Goal: Task Accomplishment & Management: Use online tool/utility

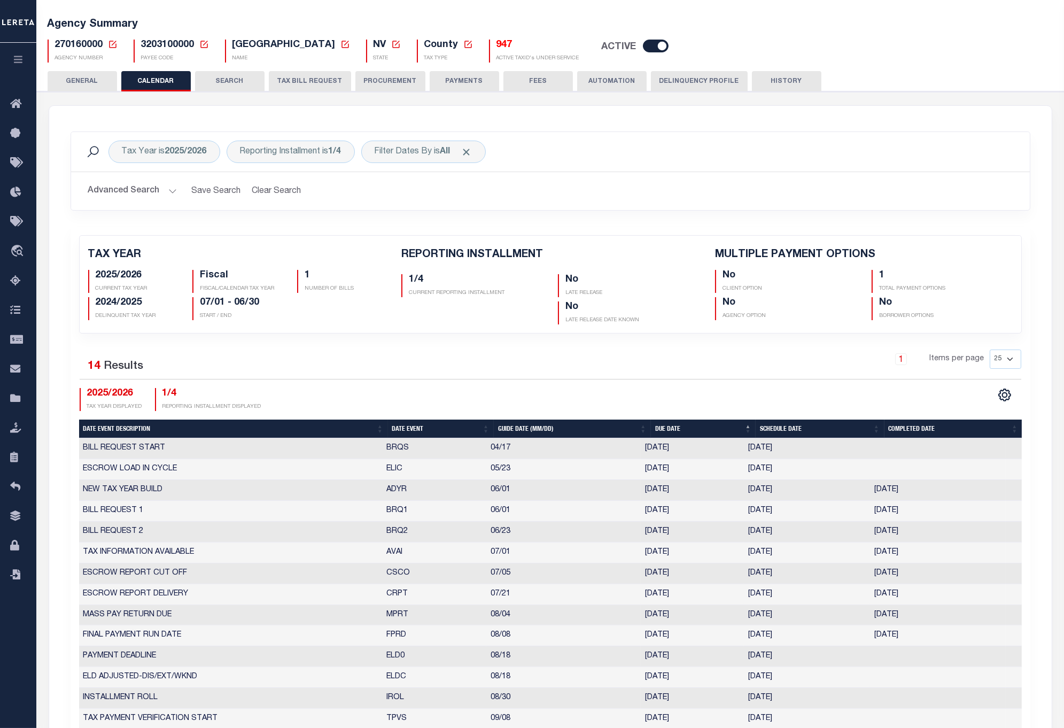
scroll to position [59, 0]
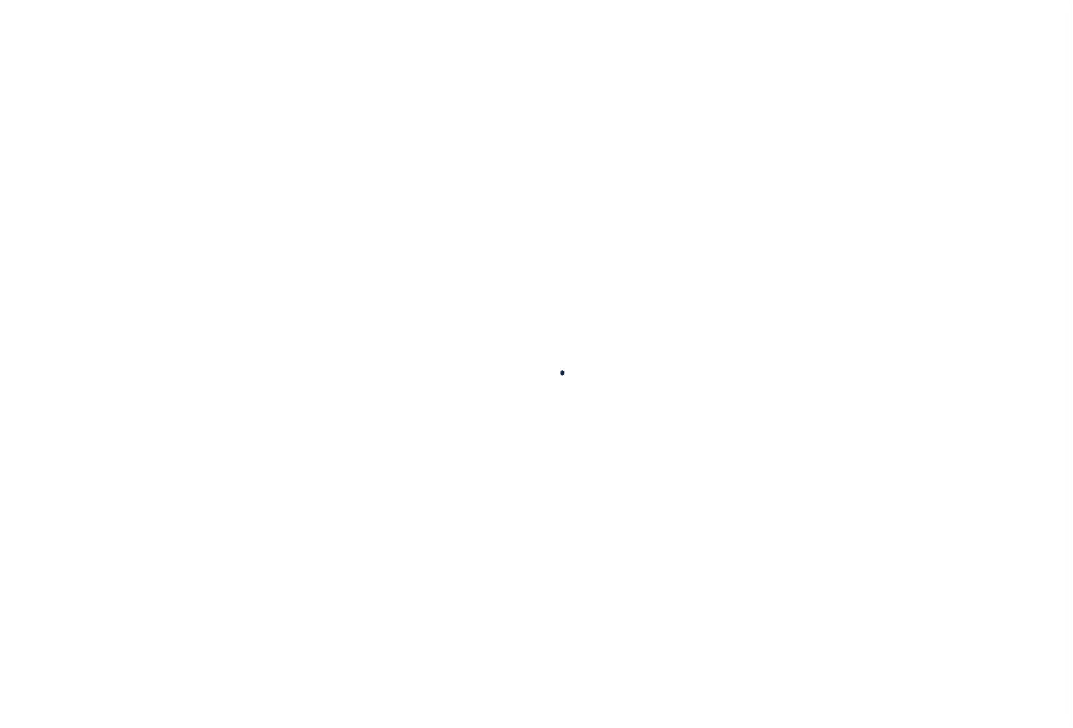
select select "100"
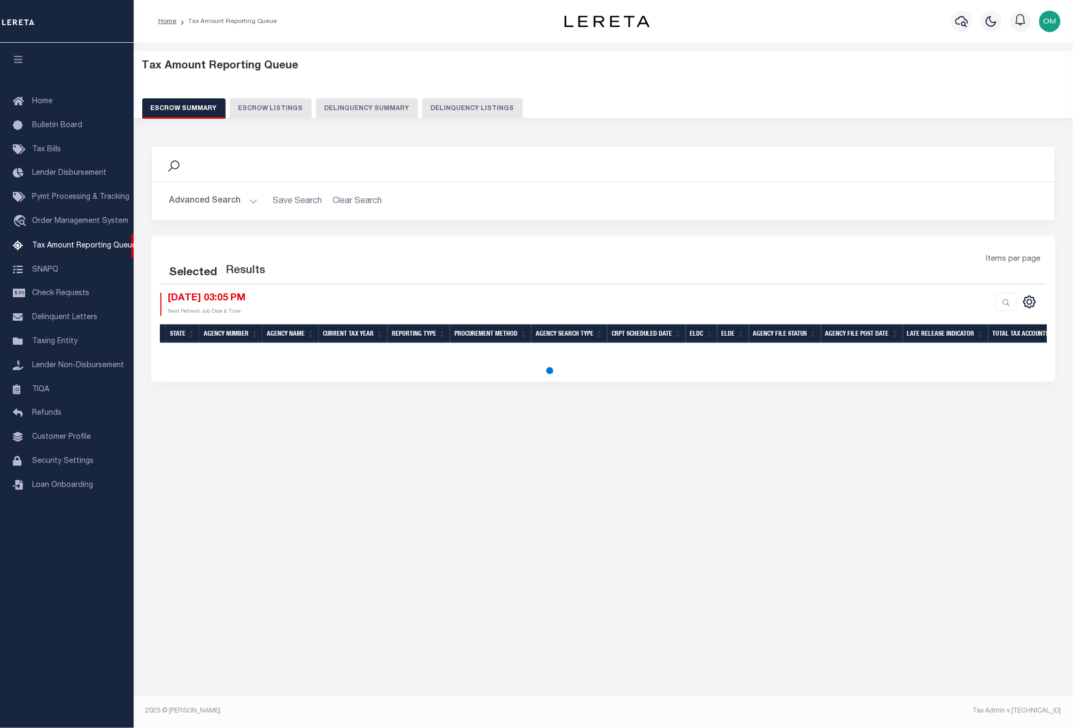
select select "100"
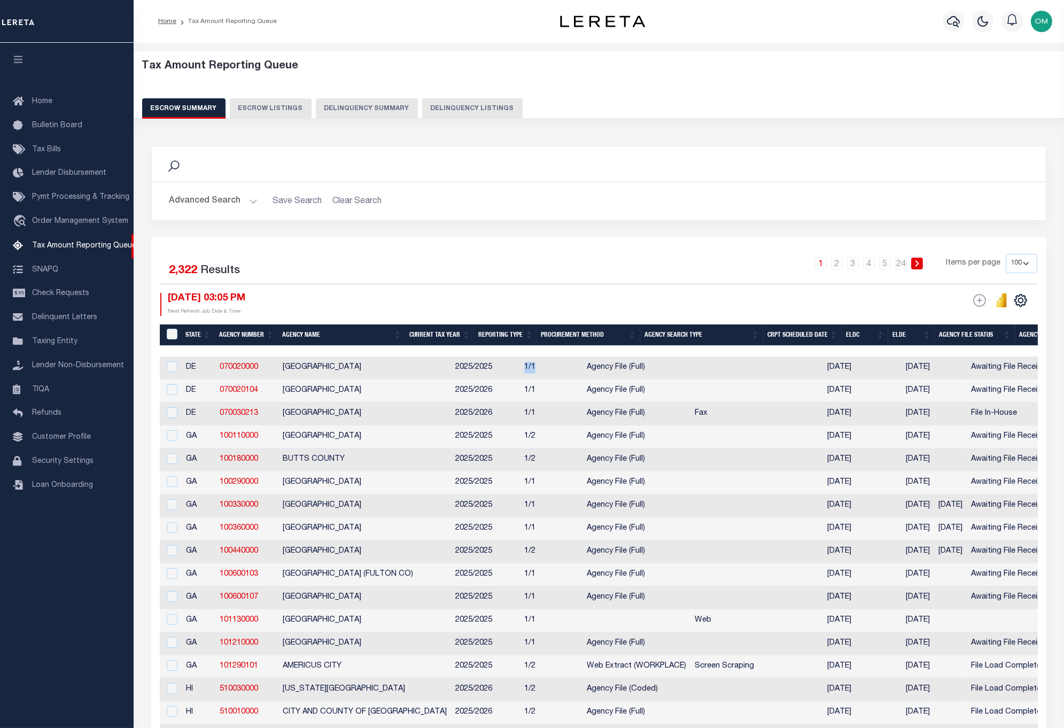
drag, startPoint x: 480, startPoint y: 367, endPoint x: 500, endPoint y: 376, distance: 22.3
click at [520, 370] on td "1/1" at bounding box center [551, 368] width 63 height 23
checkbox input "true"
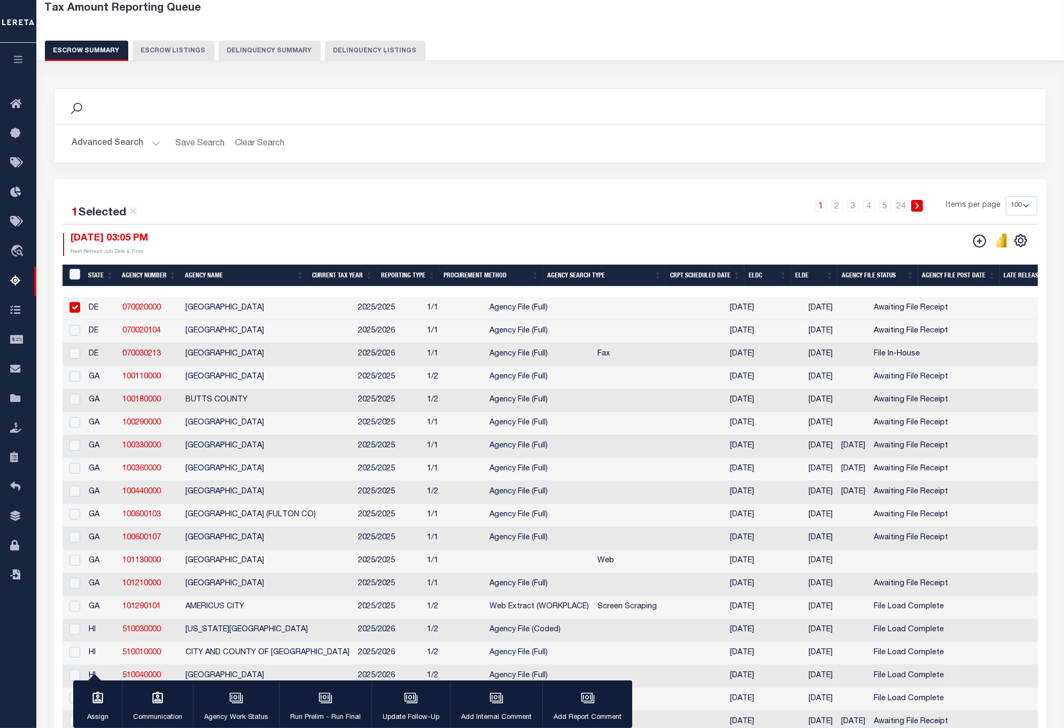
scroll to position [59, 0]
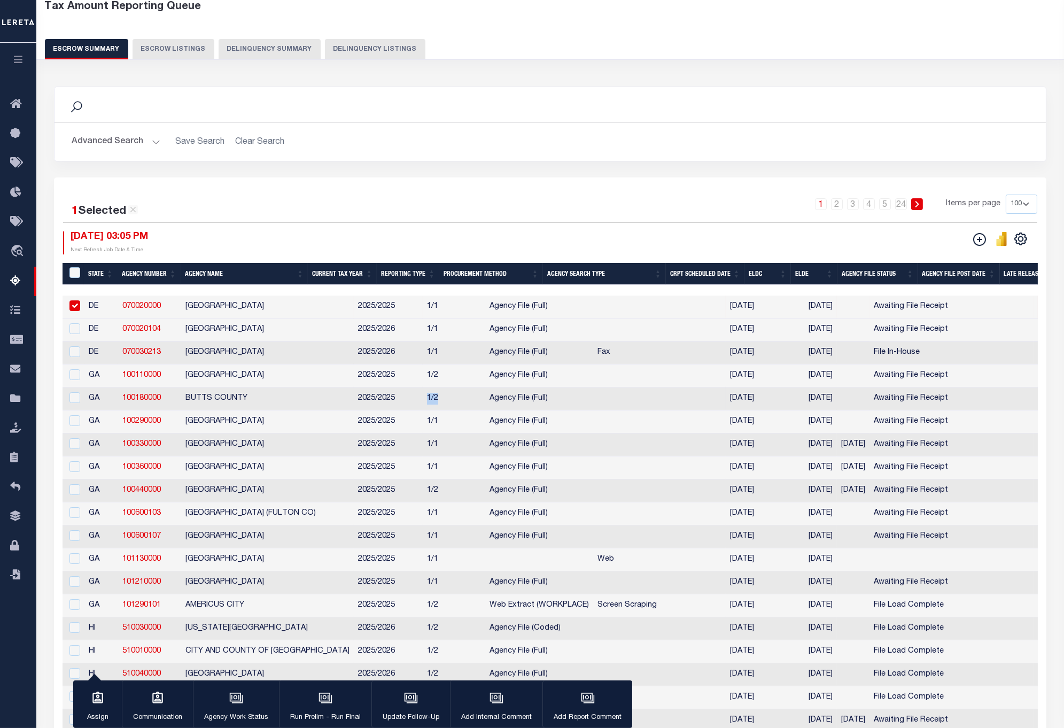
drag, startPoint x: 383, startPoint y: 400, endPoint x: 407, endPoint y: 400, distance: 24.1
drag, startPoint x: 408, startPoint y: 289, endPoint x: 430, endPoint y: 288, distance: 21.9
drag, startPoint x: 424, startPoint y: 289, endPoint x: 528, endPoint y: 285, distance: 103.8
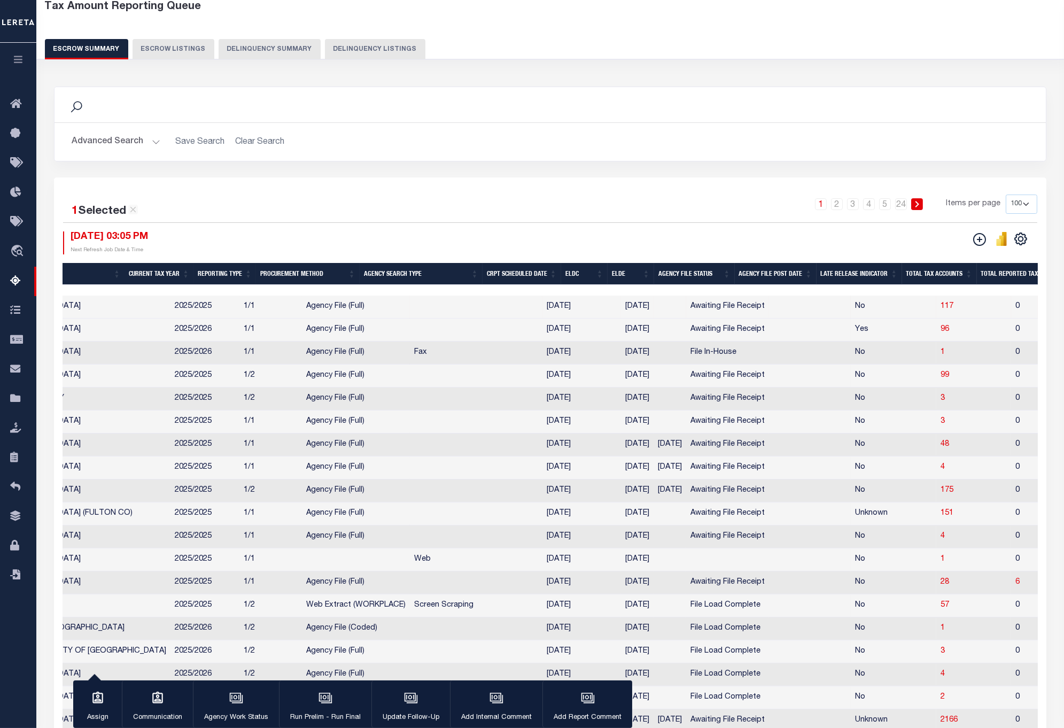
scroll to position [0, 200]
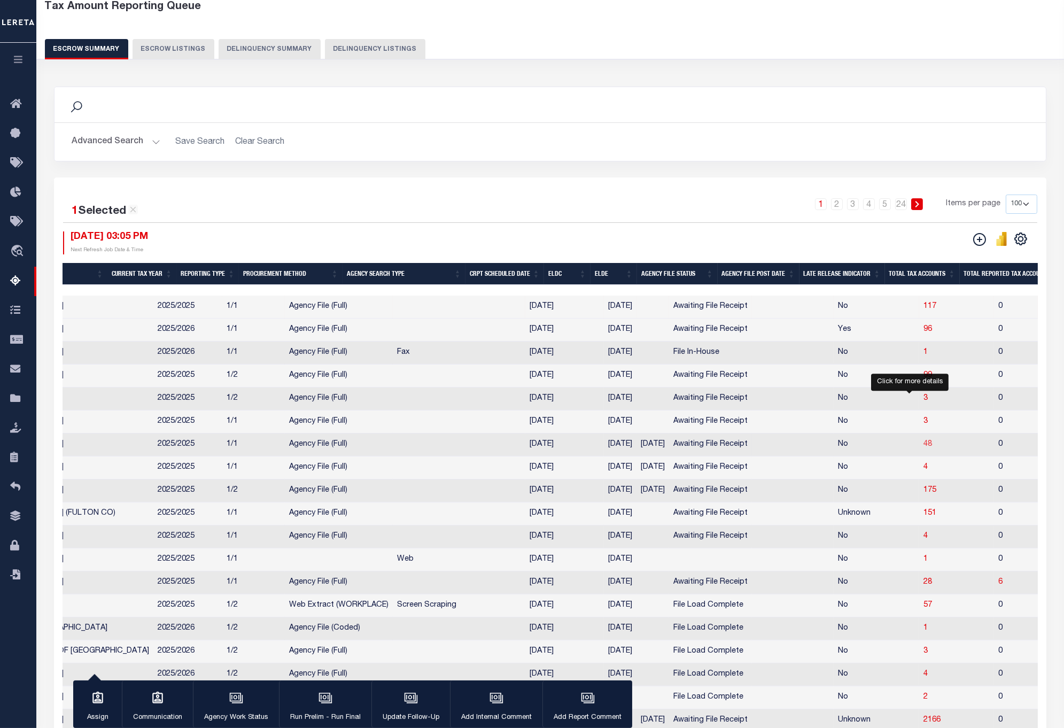
click at [924, 445] on span "48" at bounding box center [928, 443] width 9 height 7
select select "100"
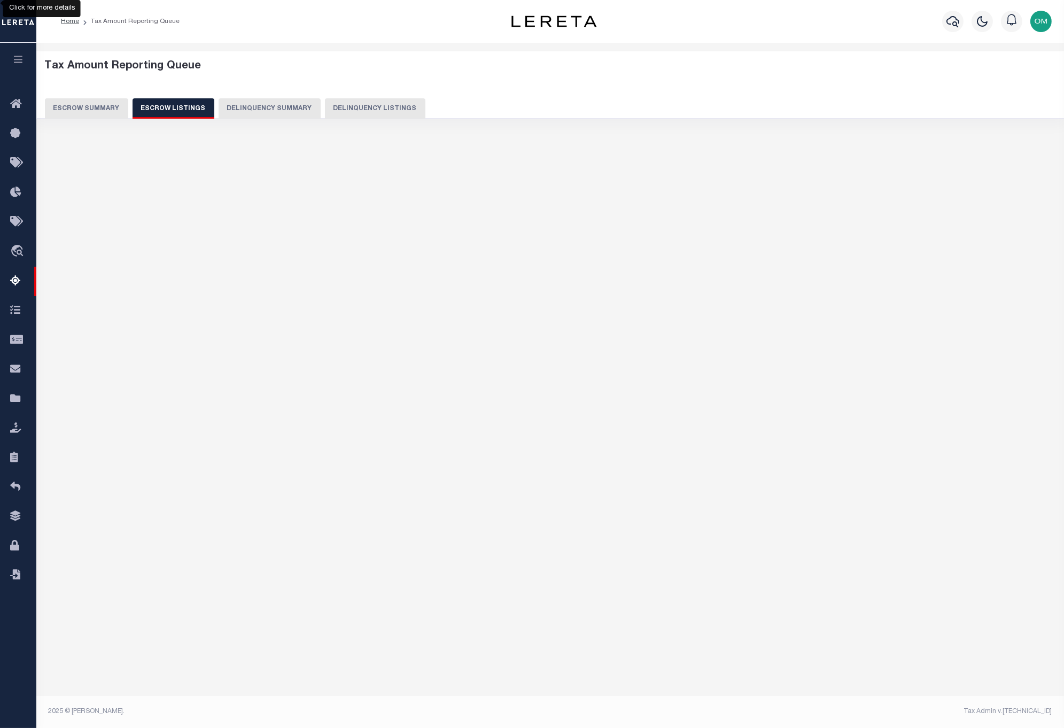
scroll to position [0, 0]
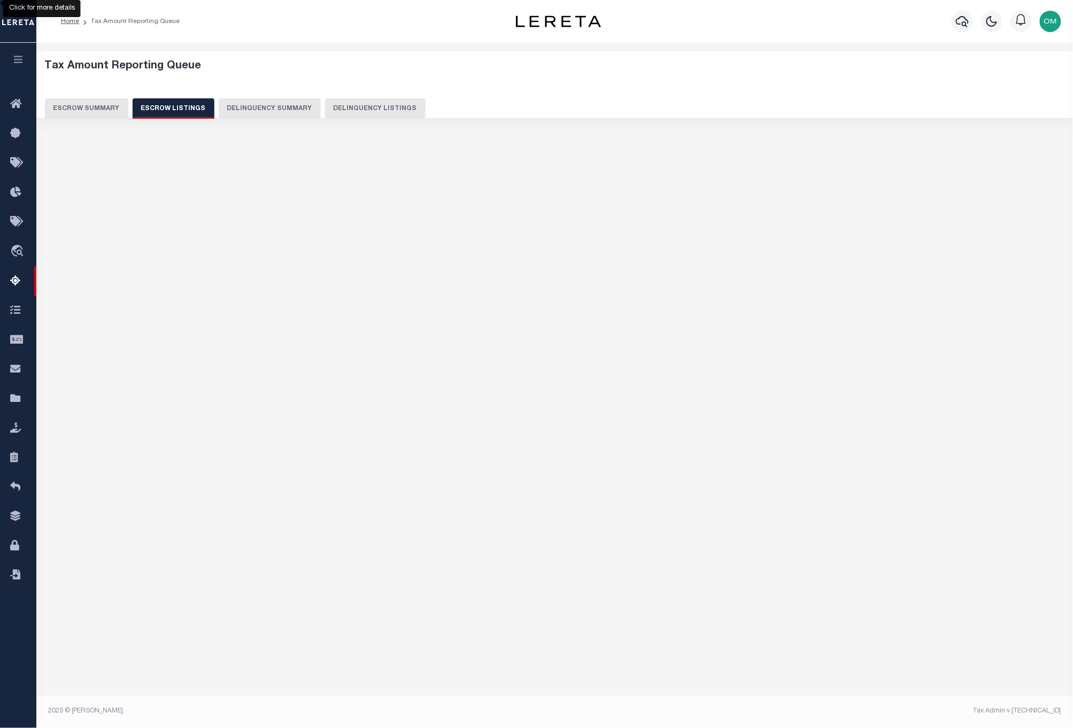
select select "100"
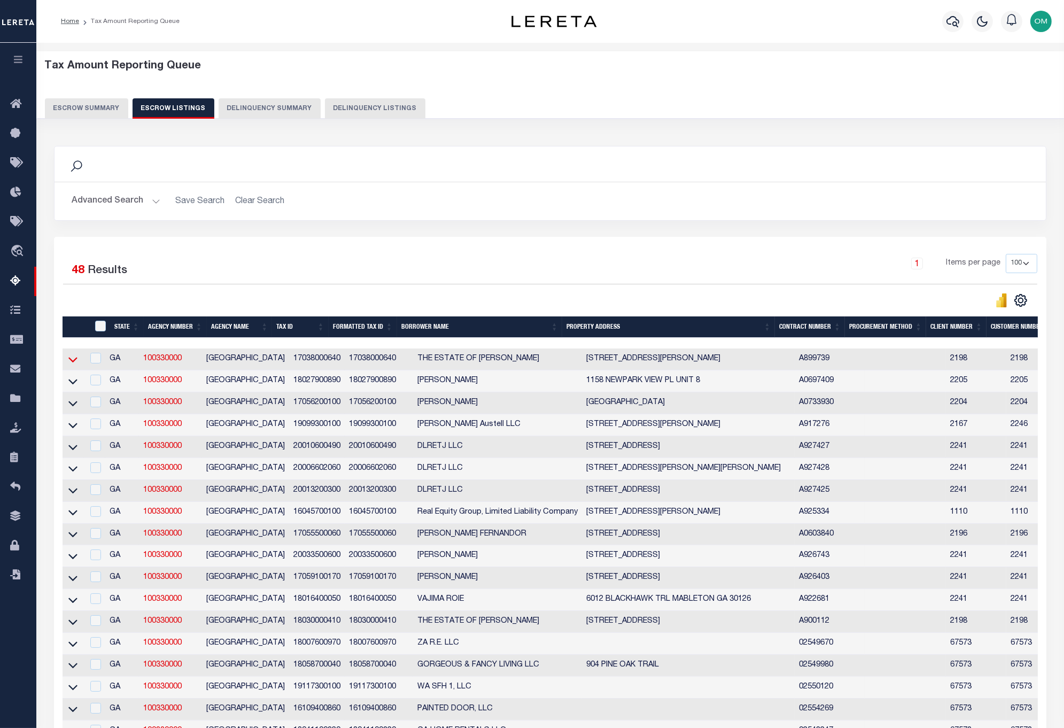
click at [74, 361] on icon at bounding box center [72, 359] width 9 height 11
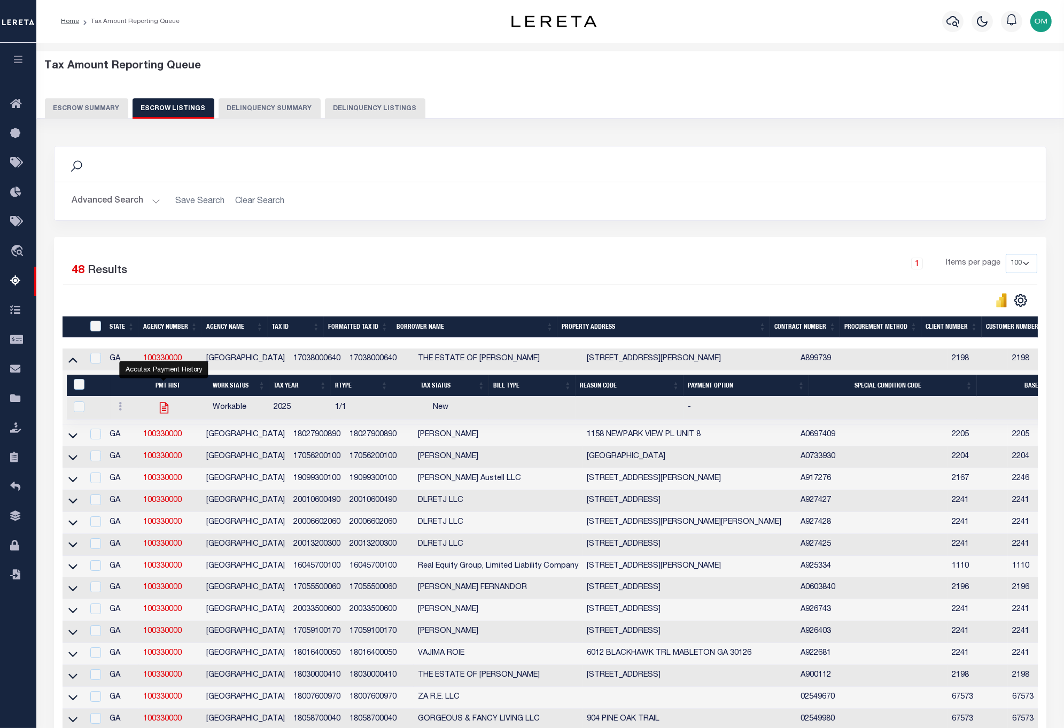
click at [164, 412] on icon "" at bounding box center [164, 408] width 9 height 11
checkbox input "true"
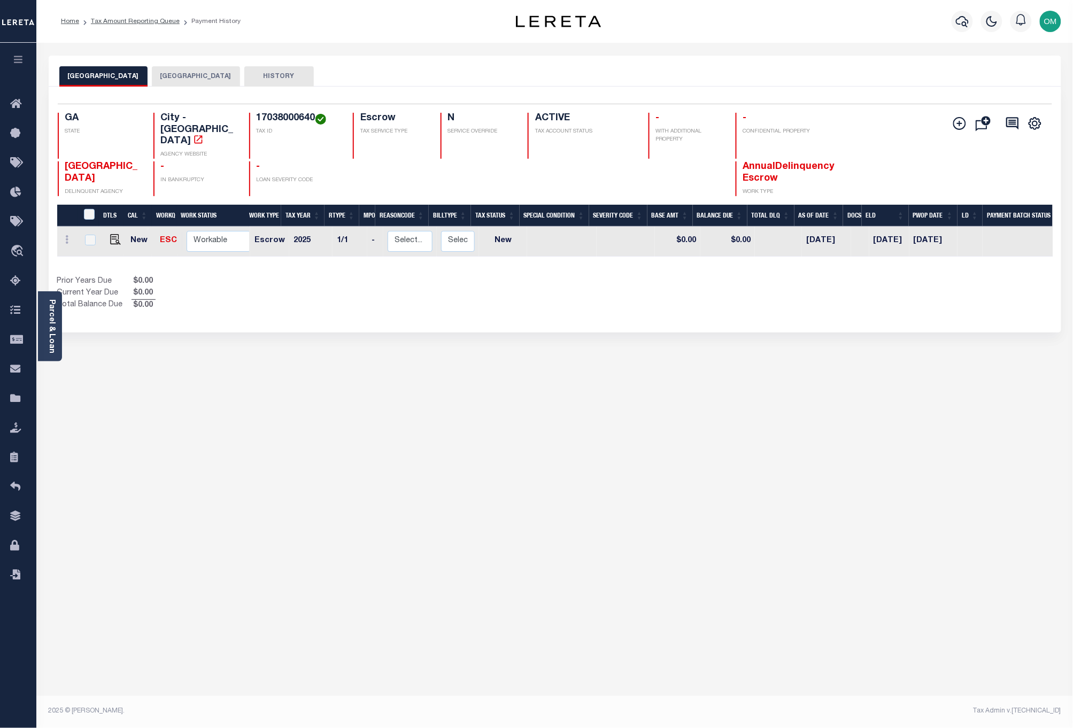
click at [270, 119] on h4 "17038000640" at bounding box center [299, 119] width 84 height 12
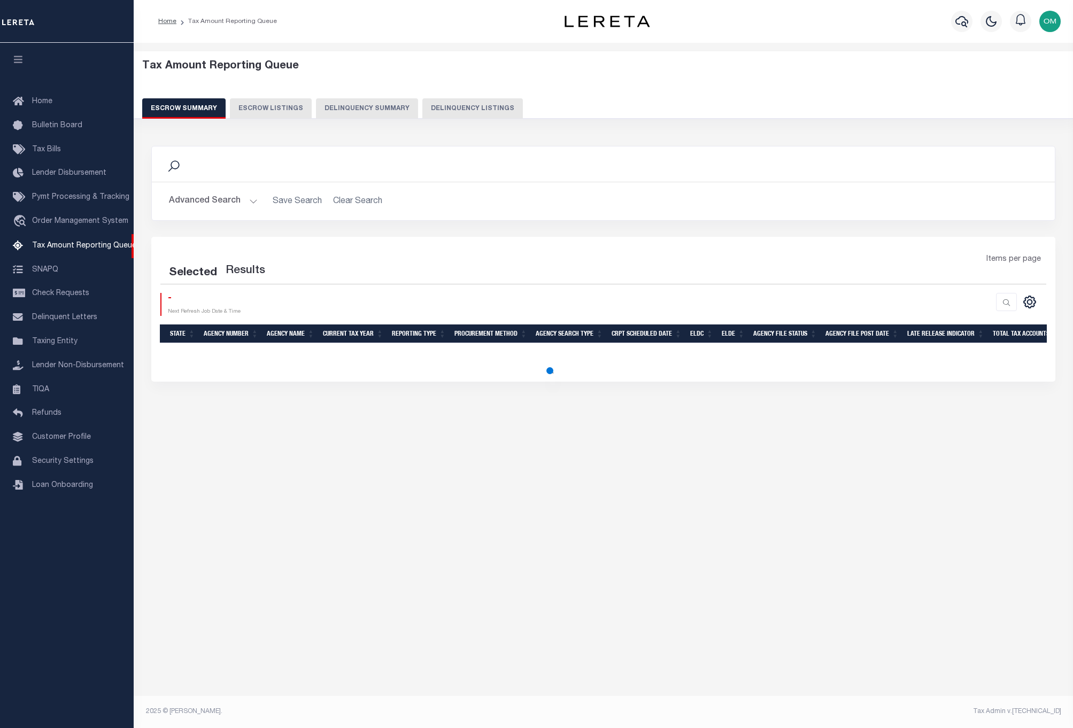
select select
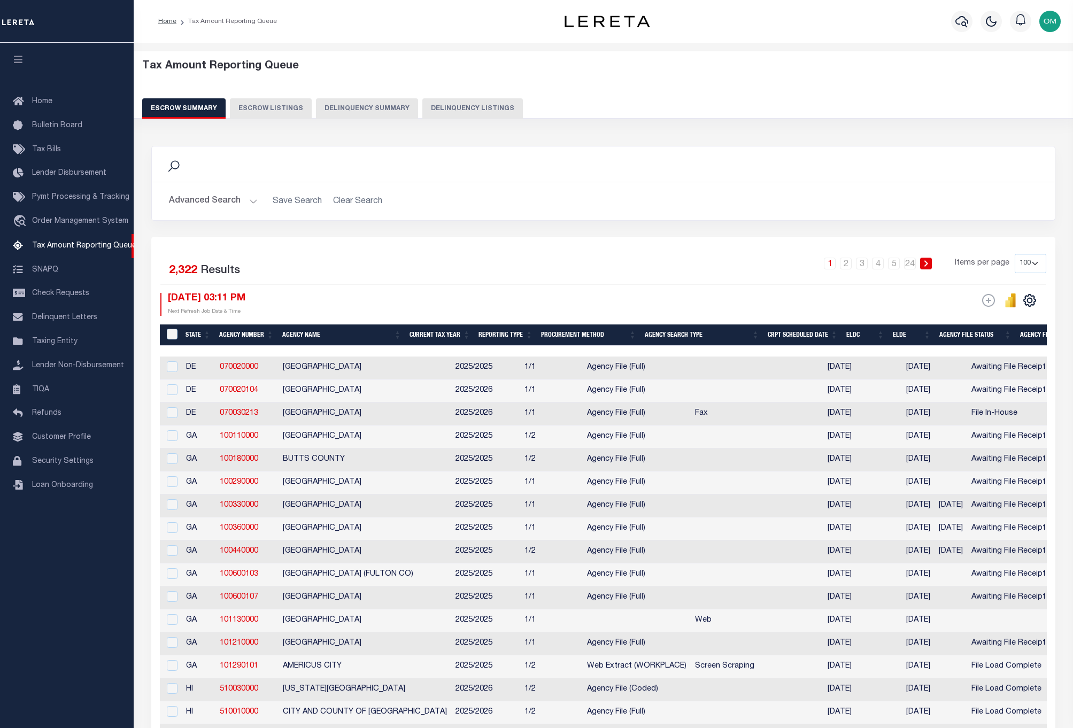
select select "100"
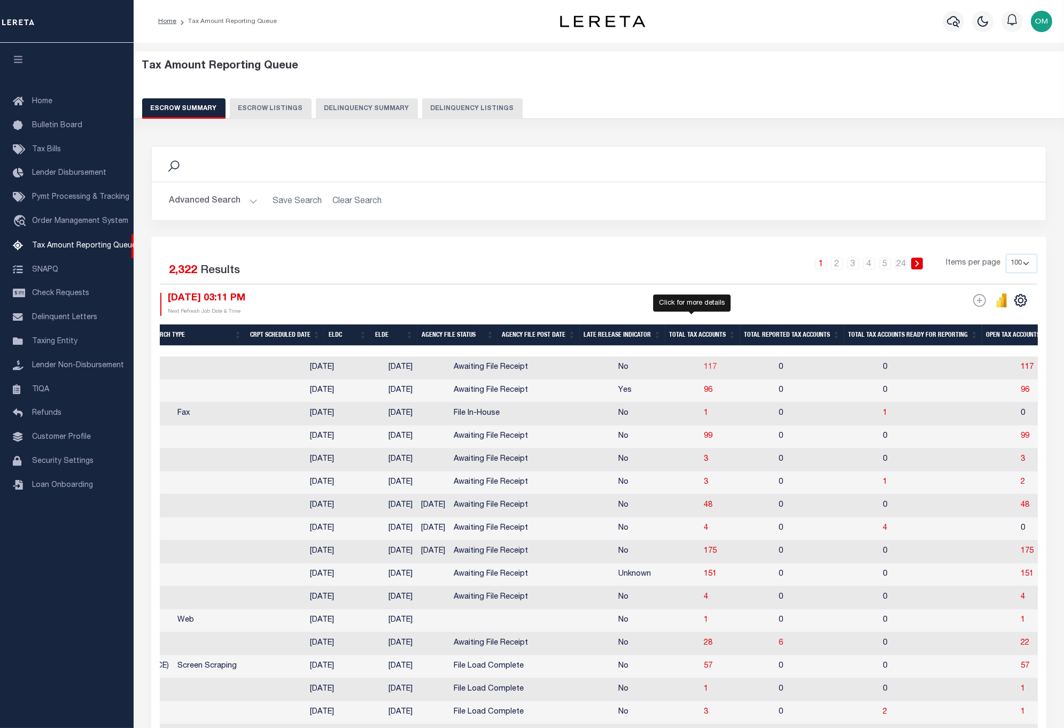
click at [704, 366] on span "117" at bounding box center [710, 367] width 13 height 7
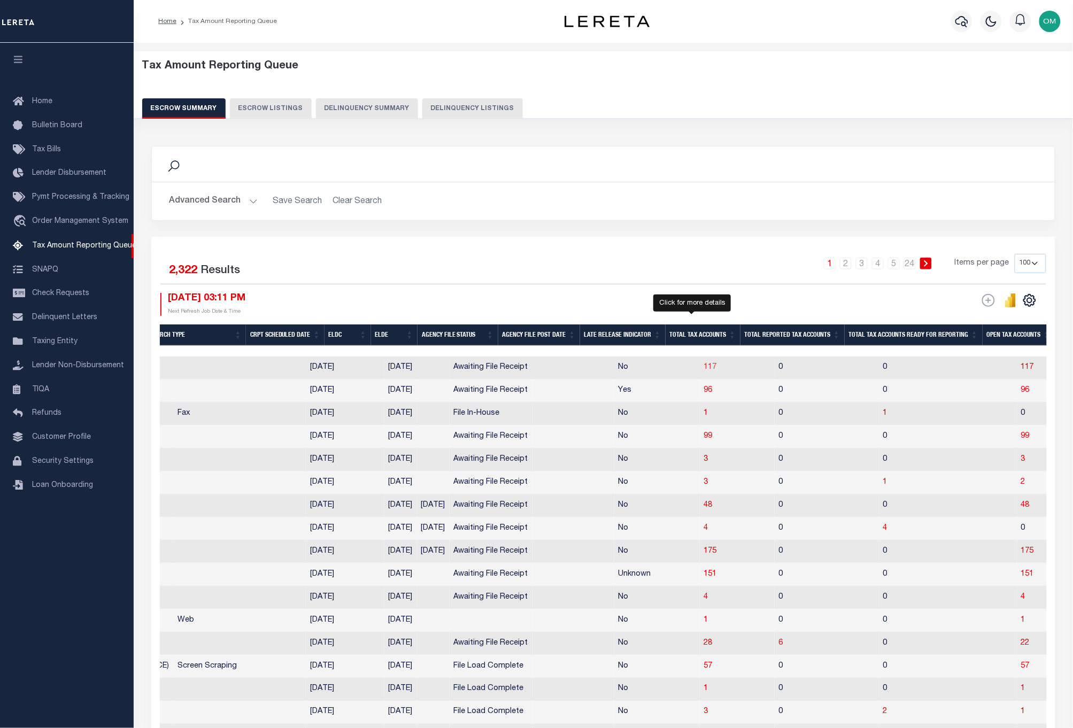
select select "100"
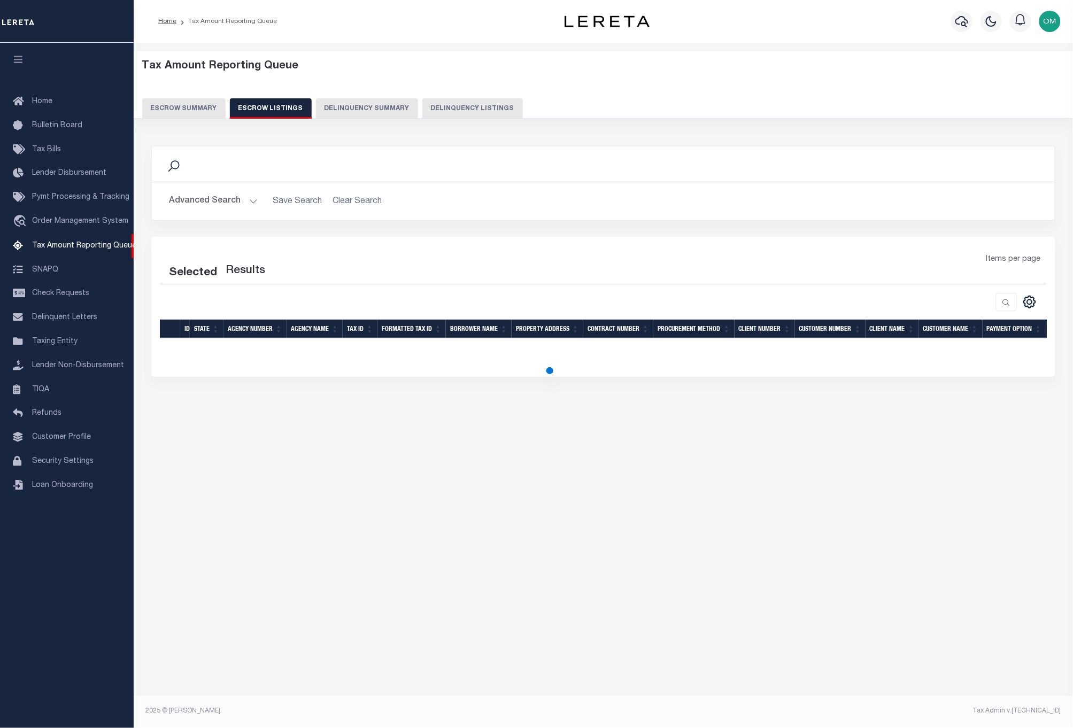
select select "100"
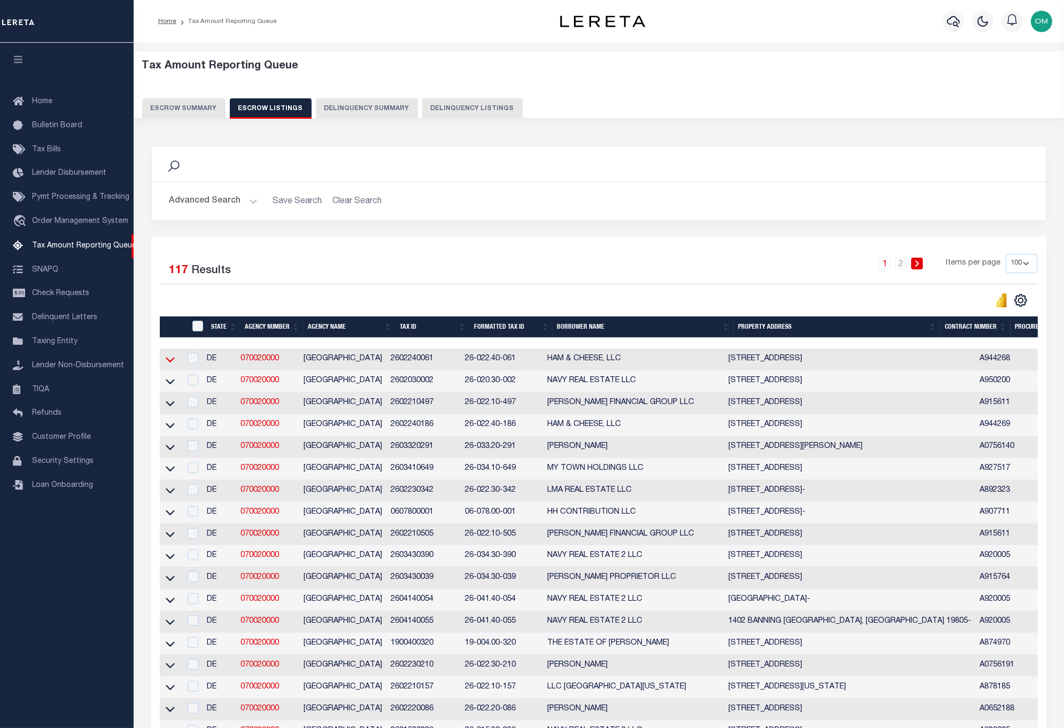
click at [166, 361] on icon at bounding box center [170, 359] width 9 height 11
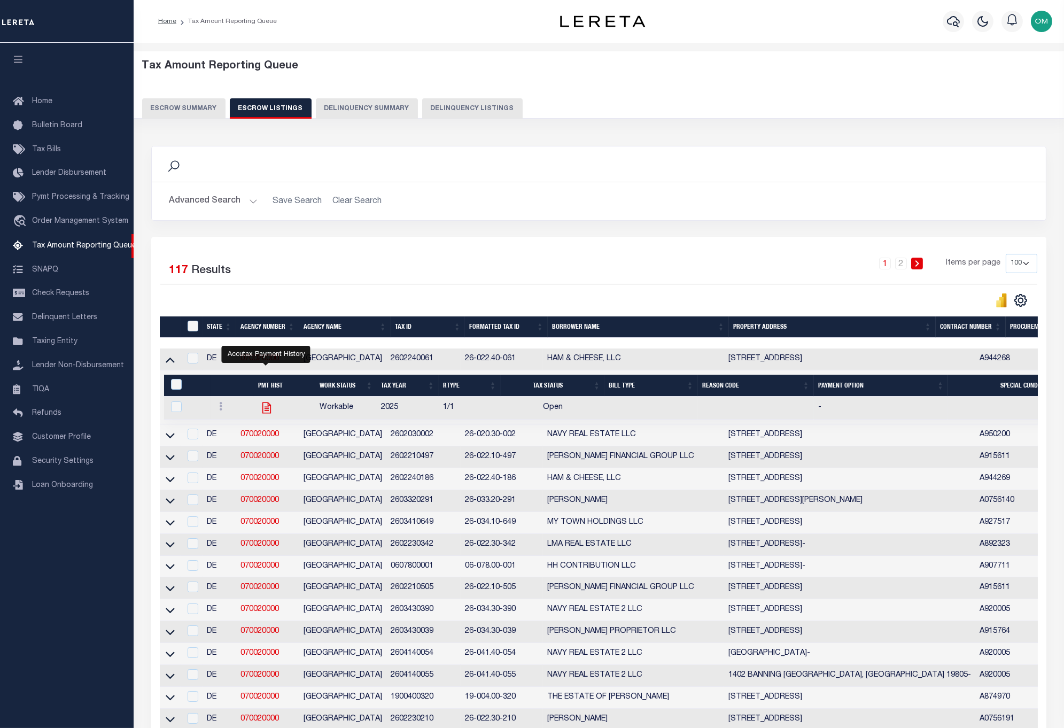
click at [265, 409] on icon "" at bounding box center [267, 408] width 14 height 14
checkbox input "true"
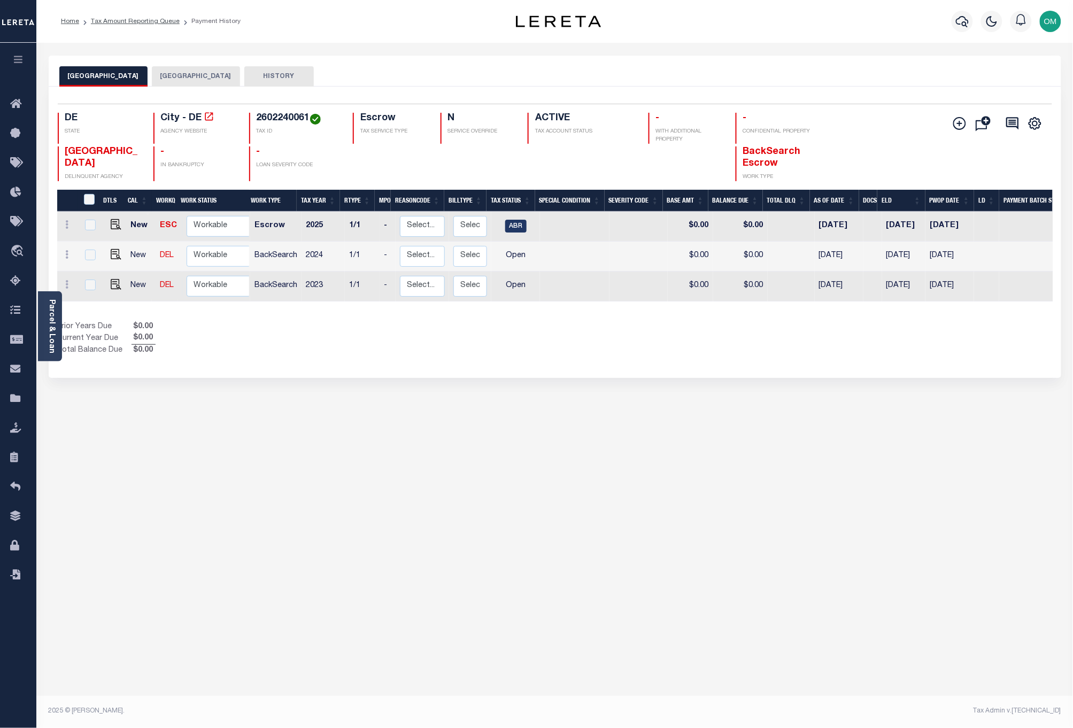
click at [188, 83] on button "[GEOGRAPHIC_DATA]" at bounding box center [196, 76] width 88 height 20
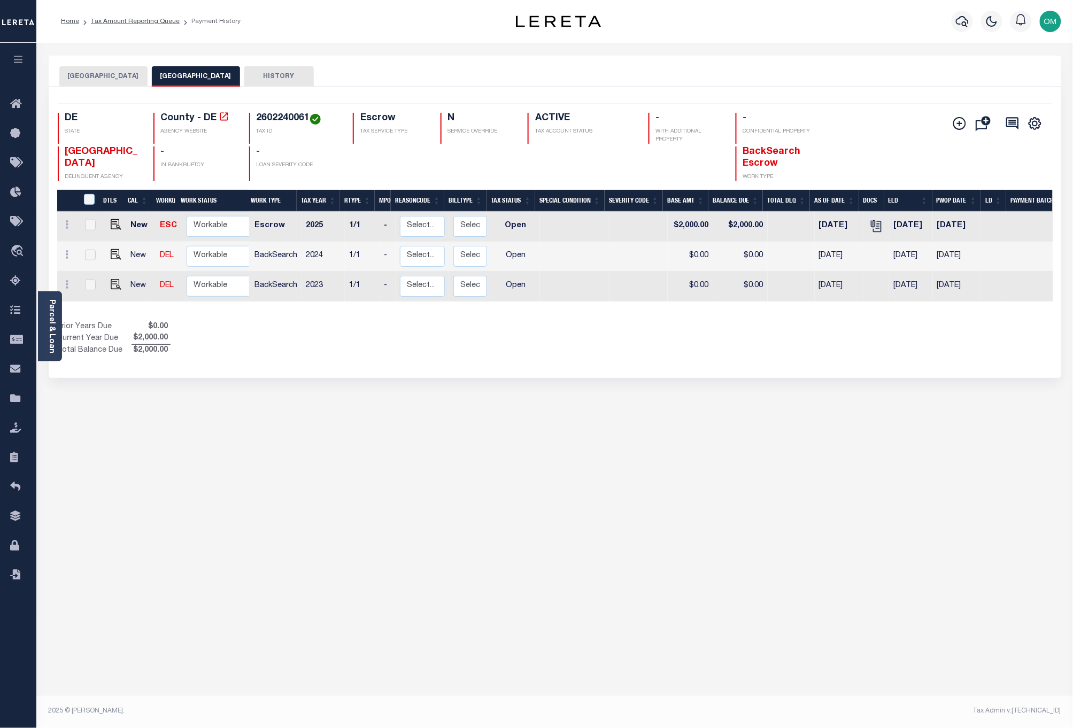
click at [98, 82] on button "[GEOGRAPHIC_DATA]" at bounding box center [103, 76] width 88 height 20
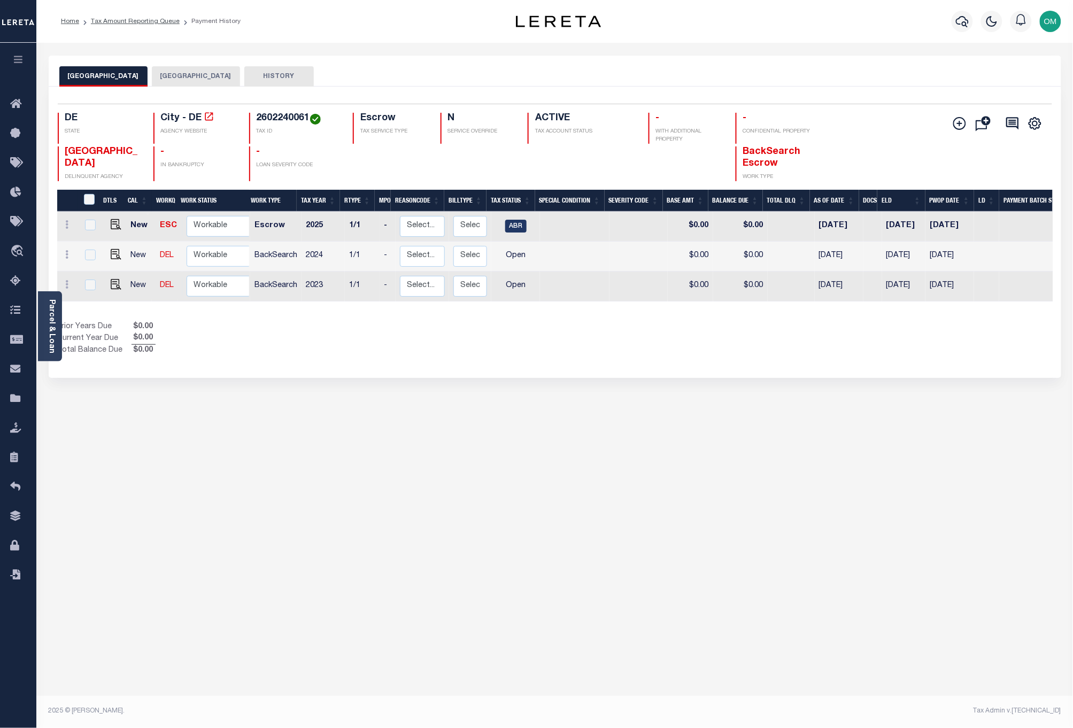
click at [180, 72] on button "[GEOGRAPHIC_DATA]" at bounding box center [196, 76] width 88 height 20
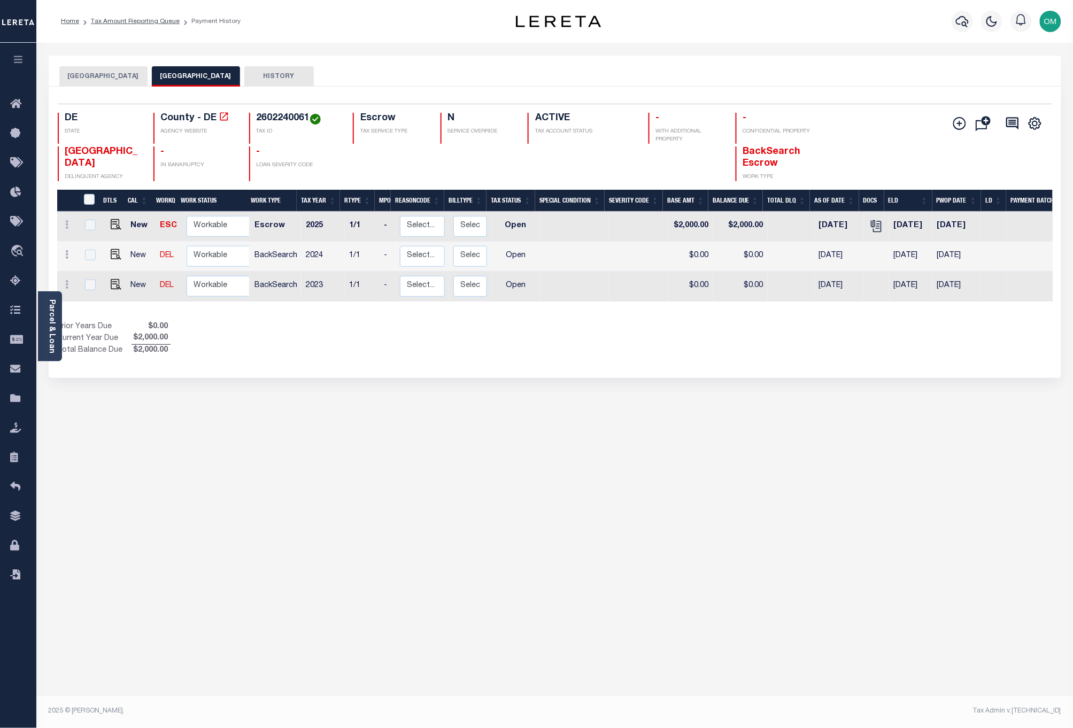
click at [102, 76] on button "[GEOGRAPHIC_DATA]" at bounding box center [103, 76] width 88 height 20
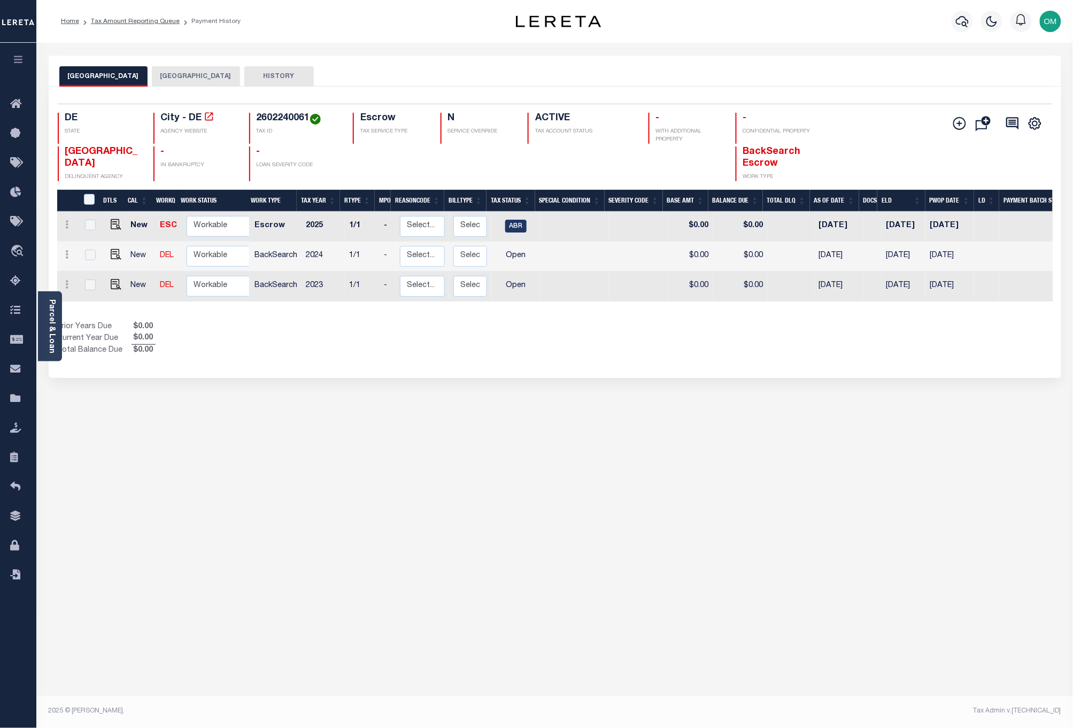
click at [172, 73] on button "[GEOGRAPHIC_DATA]" at bounding box center [196, 76] width 88 height 20
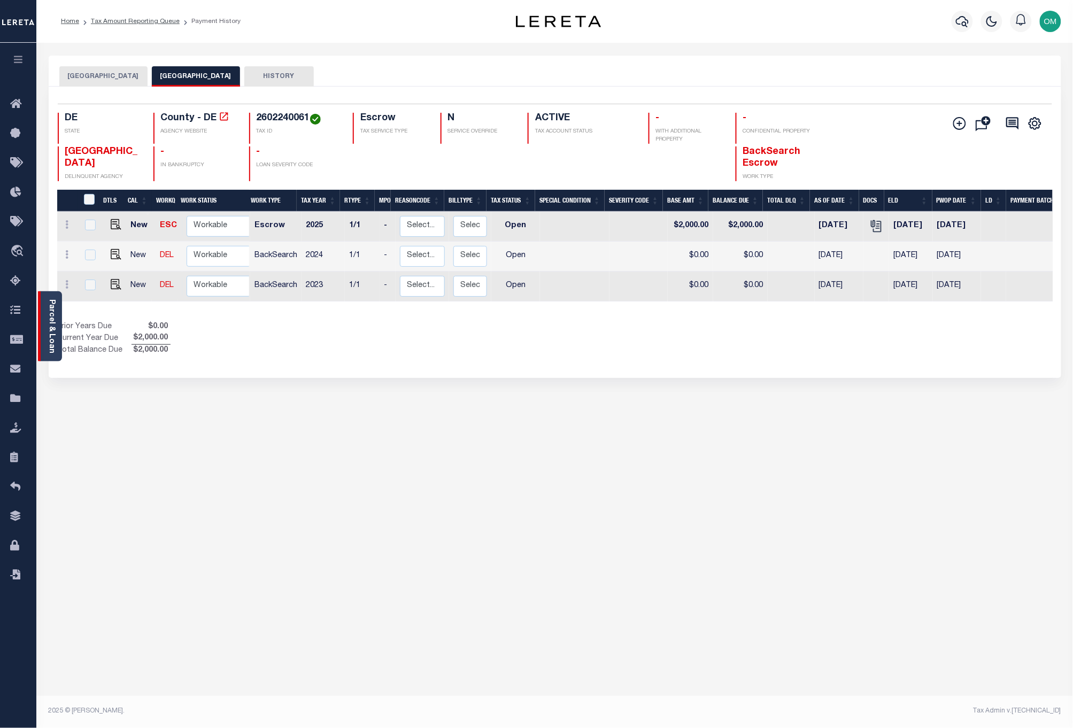
click at [53, 316] on link "Parcel & Loan" at bounding box center [51, 326] width 7 height 54
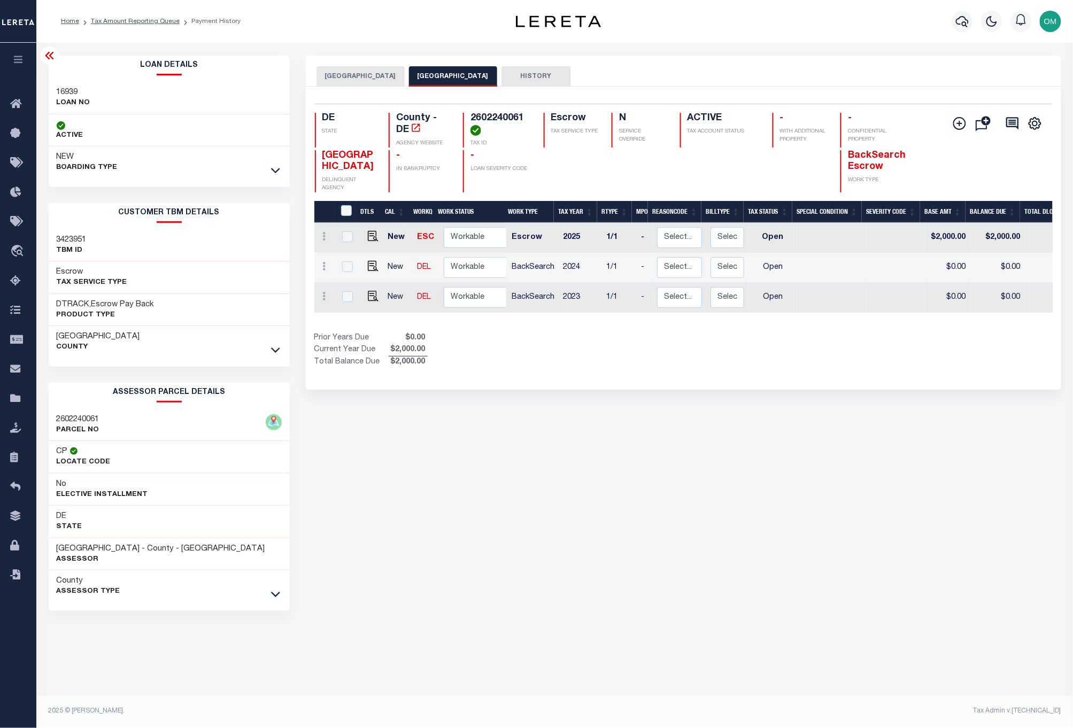
click at [49, 53] on icon at bounding box center [49, 55] width 9 height 7
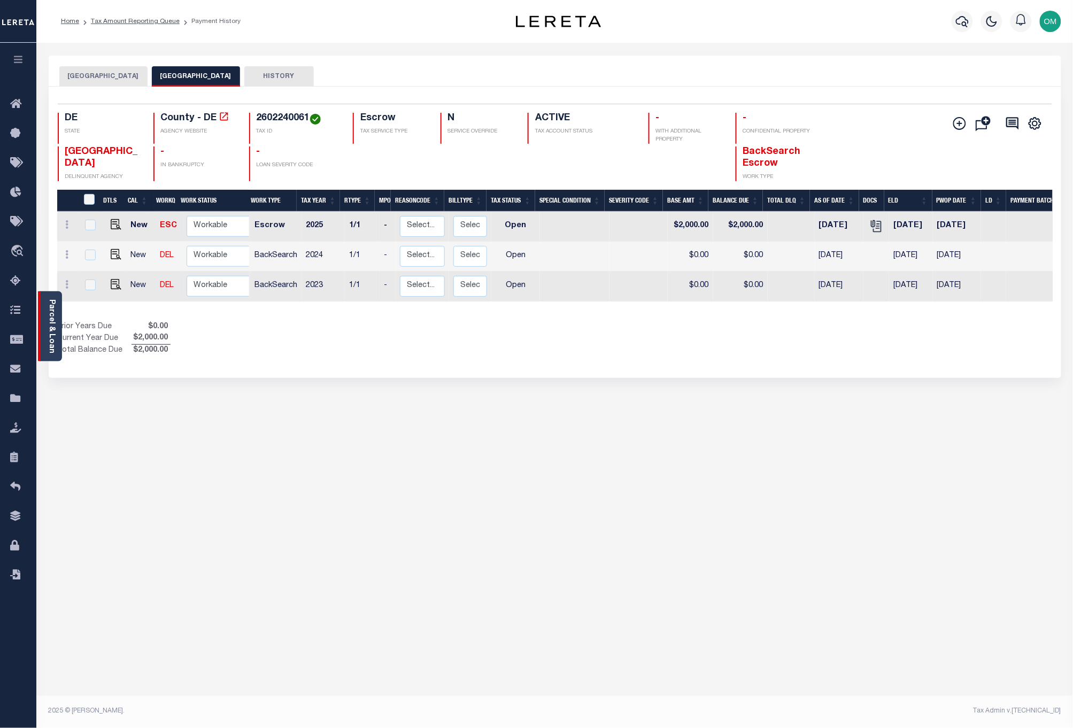
click at [54, 318] on link "Parcel & Loan" at bounding box center [51, 326] width 7 height 54
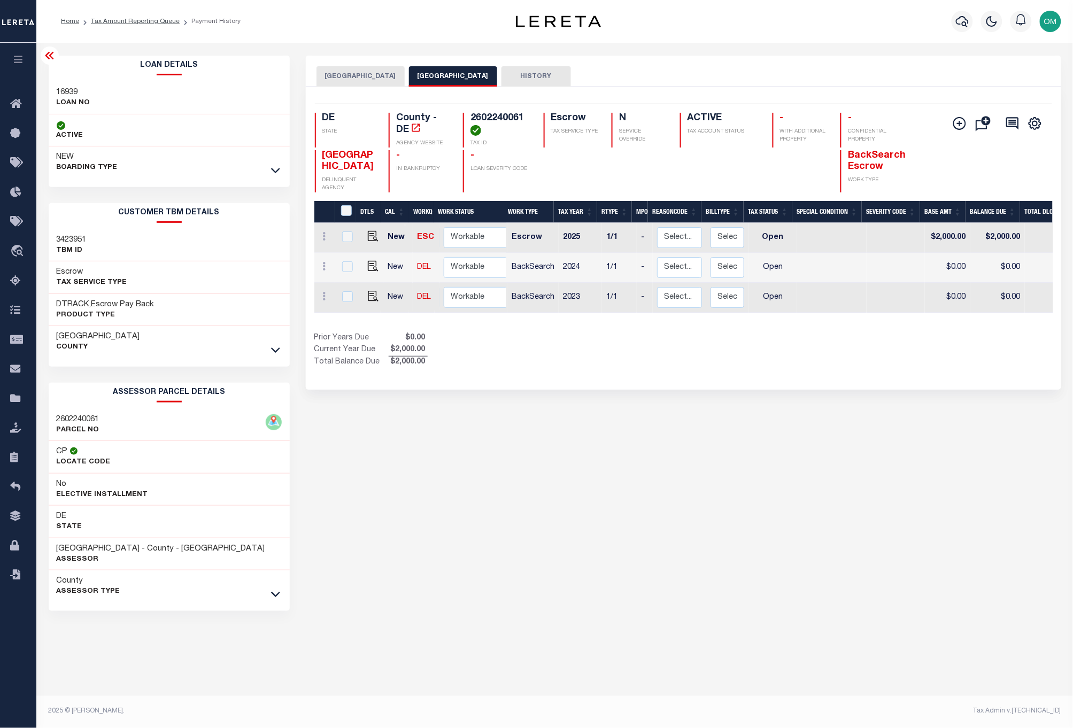
click at [72, 89] on h3 "16939" at bounding box center [74, 92] width 34 height 11
copy h3 "16939"
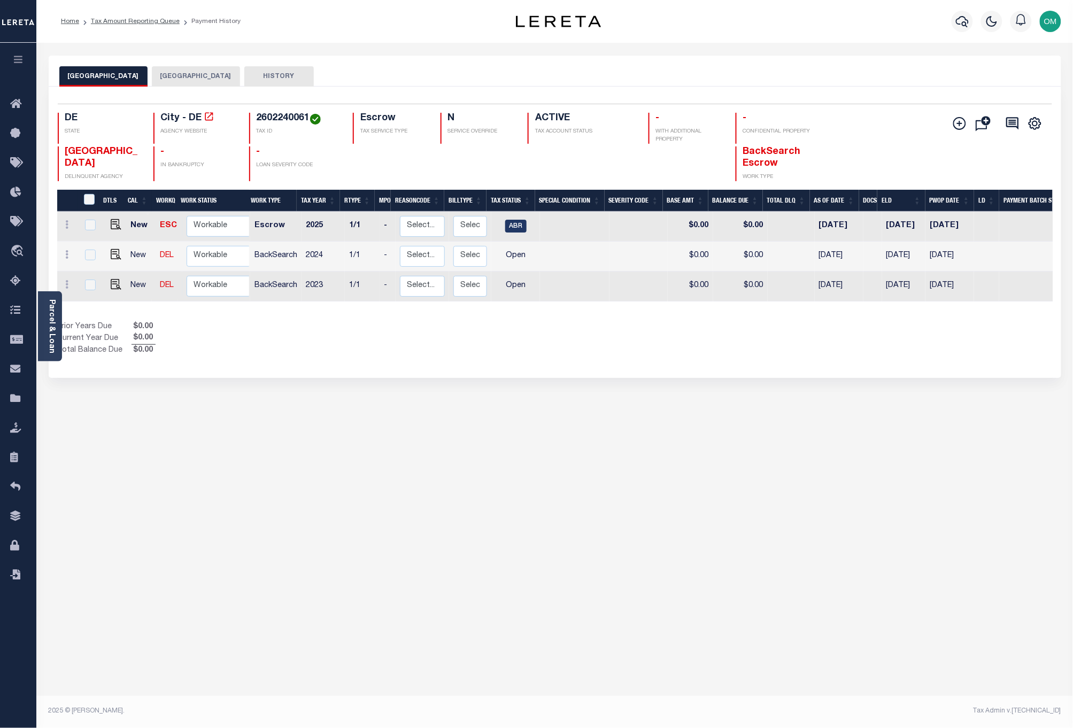
click at [17, 57] on icon "button" at bounding box center [18, 60] width 12 height 10
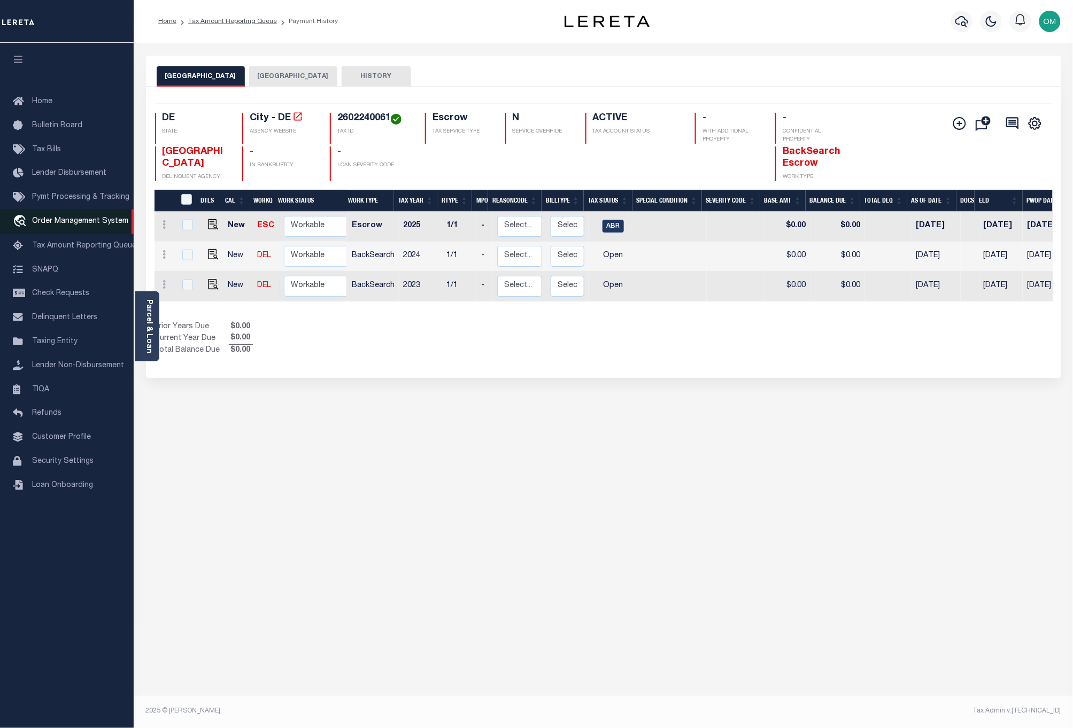
click at [81, 215] on link "travel_explore Order Management System" at bounding box center [67, 222] width 134 height 25
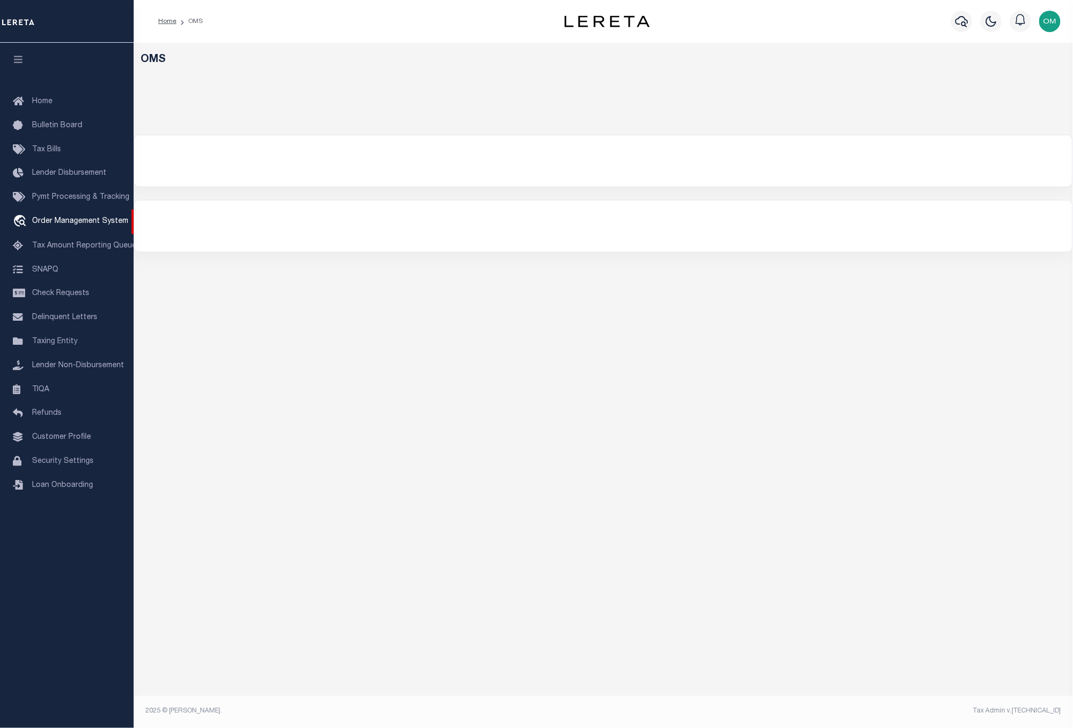
select select "200"
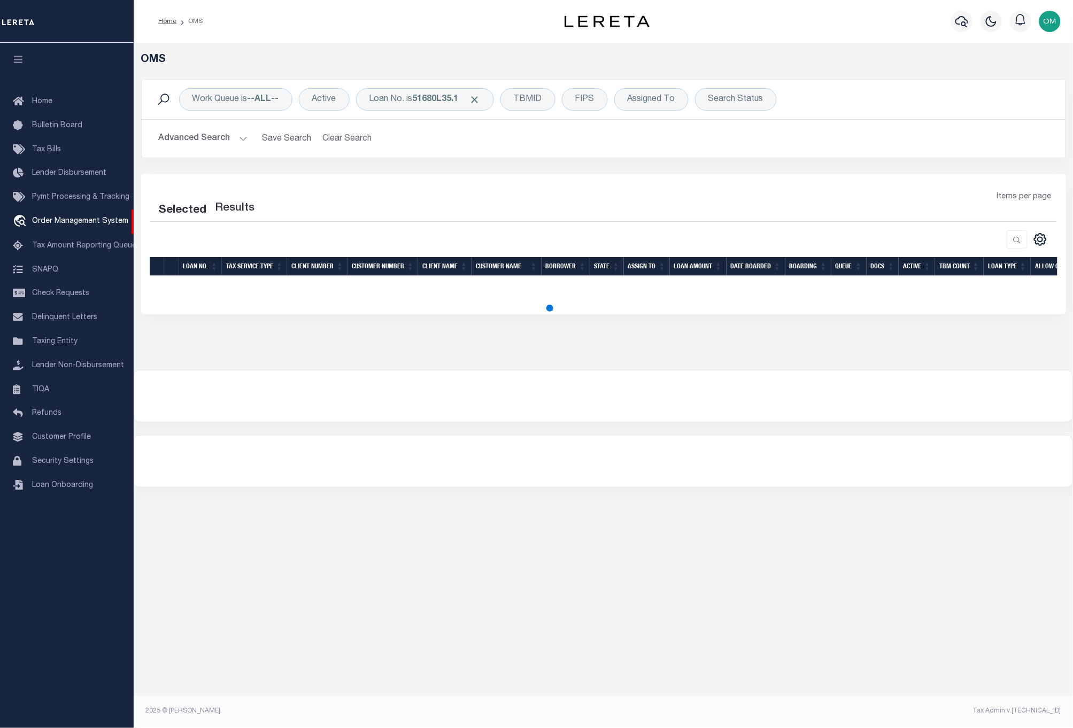
select select "200"
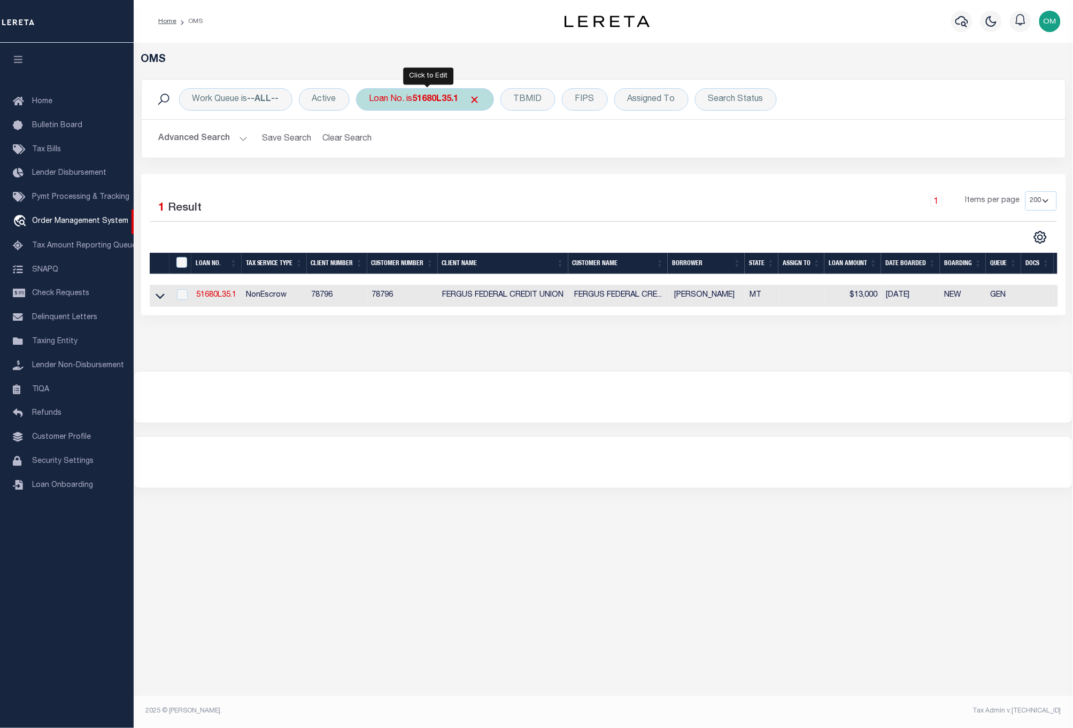
click at [422, 102] on b "51680L35.1" at bounding box center [436, 99] width 46 height 9
type input "16939"
click at [520, 172] on input "Apply" at bounding box center [512, 175] width 32 height 18
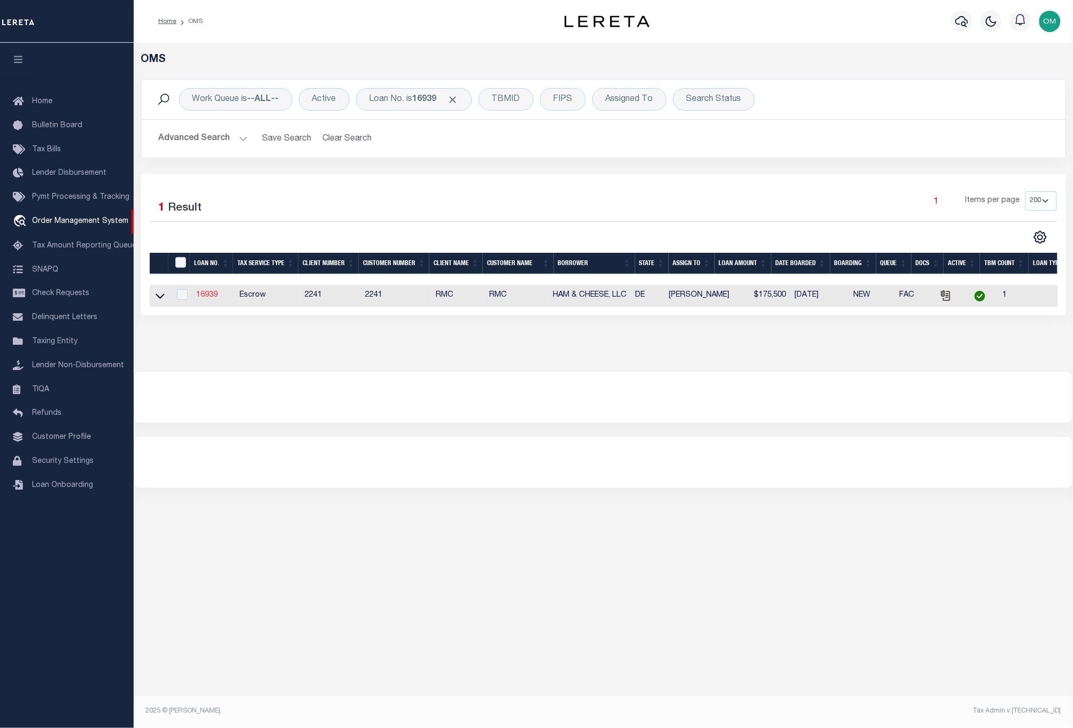
click at [212, 295] on link "16939" at bounding box center [206, 294] width 21 height 7
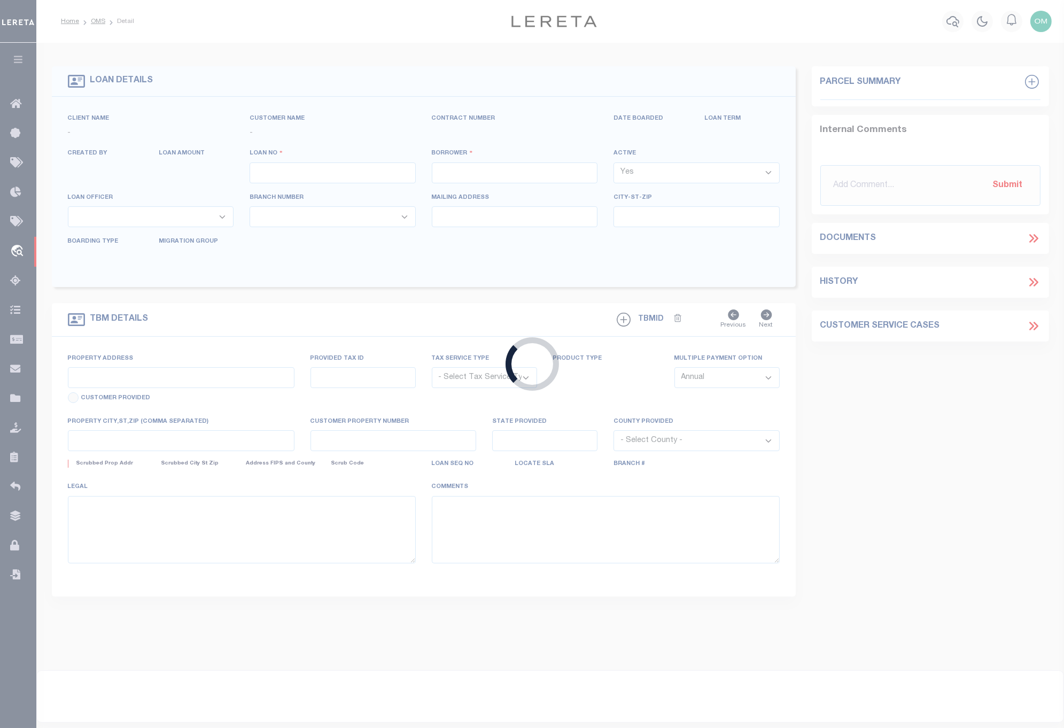
type input "16939"
type input "HAM & CHEESE, LLC"
select select
type input "[STREET_ADDRESS][PERSON_NAME]"
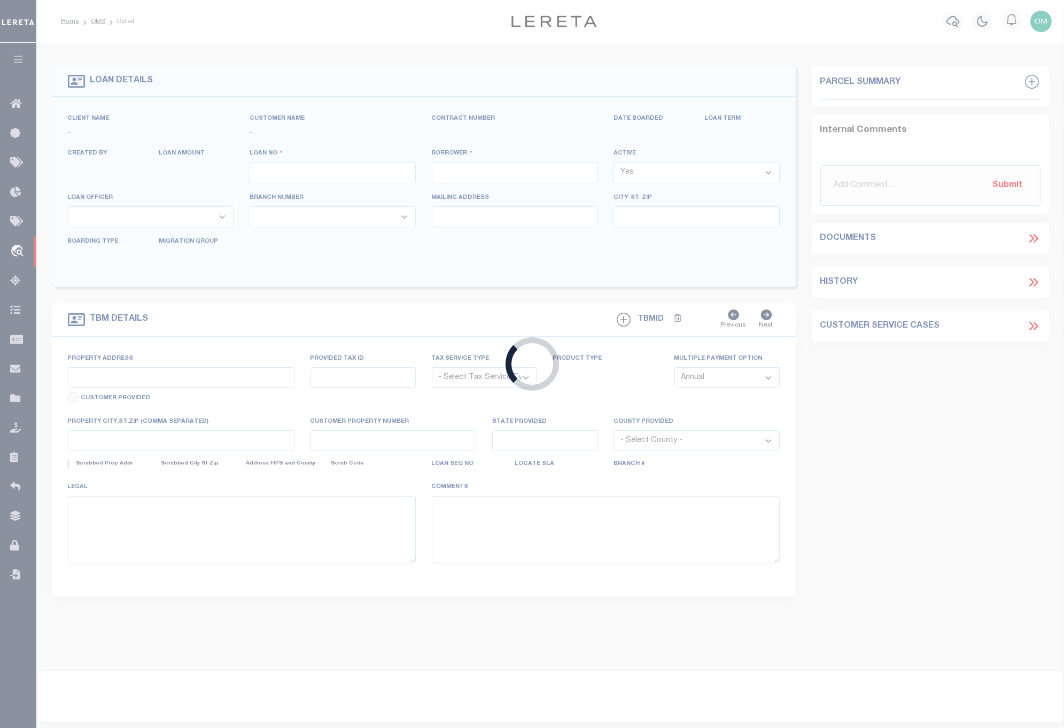
type input "Wilmington DE 19803"
select select "400"
select select "Escrow"
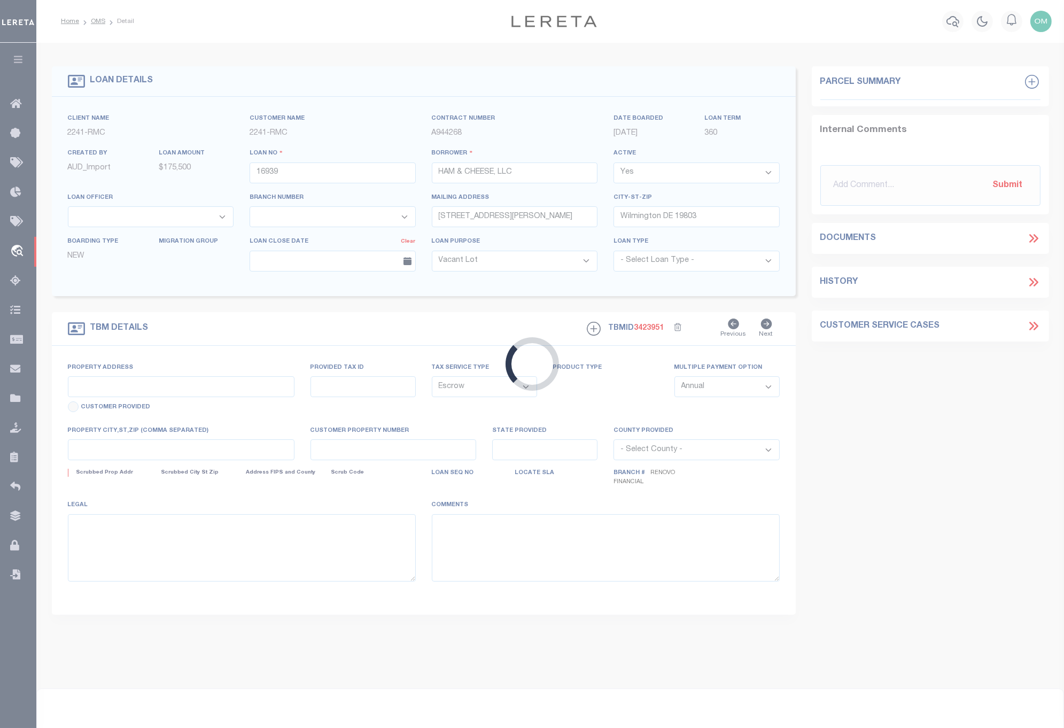
type input "[STREET_ADDRESS]"
select select
type input "Wilmington, DE 19802"
type input "a0kUS000007e4ld"
type input "DE"
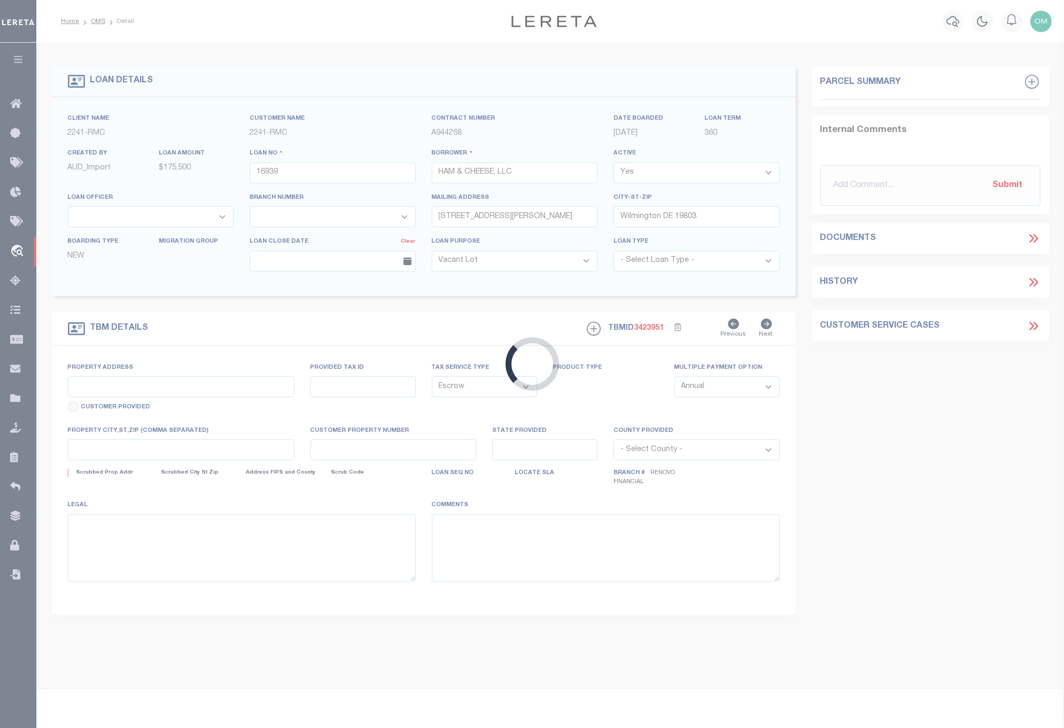
select select
type textarea "LEGAL REQUIRED"
select select "14701"
select select "25066"
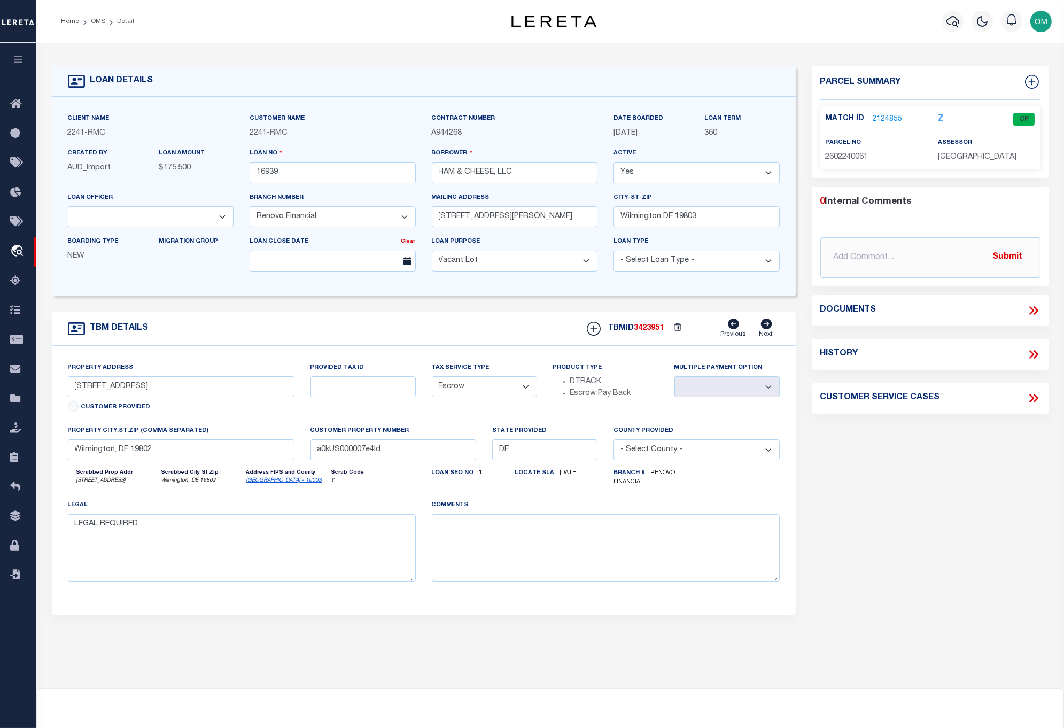
click at [886, 116] on link "2124855" at bounding box center [888, 119] width 30 height 11
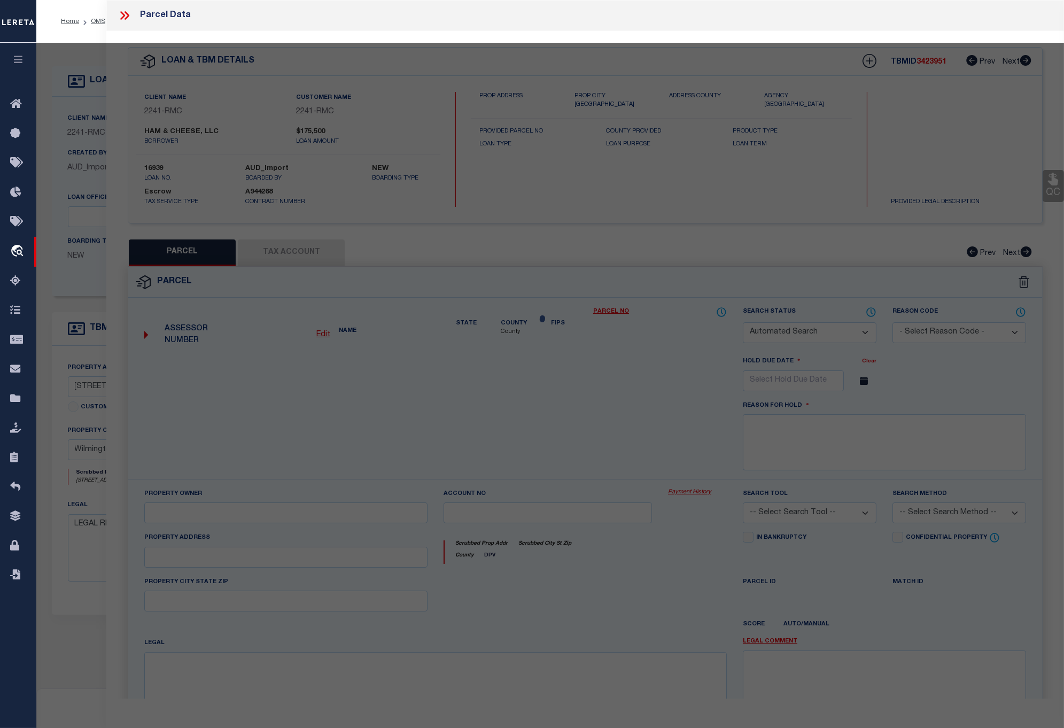
checkbox input "false"
select select "CP"
type input "Wilmington, DE 19802"
select select
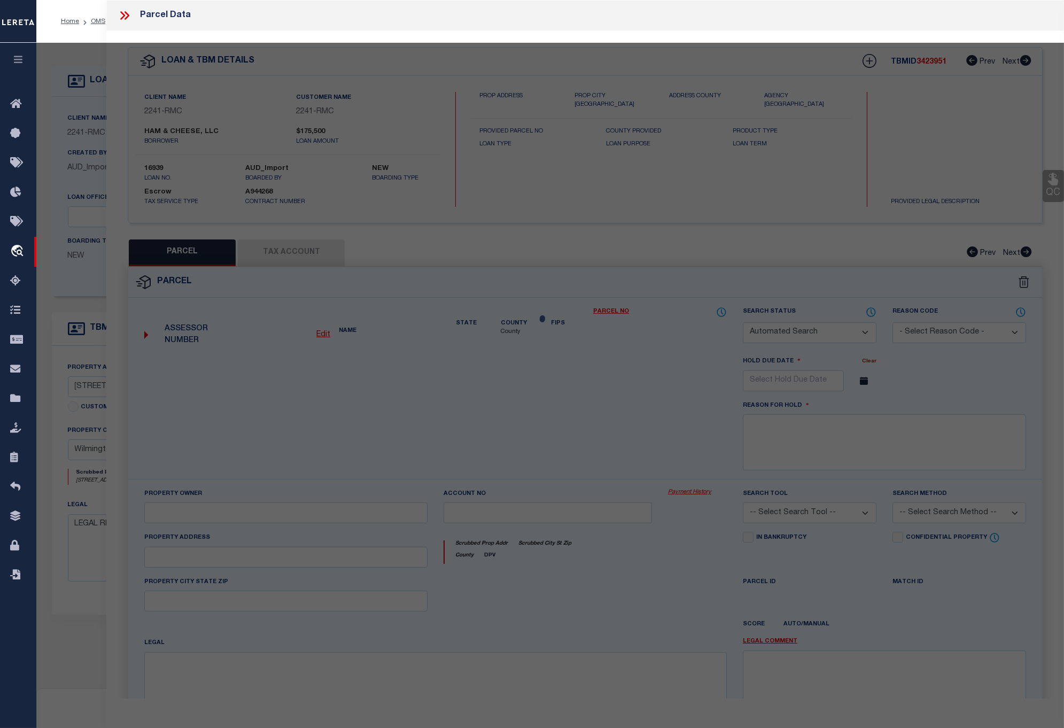
type input "[STREET_ADDRESS]"
checkbox input "false"
type input "Wilmington, DE 19802"
type textarea "WILMINGTON 3"
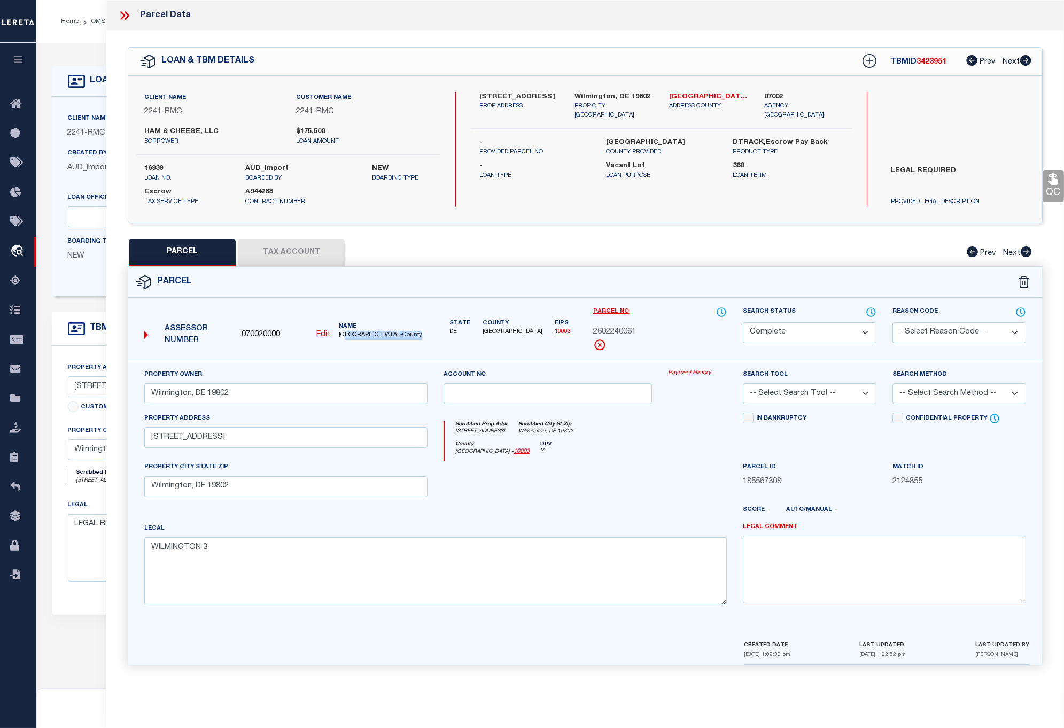
drag, startPoint x: 349, startPoint y: 334, endPoint x: 426, endPoint y: 337, distance: 77.6
click at [426, 337] on span "NEW CASTLE COUNTY -County" at bounding box center [383, 335] width 89 height 9
click at [394, 335] on span "NEW CASTLE COUNTY -County" at bounding box center [383, 335] width 89 height 9
click at [393, 335] on span "NEW CASTLE COUNTY -County" at bounding box center [383, 335] width 89 height 9
click at [380, 337] on span "NEW CASTLE COUNTY -County" at bounding box center [383, 335] width 89 height 9
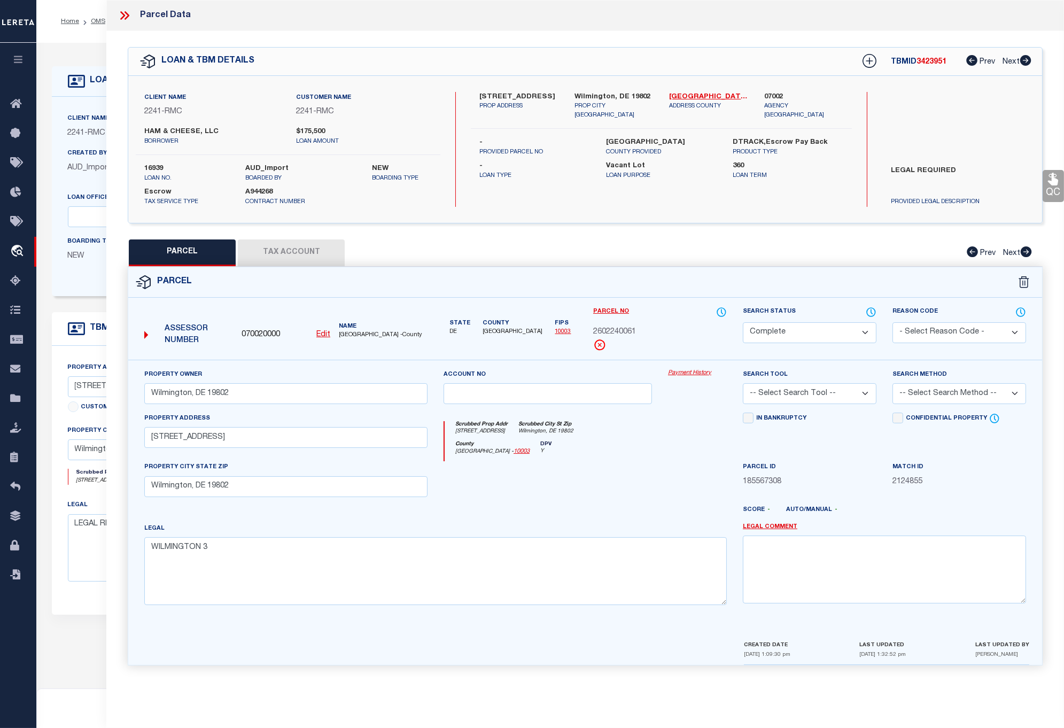
click at [307, 250] on button "Tax Account" at bounding box center [291, 252] width 107 height 27
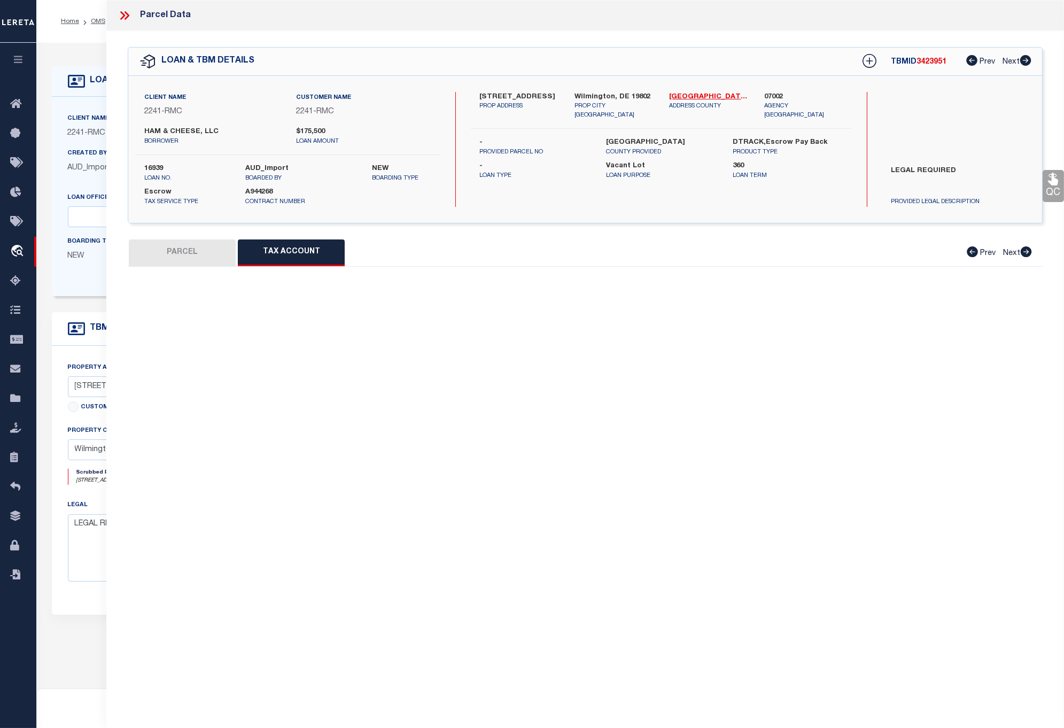
select select "100"
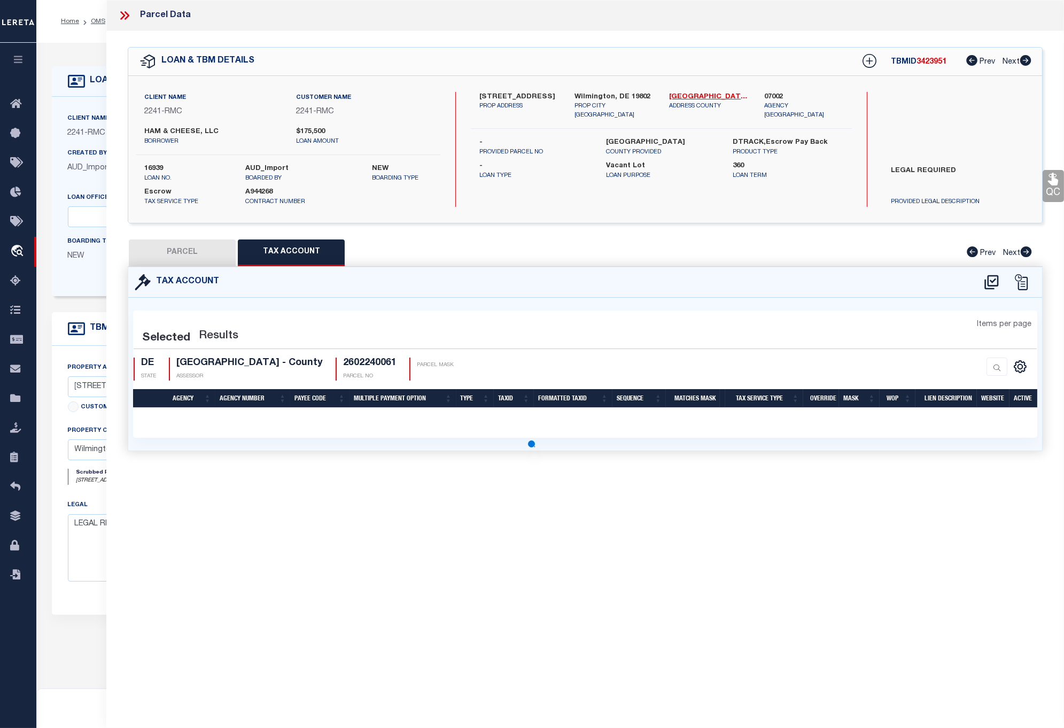
select select "100"
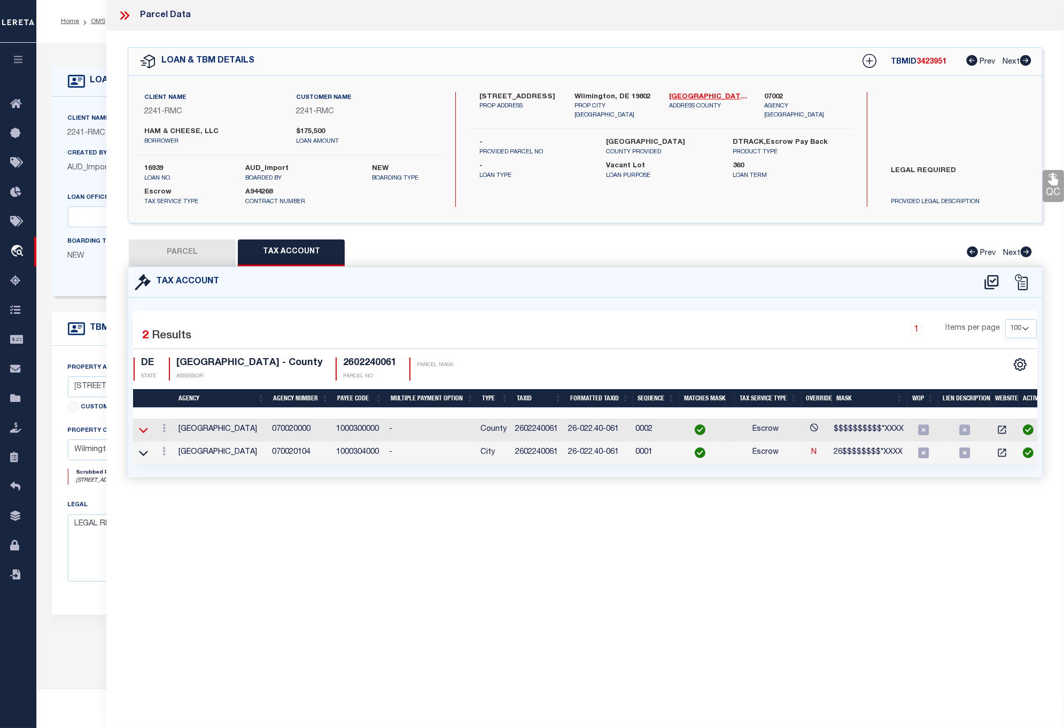
click at [144, 427] on icon at bounding box center [143, 429] width 9 height 11
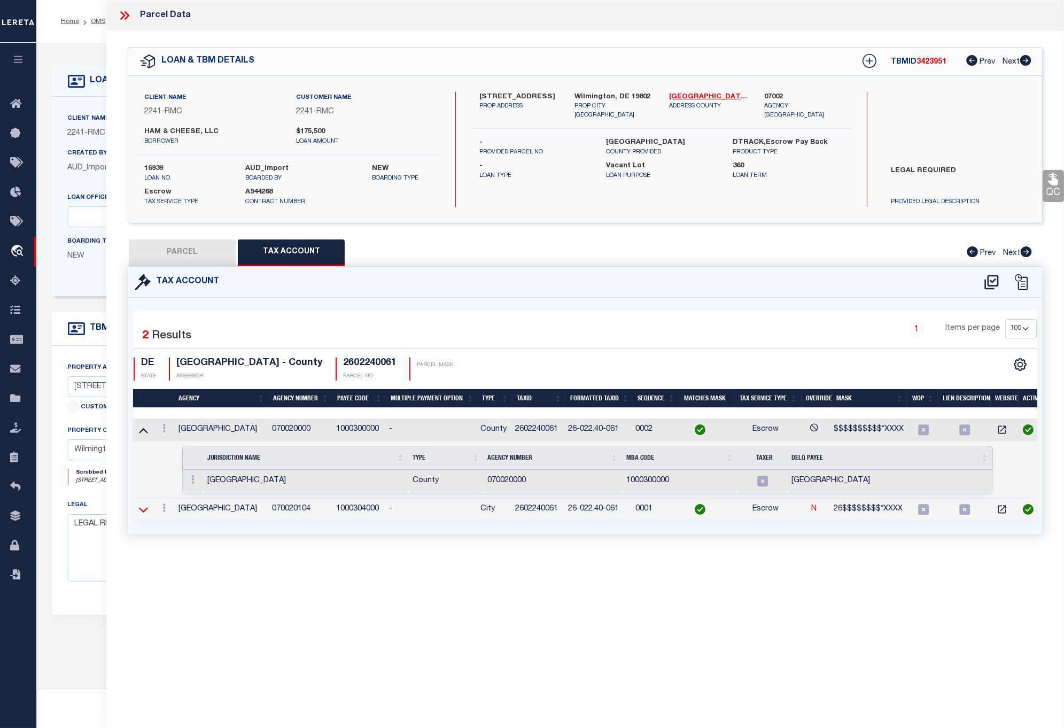
click at [144, 509] on icon at bounding box center [143, 509] width 9 height 11
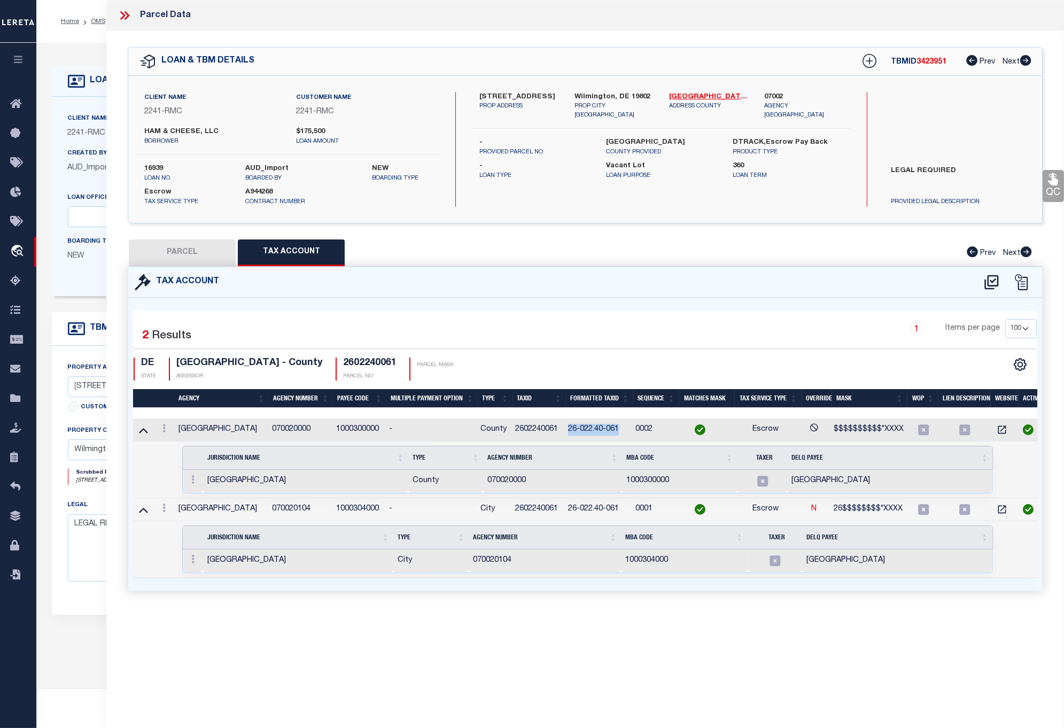
drag, startPoint x: 565, startPoint y: 426, endPoint x: 627, endPoint y: 430, distance: 61.6
click at [627, 430] on tr "NEW CASTLE COUNTY 070020000 1000300000 - County 2602240061 26-022.40-061 0002 E…" at bounding box center [587, 430] width 909 height 23
click at [583, 448] on th "Agency Number" at bounding box center [552, 457] width 139 height 23
click at [569, 345] on div "1 Items per page 10 25 50 100" at bounding box center [701, 333] width 674 height 28
drag, startPoint x: 571, startPoint y: 430, endPoint x: 623, endPoint y: 433, distance: 52.0
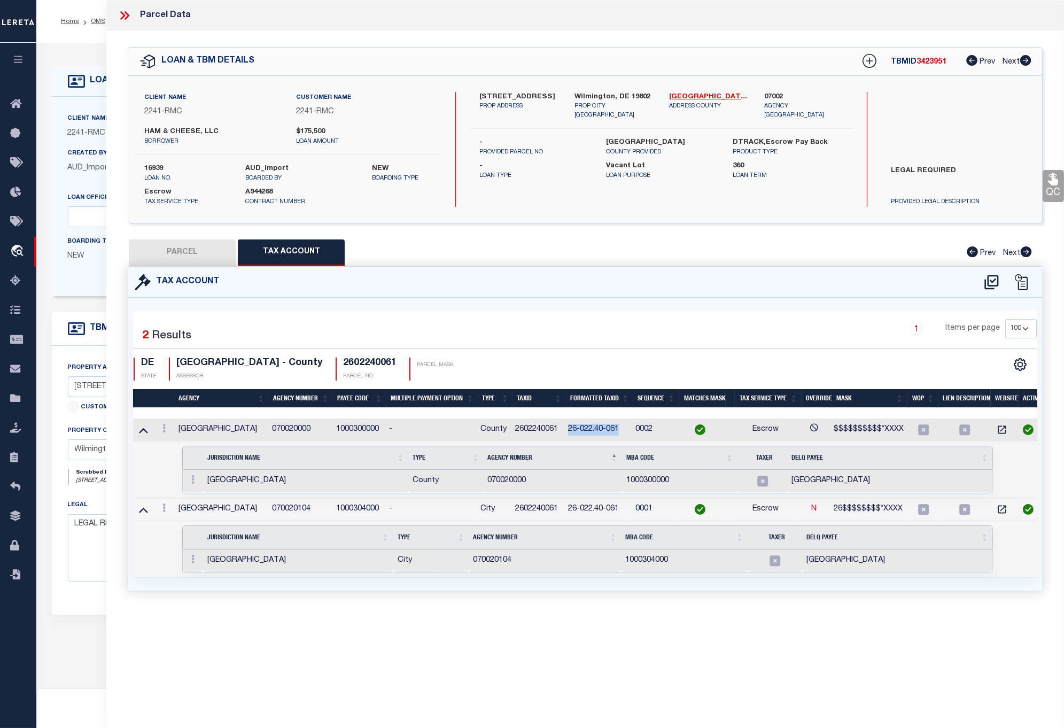
click at [623, 433] on td "26-022.40-061" at bounding box center [597, 430] width 67 height 23
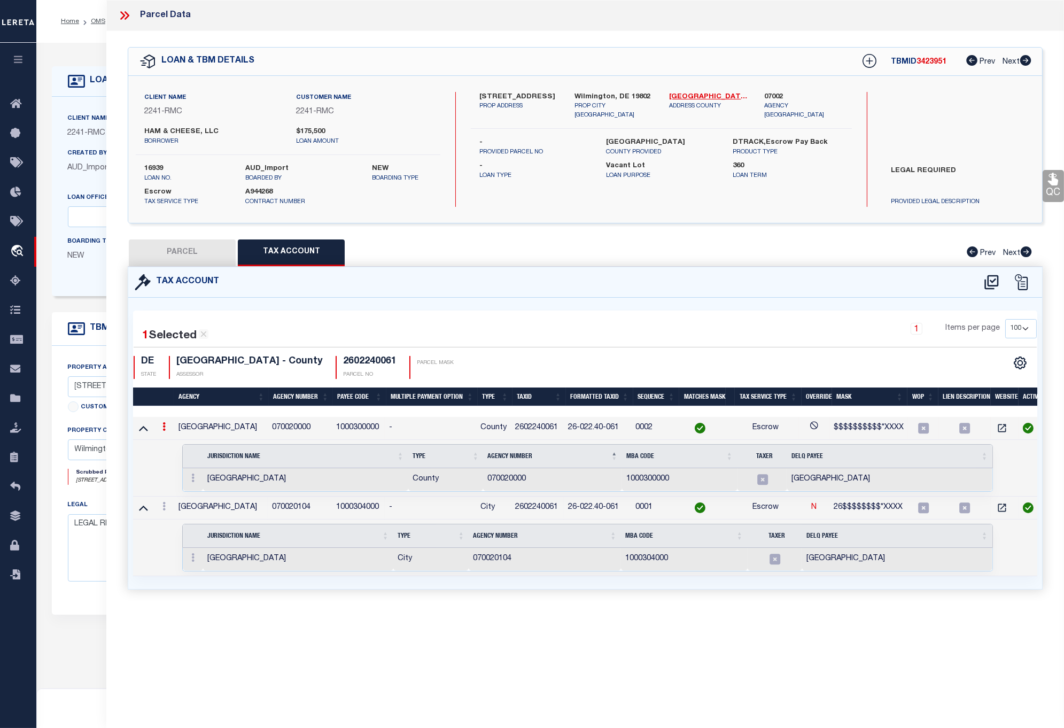
click at [123, 13] on icon at bounding box center [122, 15] width 5 height 9
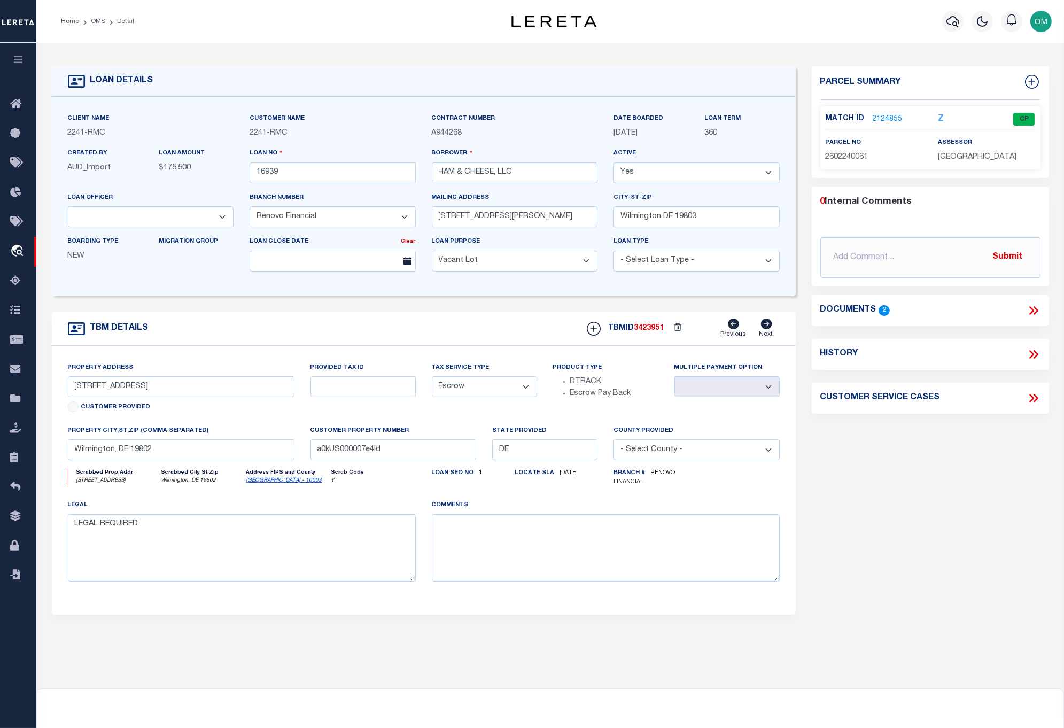
click at [885, 118] on link "2124855" at bounding box center [888, 119] width 30 height 11
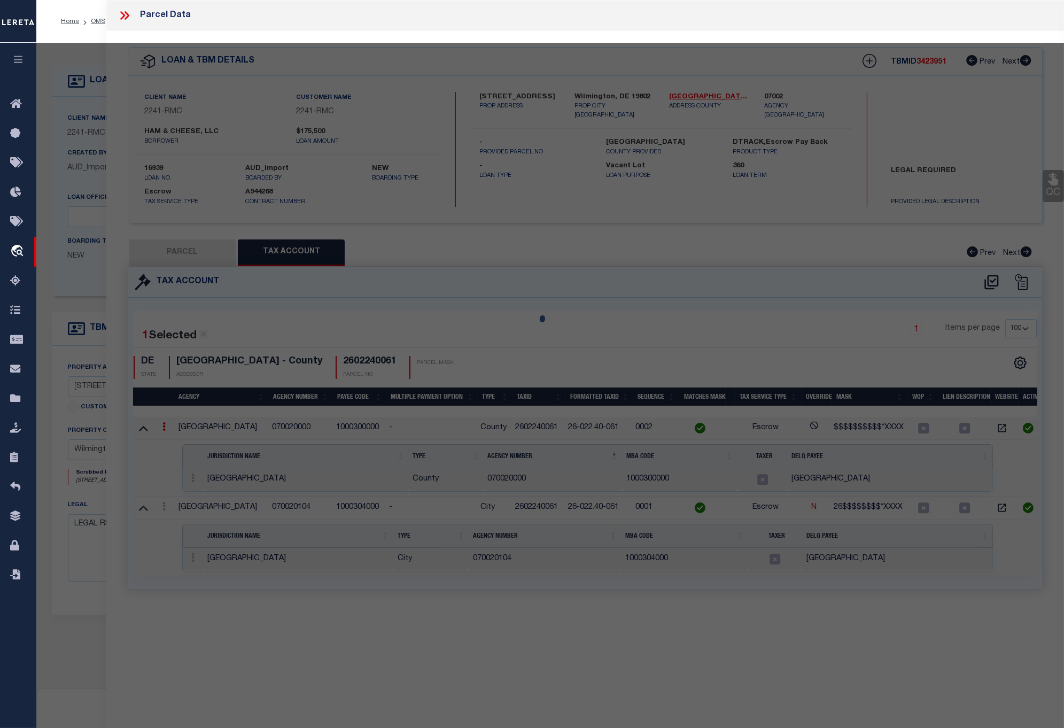
select select "AS"
checkbox input "false"
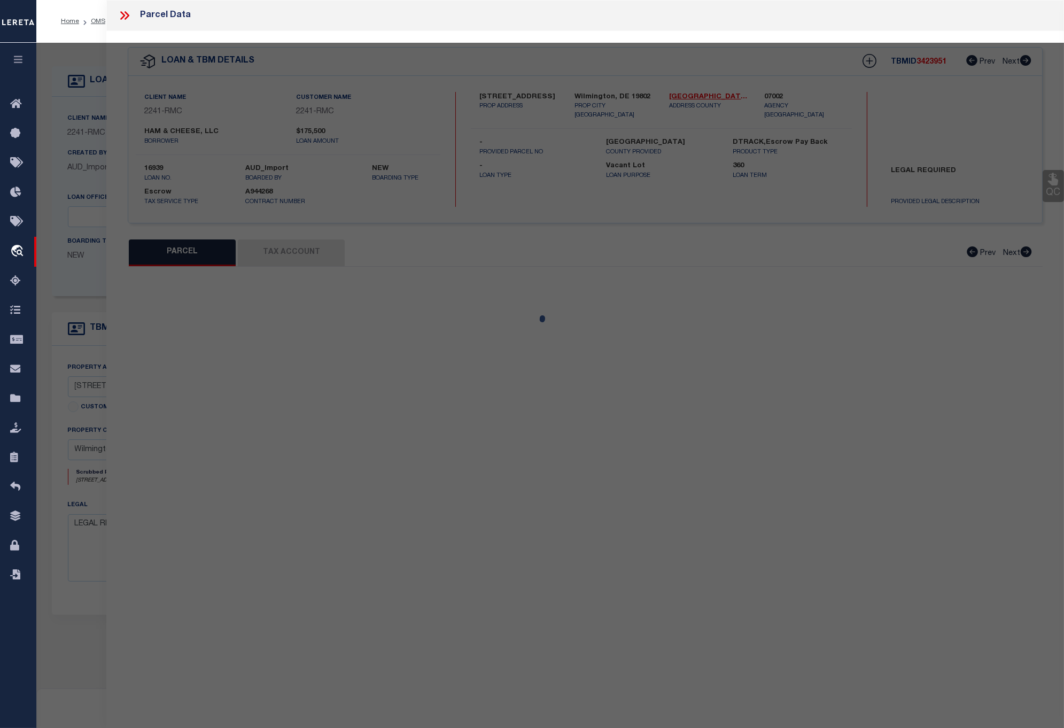
select select "CP"
type input "Wilmington, DE 19802"
select select
type input "1 E TWENTY FOURTH ST"
checkbox input "false"
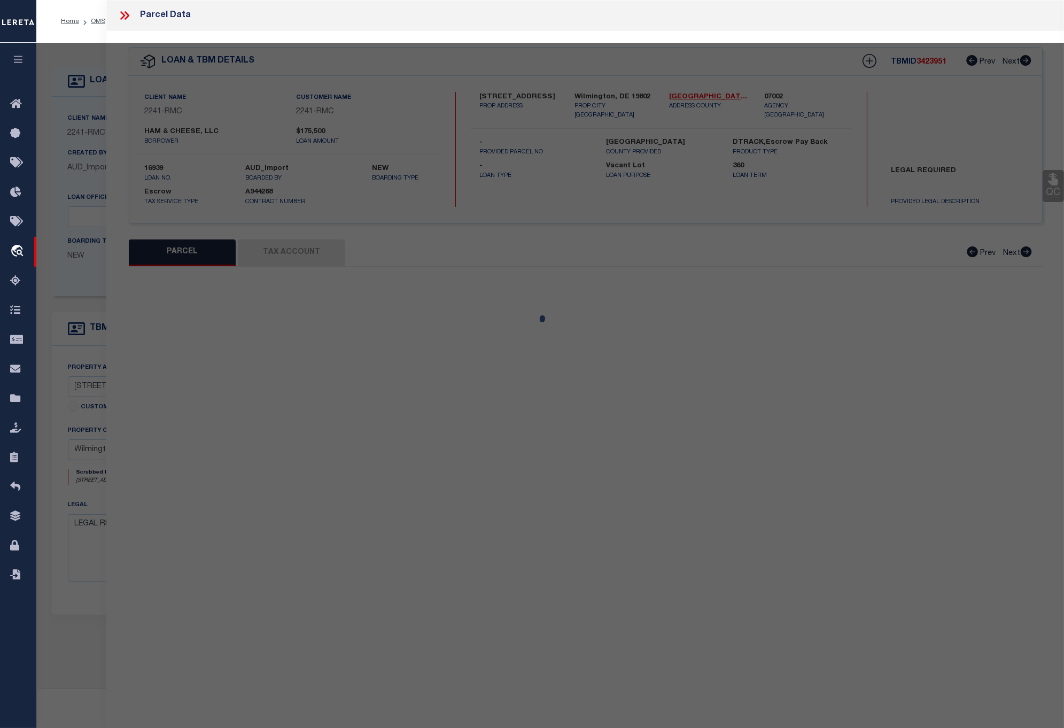
type input "Wilmington, DE 19802"
type textarea "WILMINGTON 3"
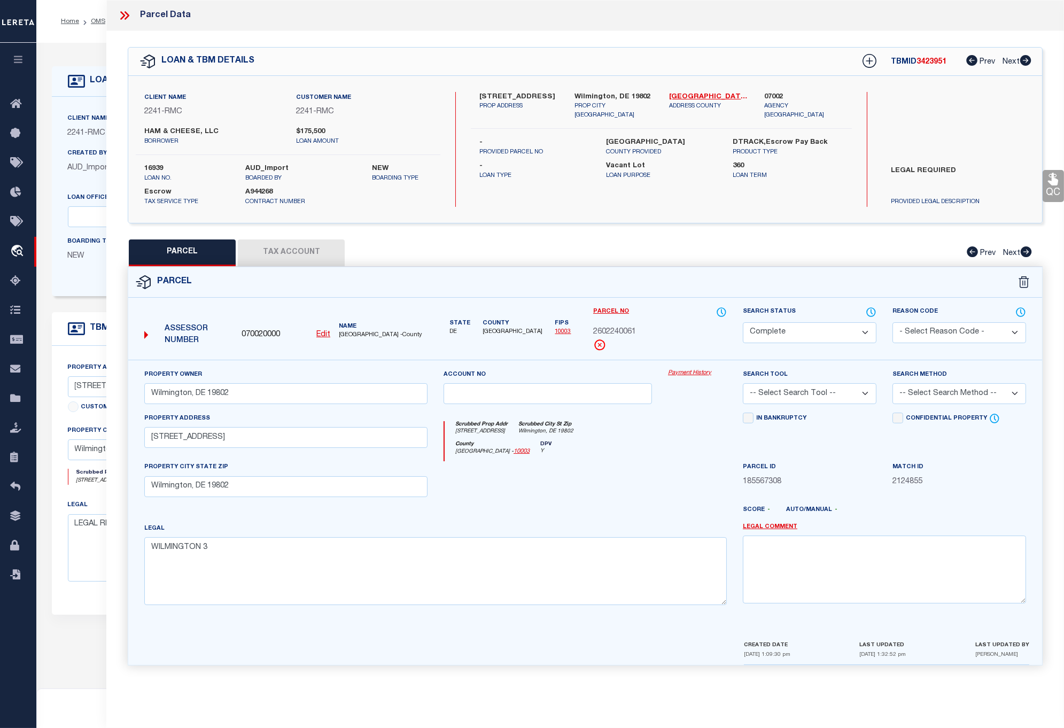
click at [286, 248] on button "Tax Account" at bounding box center [291, 252] width 107 height 27
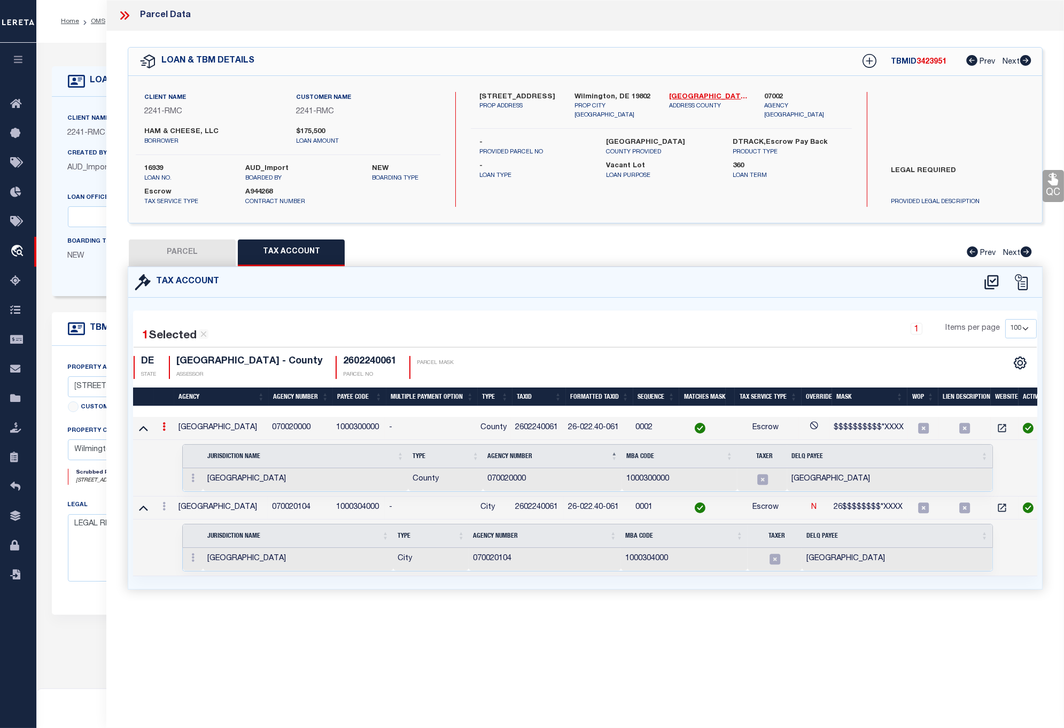
select select "100"
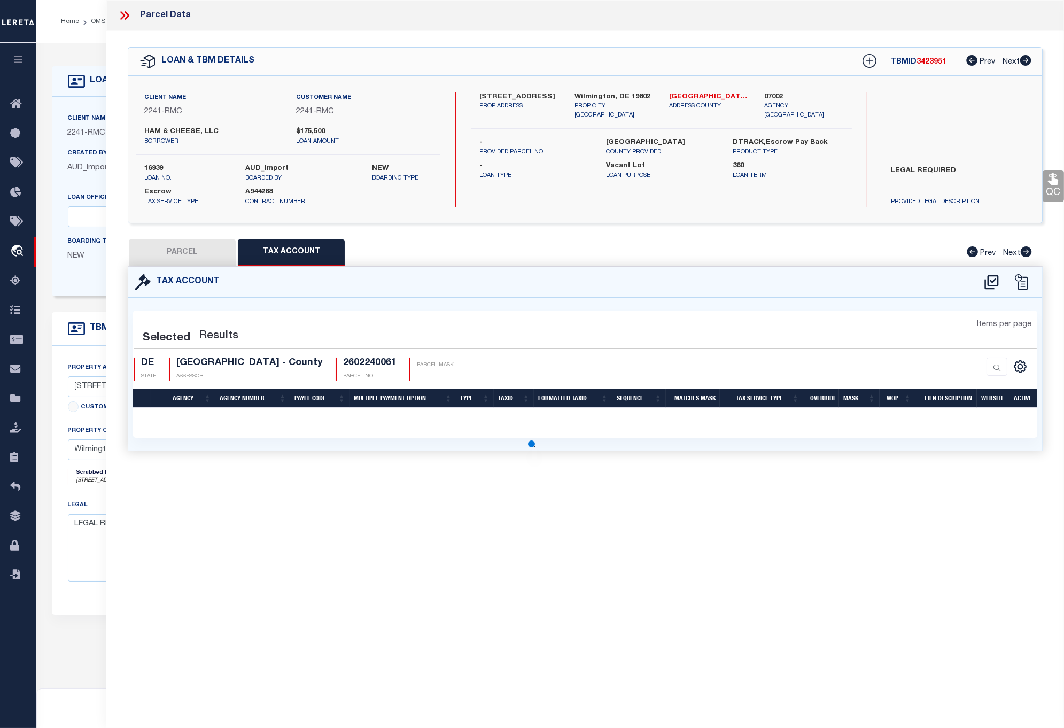
select select "100"
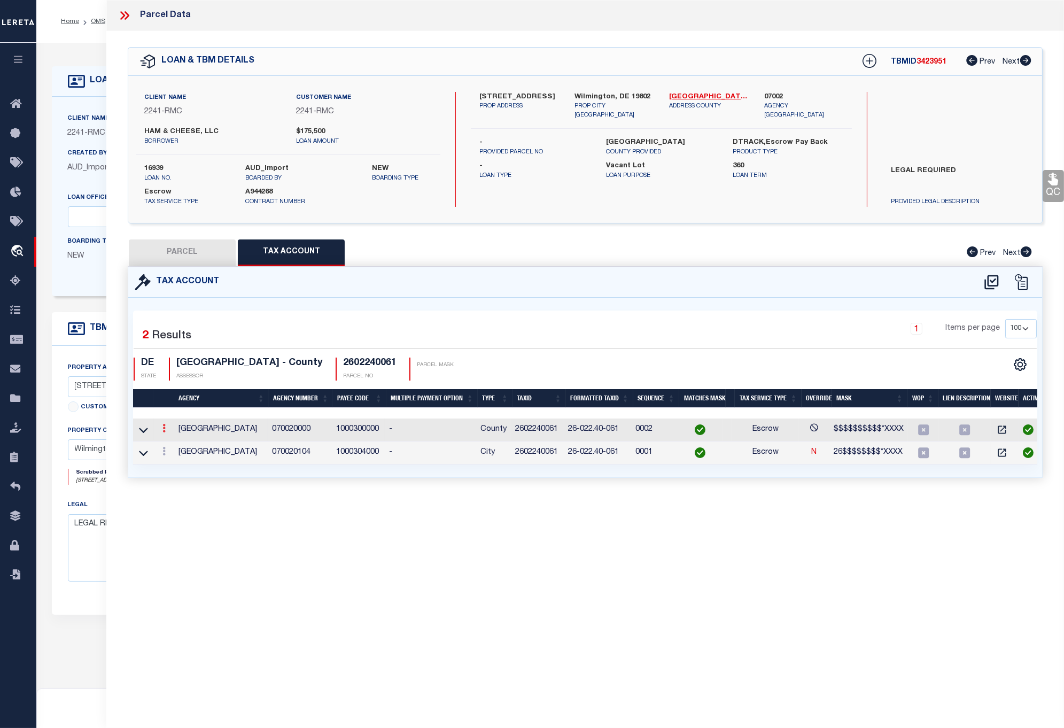
click at [162, 429] on link at bounding box center [164, 430] width 12 height 9
click at [175, 445] on icon "" at bounding box center [176, 444] width 8 height 8
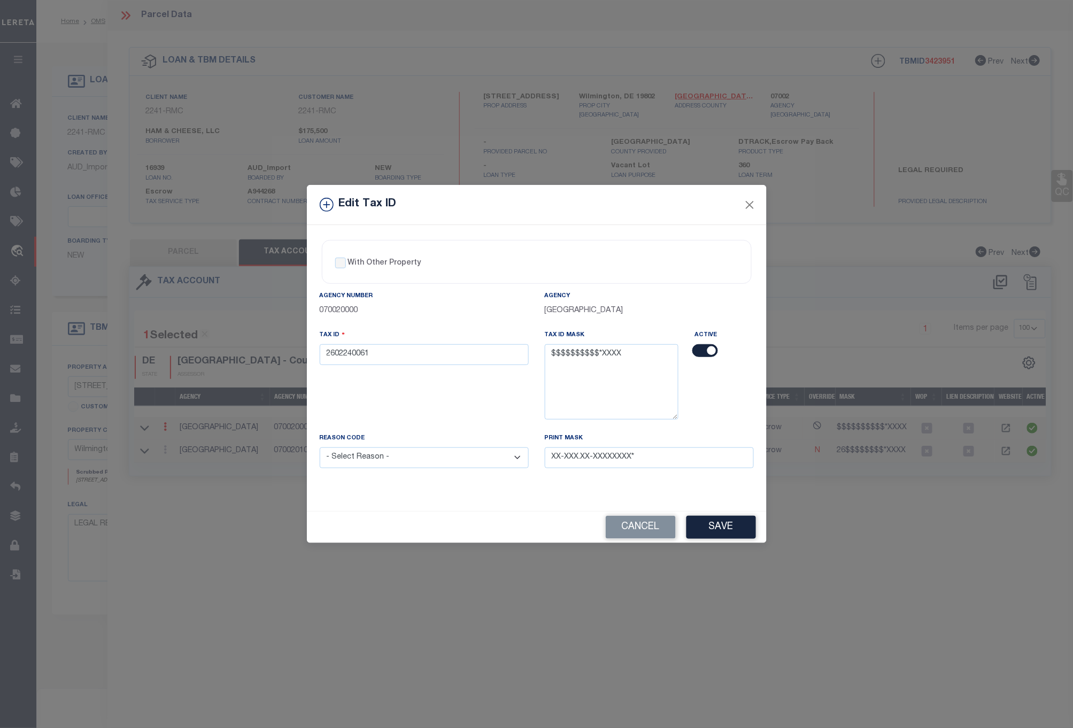
drag, startPoint x: 639, startPoint y: 524, endPoint x: 565, endPoint y: 524, distance: 74.3
click at [634, 524] on button "Cancel" at bounding box center [641, 527] width 70 height 23
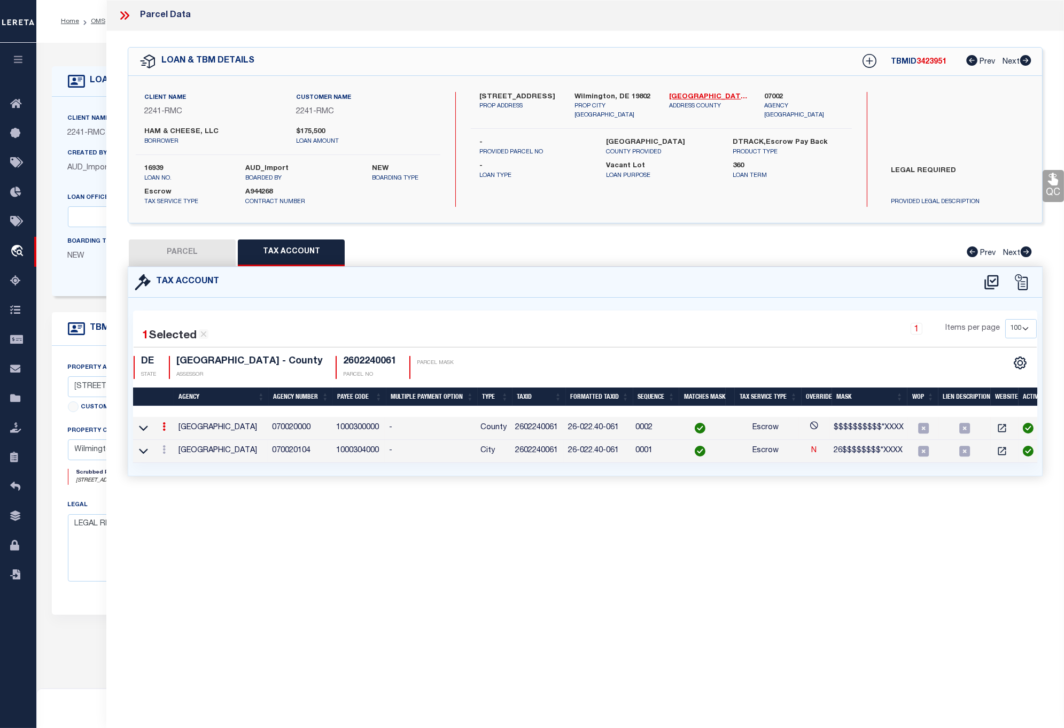
click at [161, 456] on div at bounding box center [164, 451] width 12 height 13
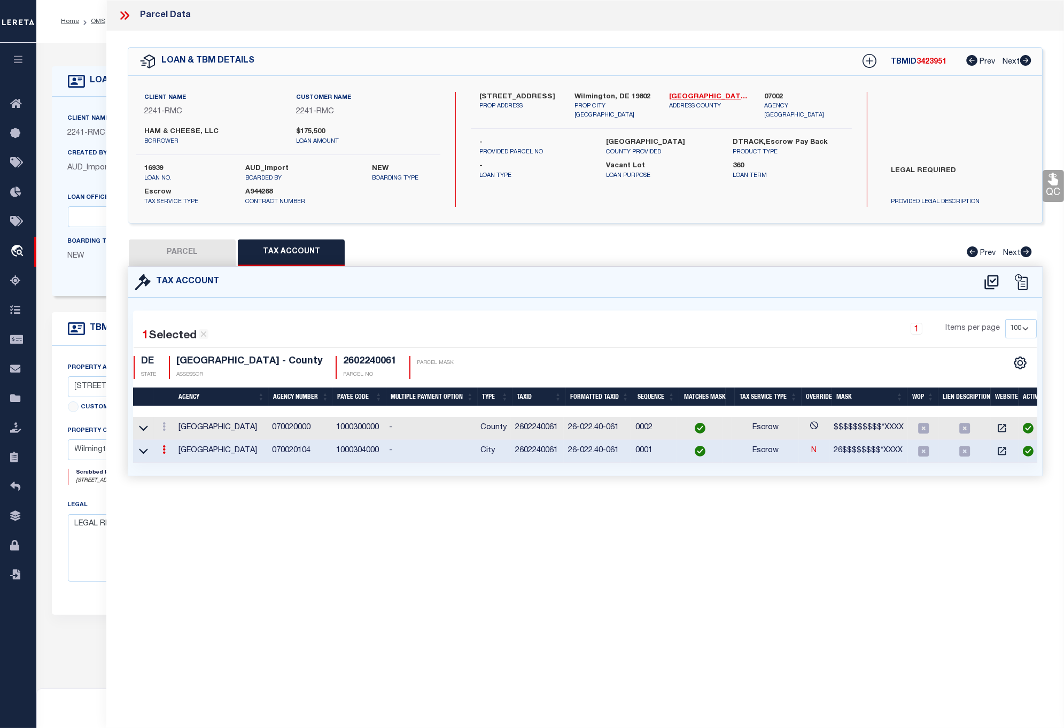
click at [161, 451] on link at bounding box center [164, 451] width 12 height 9
click at [174, 467] on icon "" at bounding box center [176, 465] width 8 height 8
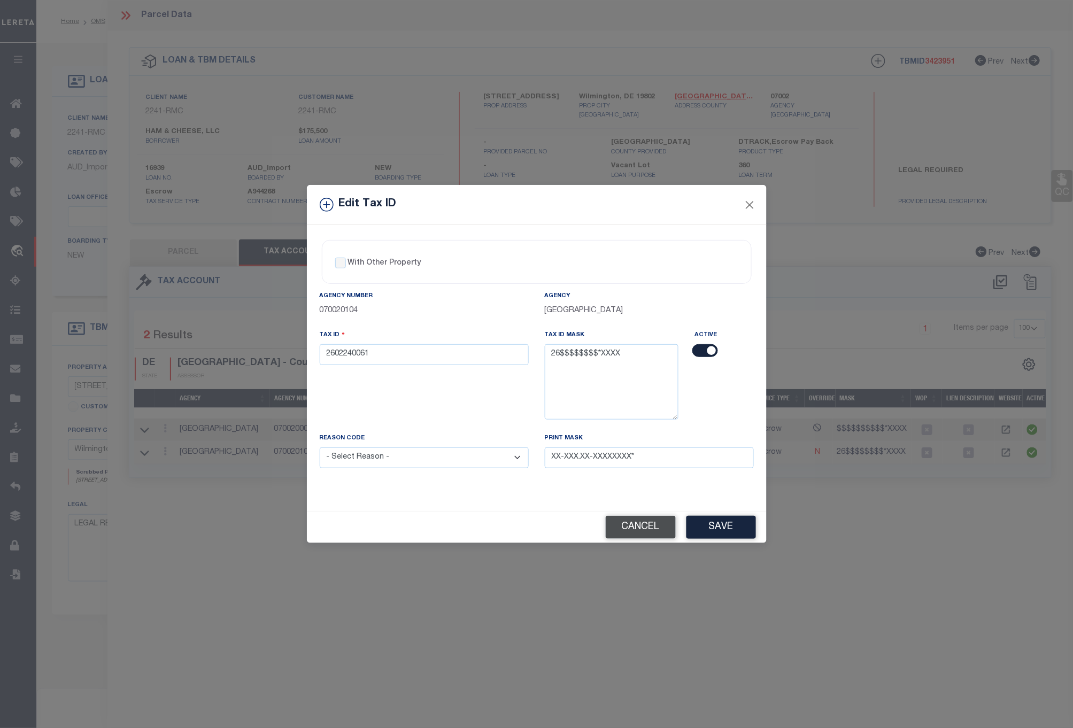
click at [651, 531] on button "Cancel" at bounding box center [641, 527] width 70 height 23
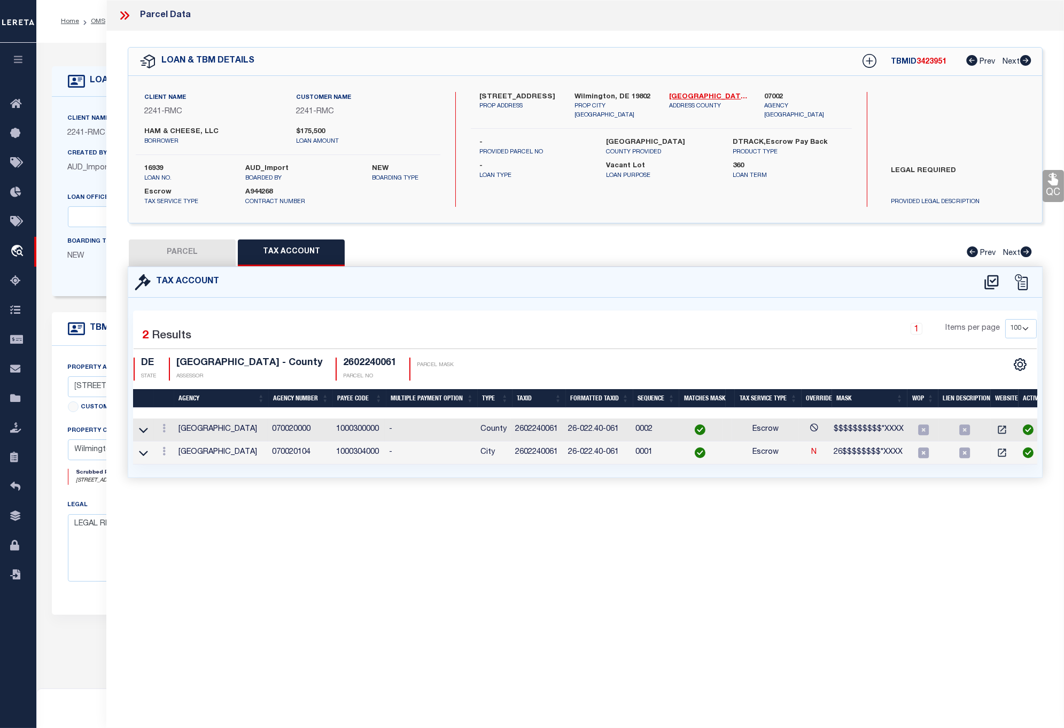
click at [524, 430] on td "2602240061" at bounding box center [537, 430] width 53 height 23
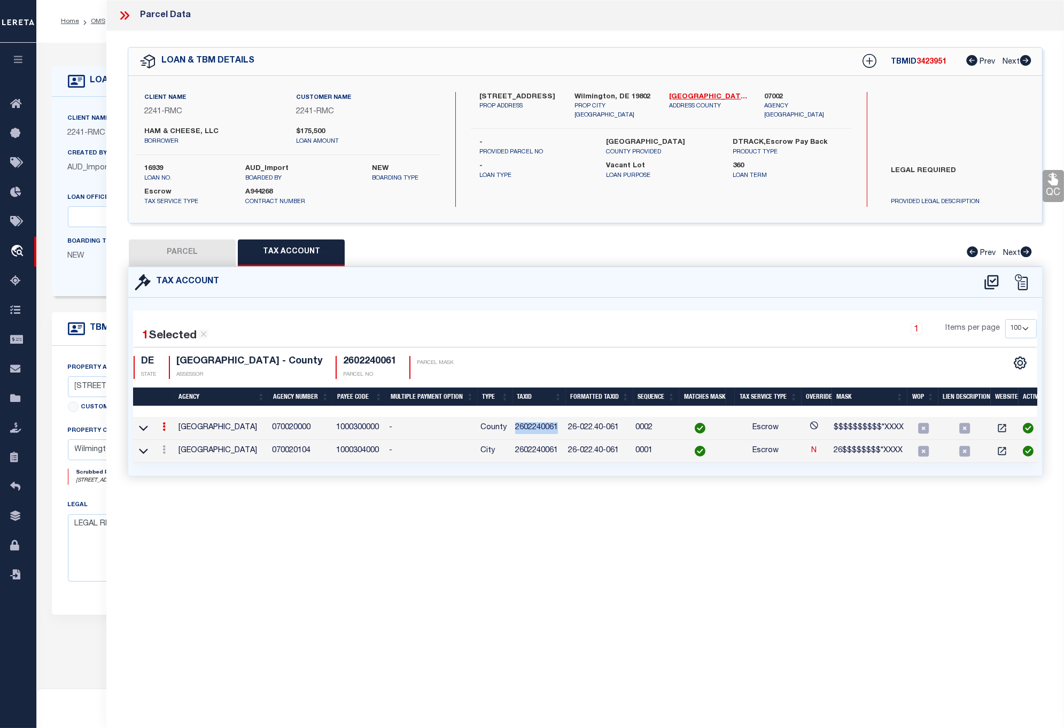
click at [524, 430] on td "2602240061" at bounding box center [537, 428] width 53 height 23
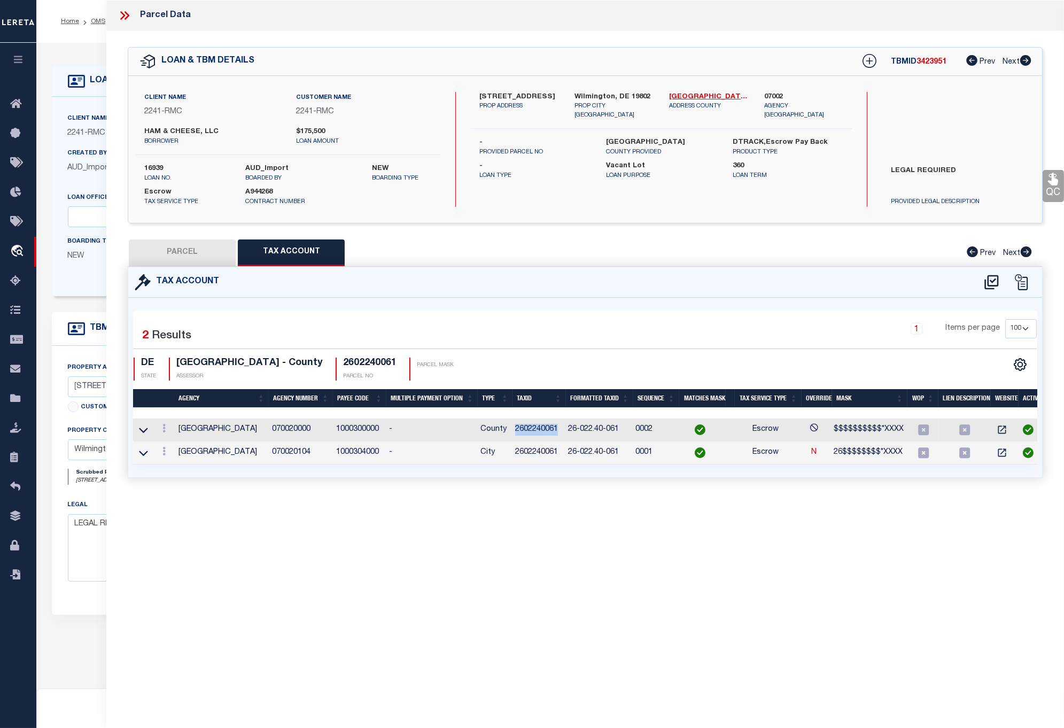
copy td "2602240061"
drag, startPoint x: 262, startPoint y: 428, endPoint x: 190, endPoint y: 431, distance: 72.8
click at [190, 431] on td "NEW CASTLE COUNTY" at bounding box center [221, 430] width 94 height 23
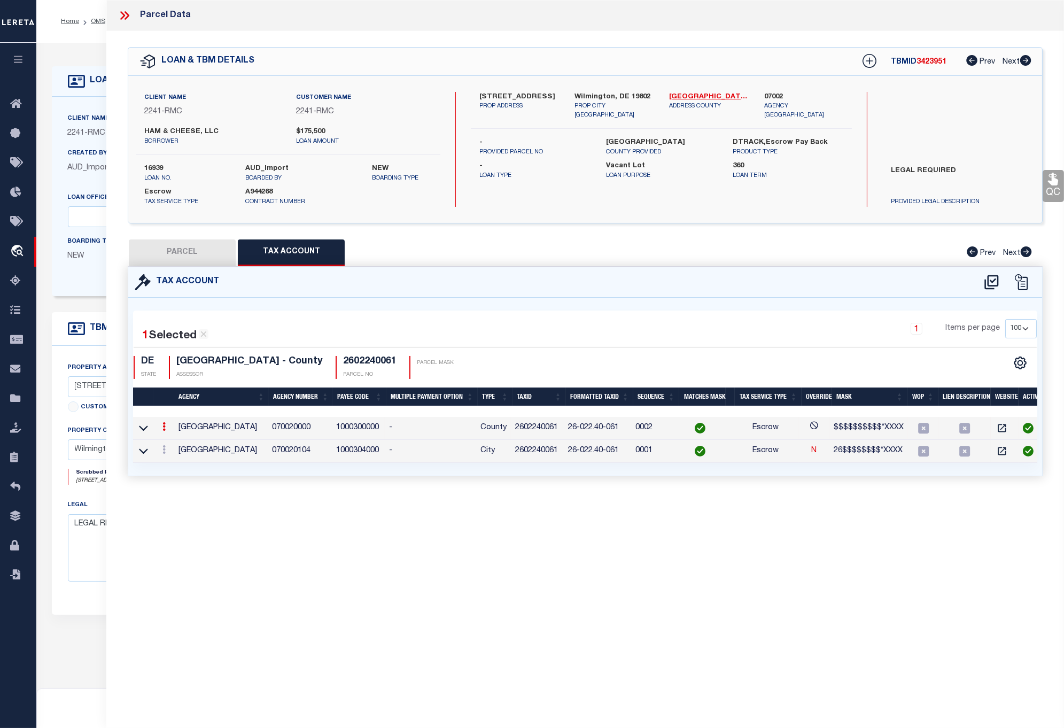
click at [274, 493] on div "Tax Account 1 2 1" at bounding box center [585, 384] width 931 height 235
click at [296, 429] on td "070020000" at bounding box center [300, 428] width 64 height 23
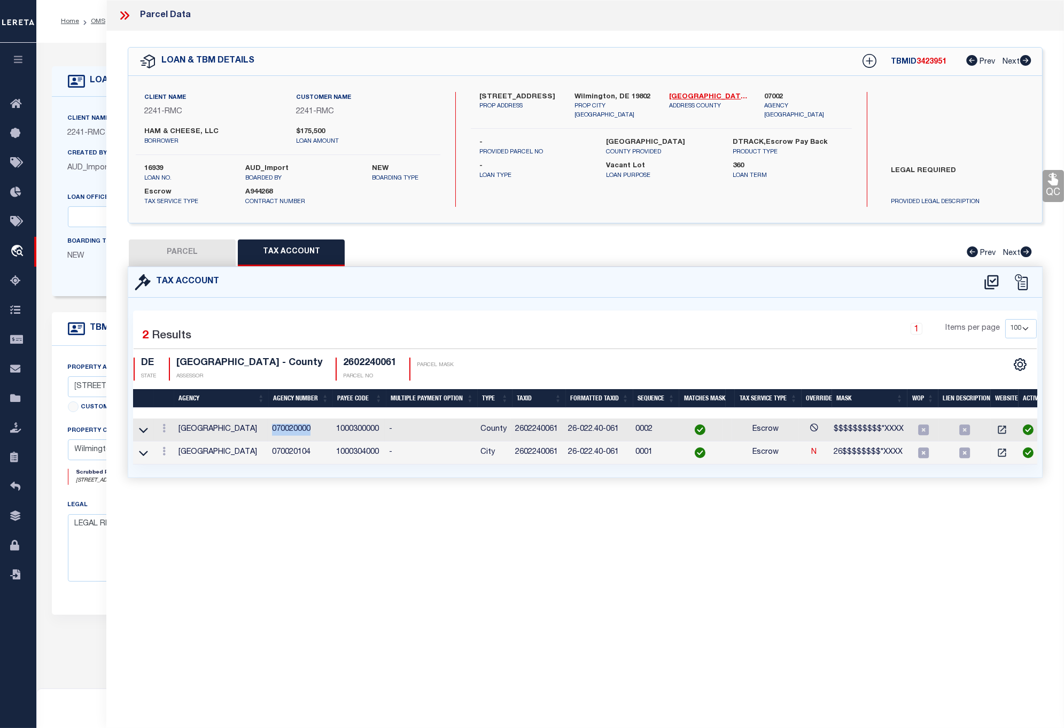
click at [296, 429] on td "070020000" at bounding box center [300, 430] width 64 height 23
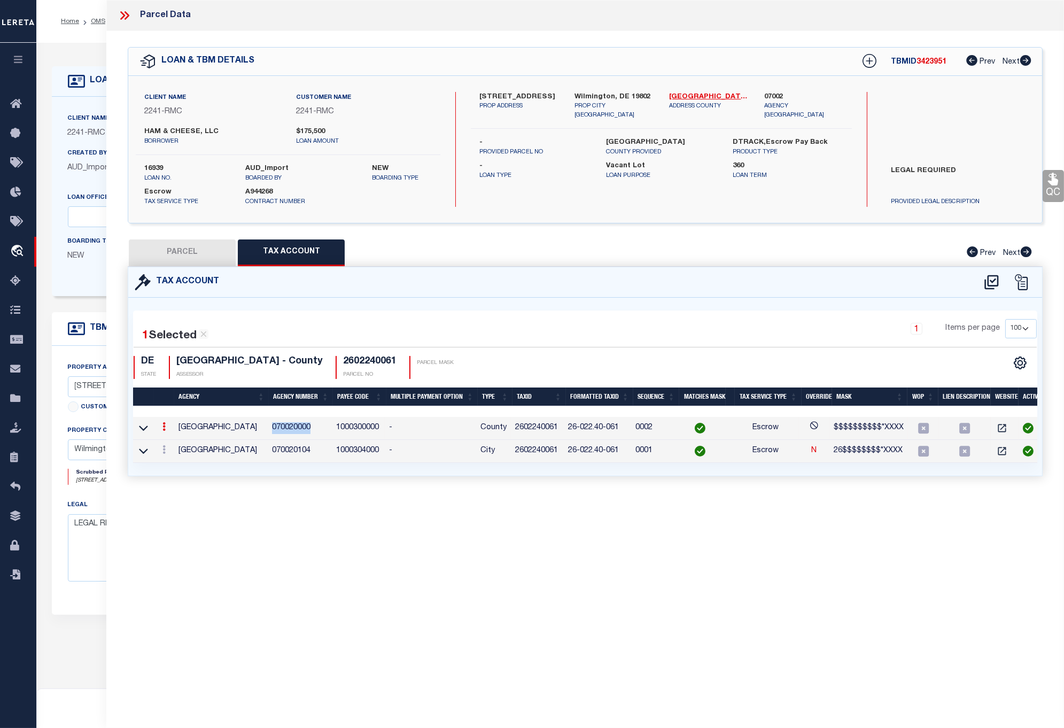
copy td "070020000"
click at [455, 529] on div "Parcel Data QC QC QC - Select Status - Ready to QC" at bounding box center [585, 349] width 958 height 699
click at [596, 426] on td "26-022.40-061" at bounding box center [597, 428] width 67 height 23
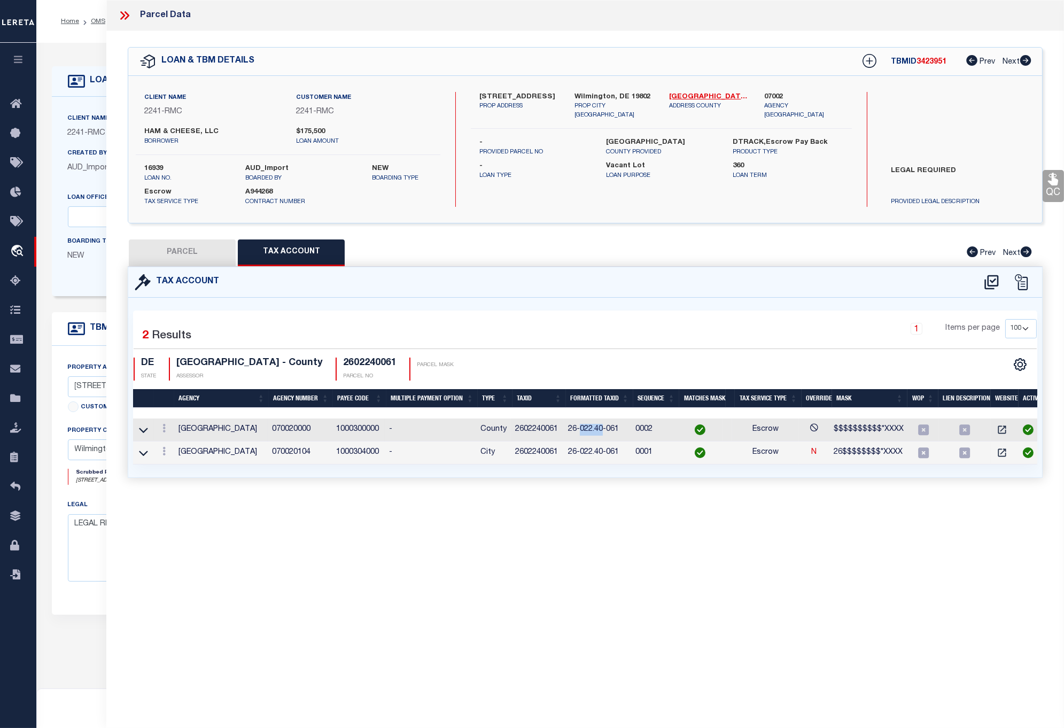
click at [596, 426] on td "26-022.40-061" at bounding box center [597, 430] width 67 height 23
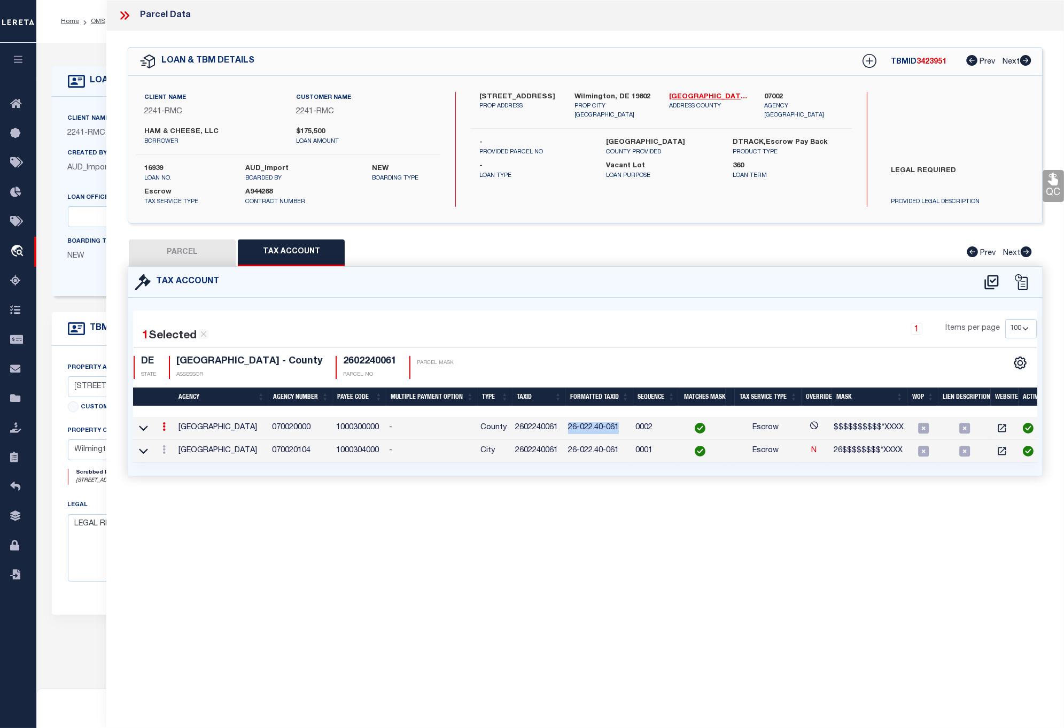
drag, startPoint x: 623, startPoint y: 428, endPoint x: 569, endPoint y: 430, distance: 53.5
click at [569, 430] on td "26-022.40-061" at bounding box center [597, 428] width 67 height 23
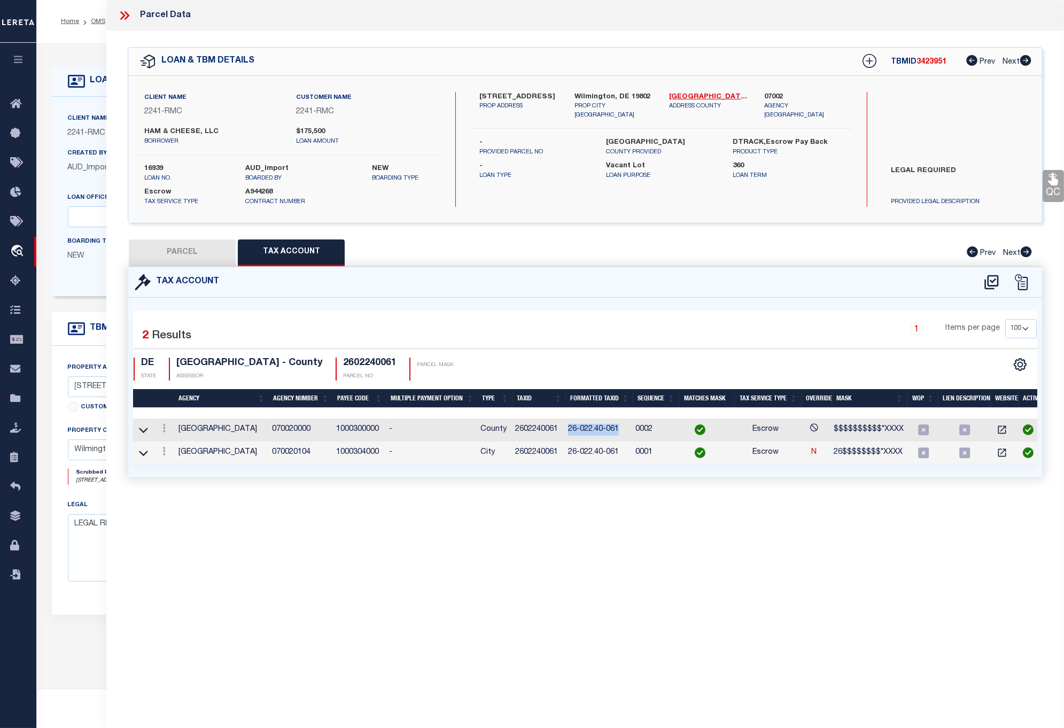
copy td "26-022.40-061"
click at [511, 520] on div "Parcel Data QC QC QC - Select Status - Ready to QC" at bounding box center [585, 349] width 958 height 699
click at [550, 430] on td "2602240061" at bounding box center [537, 430] width 53 height 23
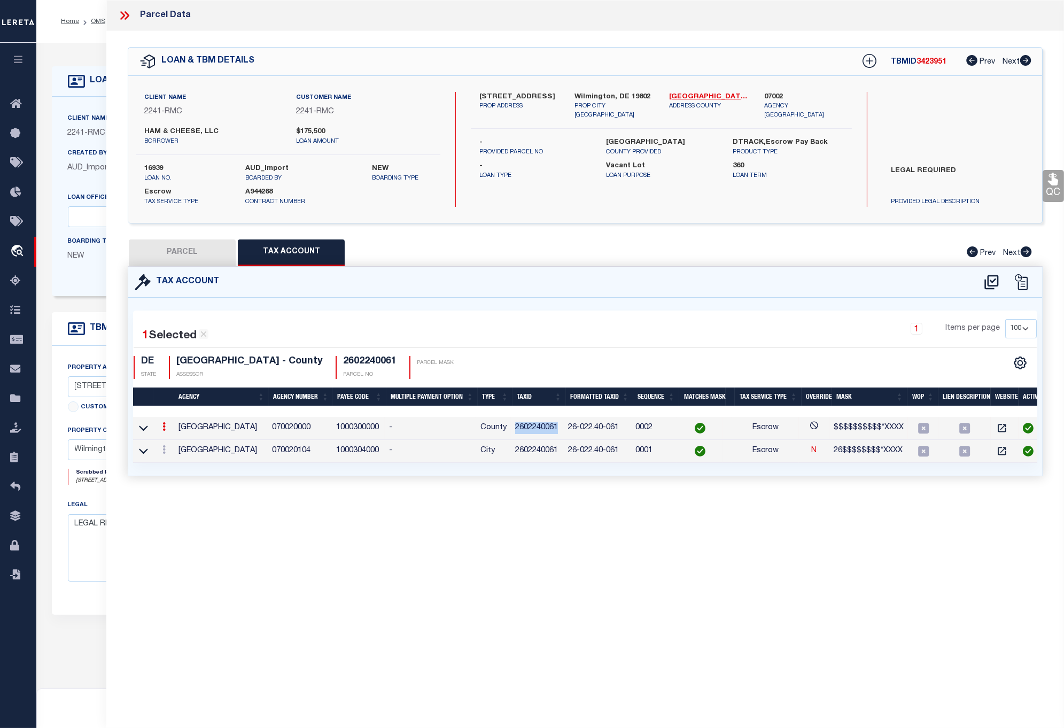
click at [550, 430] on td "2602240061" at bounding box center [537, 428] width 53 height 23
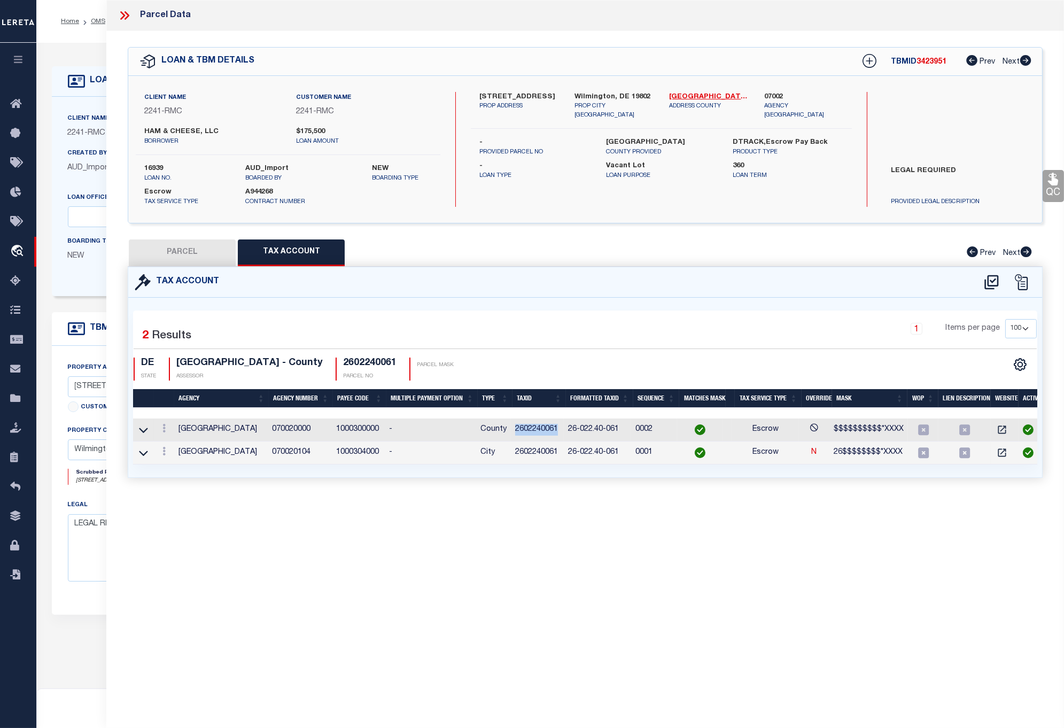
copy td "2602240061"
click at [544, 429] on td "2602240061" at bounding box center [537, 430] width 53 height 23
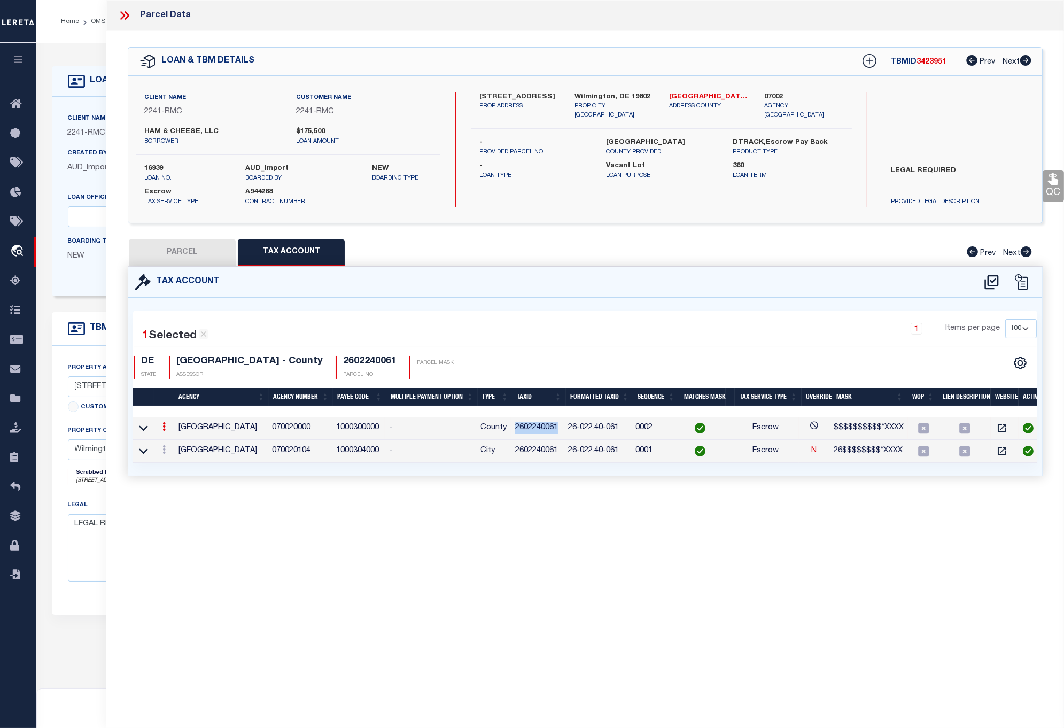
click at [544, 429] on td "2602240061" at bounding box center [537, 428] width 53 height 23
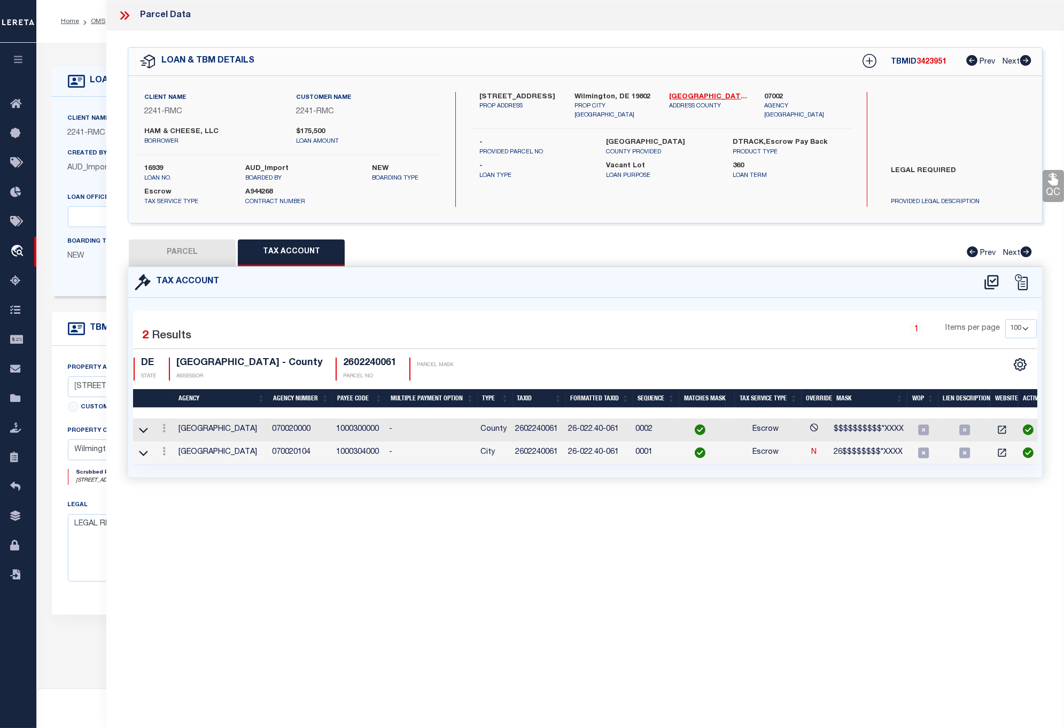
click at [357, 519] on div "Parcel Data QC QC QC - Select Status - Ready to QC" at bounding box center [585, 349] width 958 height 699
drag, startPoint x: 252, startPoint y: 452, endPoint x: 175, endPoint y: 456, distance: 77.6
click at [175, 456] on td "[GEOGRAPHIC_DATA]" at bounding box center [221, 453] width 94 height 23
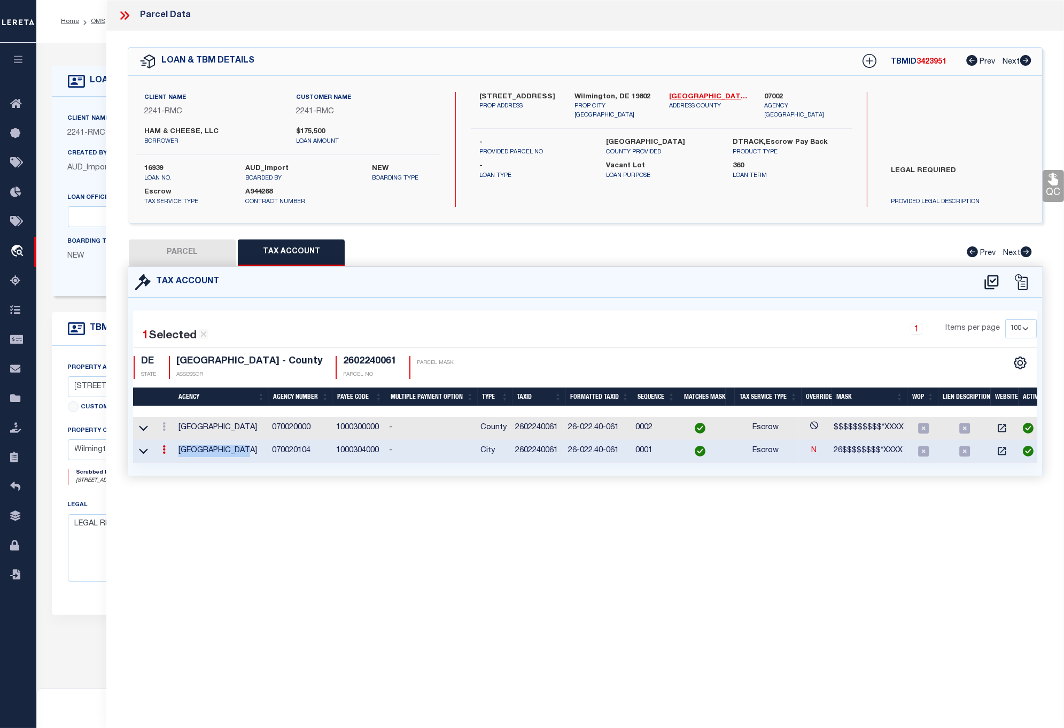
copy td "[GEOGRAPHIC_DATA]"
drag, startPoint x: 627, startPoint y: 1, endPoint x: 641, endPoint y: 576, distance: 575.4
click at [641, 576] on div "Parcel Data QC QC QC - Select Status - Ready to QC" at bounding box center [585, 349] width 958 height 699
click at [451, 594] on div "Parcel Data QC QC QC - Select Status - Ready to QC" at bounding box center [585, 349] width 958 height 699
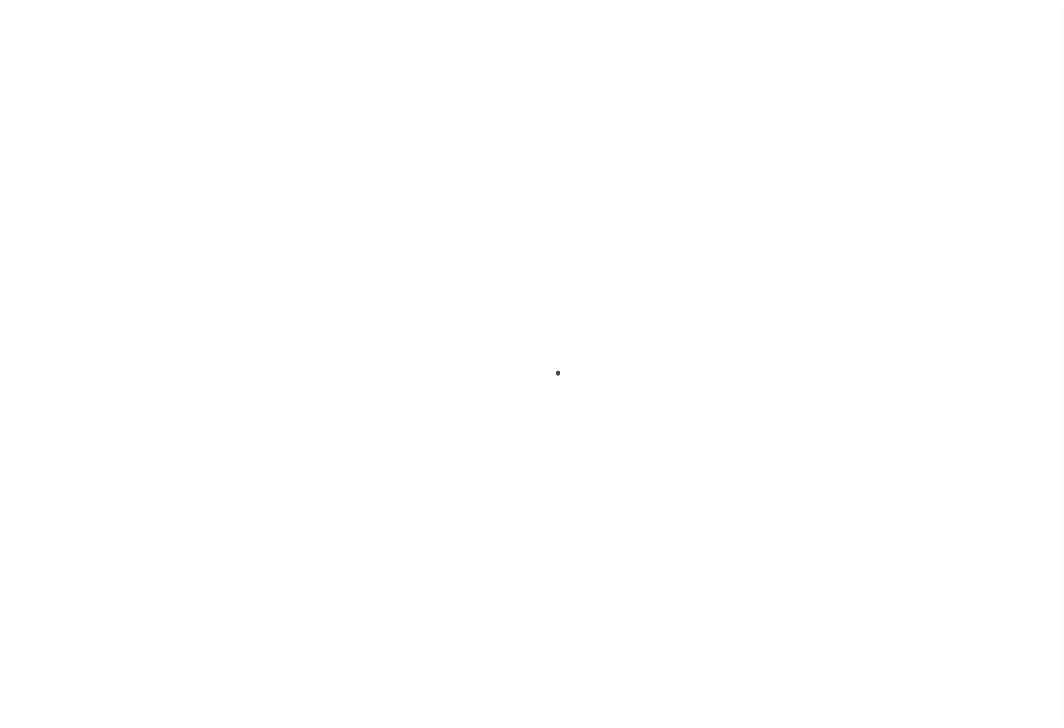
select select "Escrow"
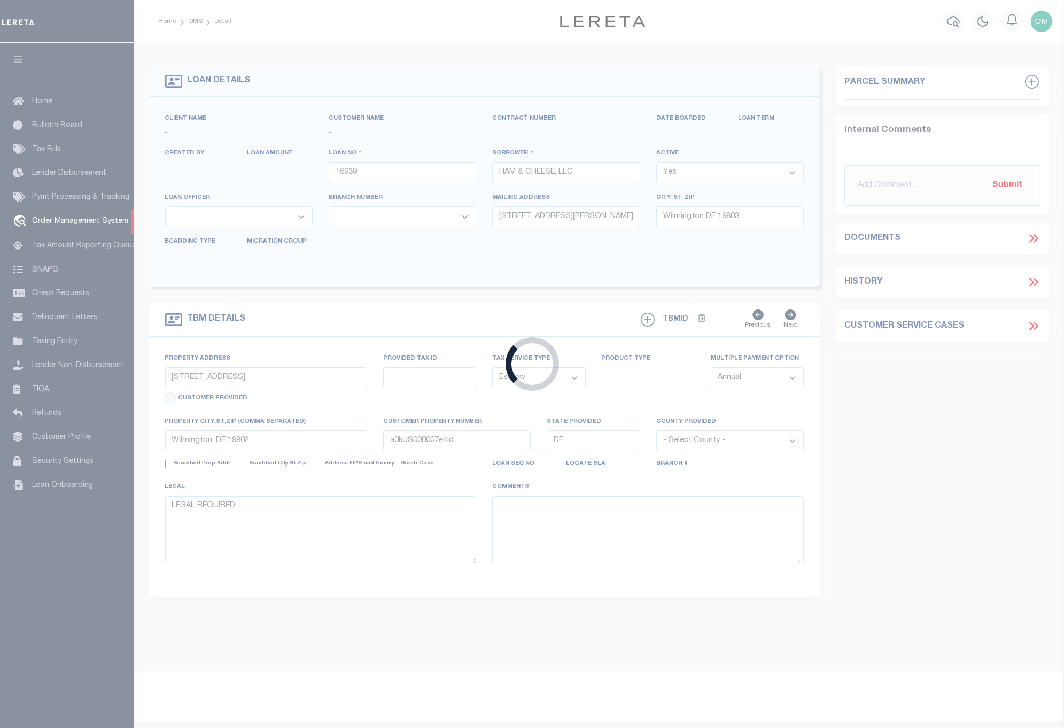
select select
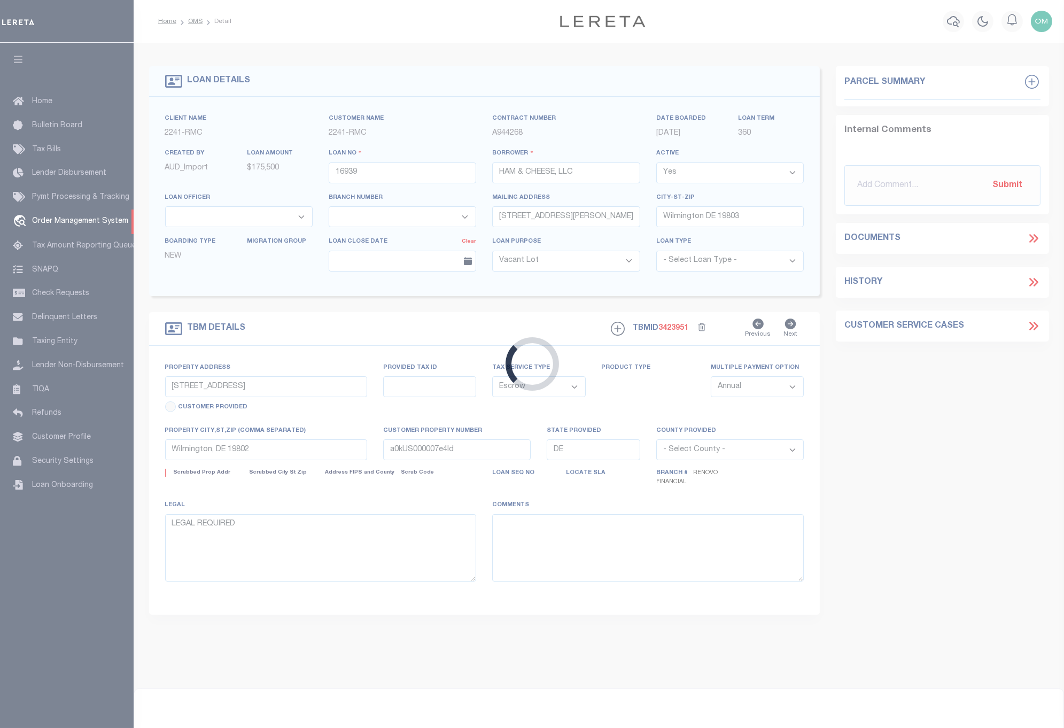
select select
select select "14701"
select select "25066"
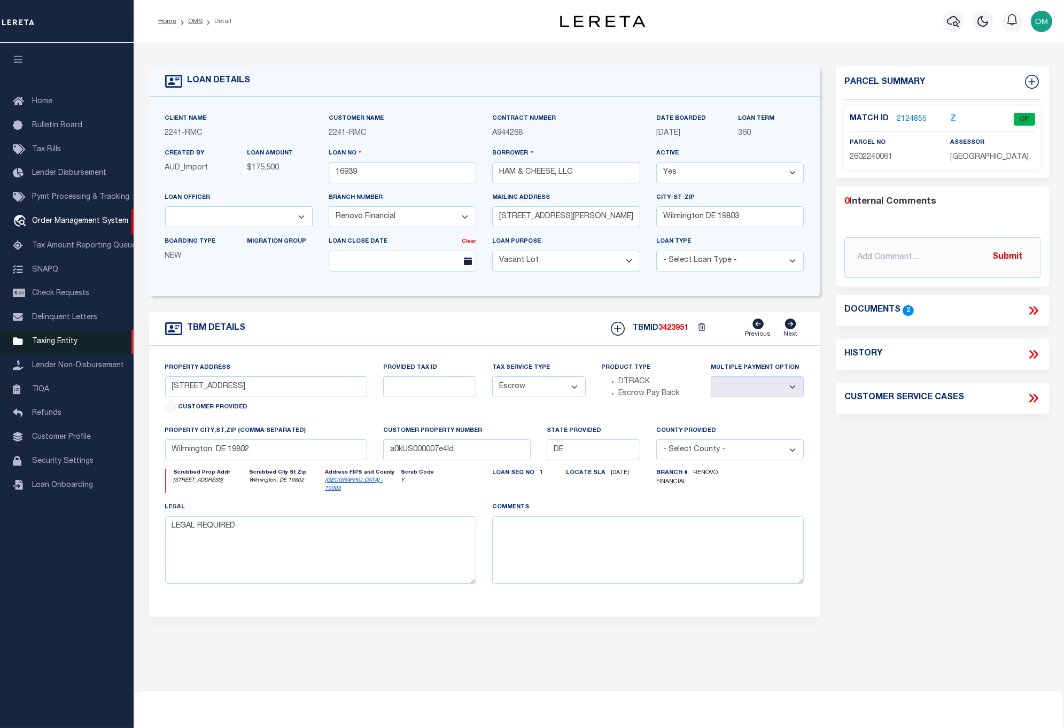
click at [62, 339] on span "Taxing Entity" at bounding box center [54, 341] width 45 height 7
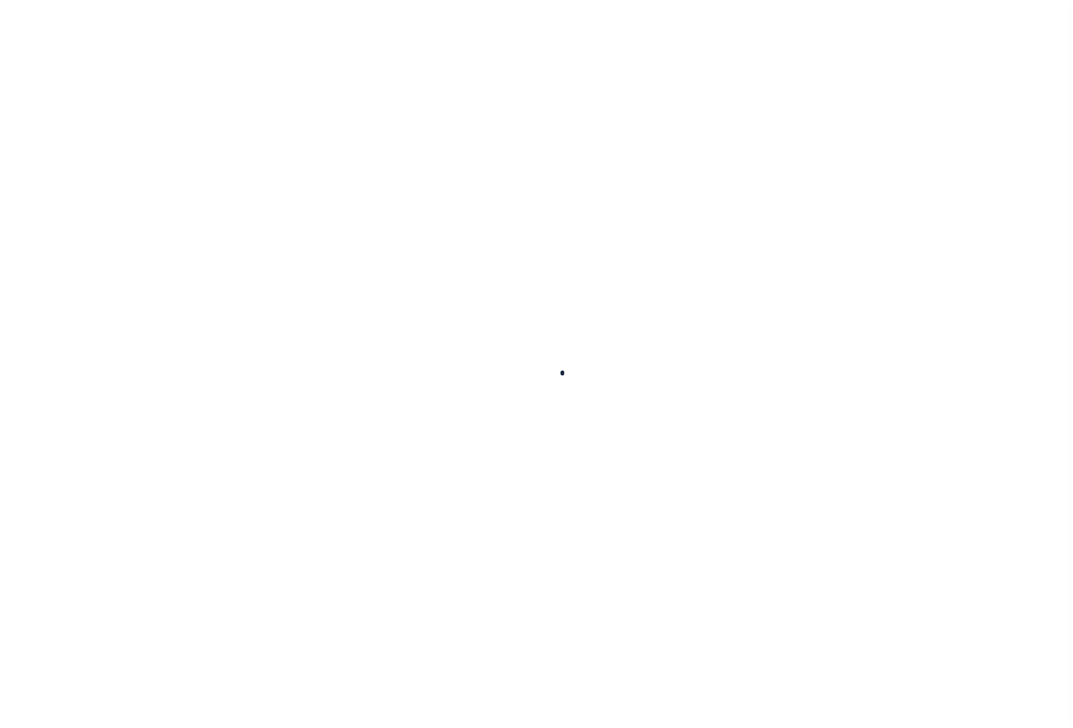
select select
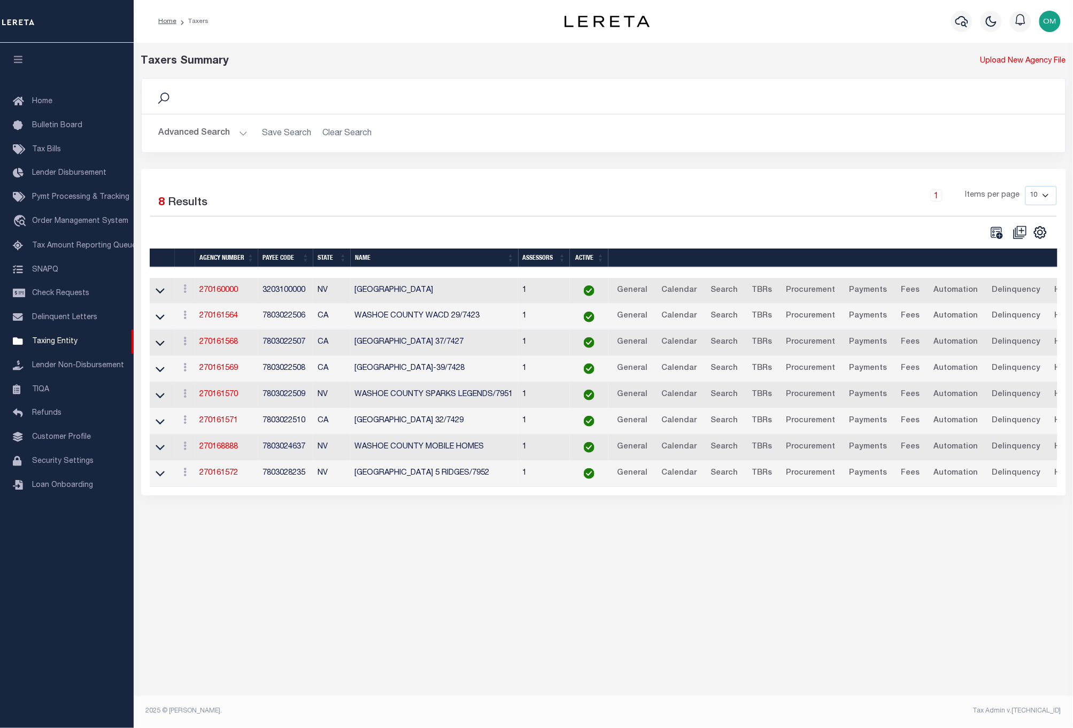
click at [244, 125] on button "Advanced Search" at bounding box center [203, 133] width 89 height 21
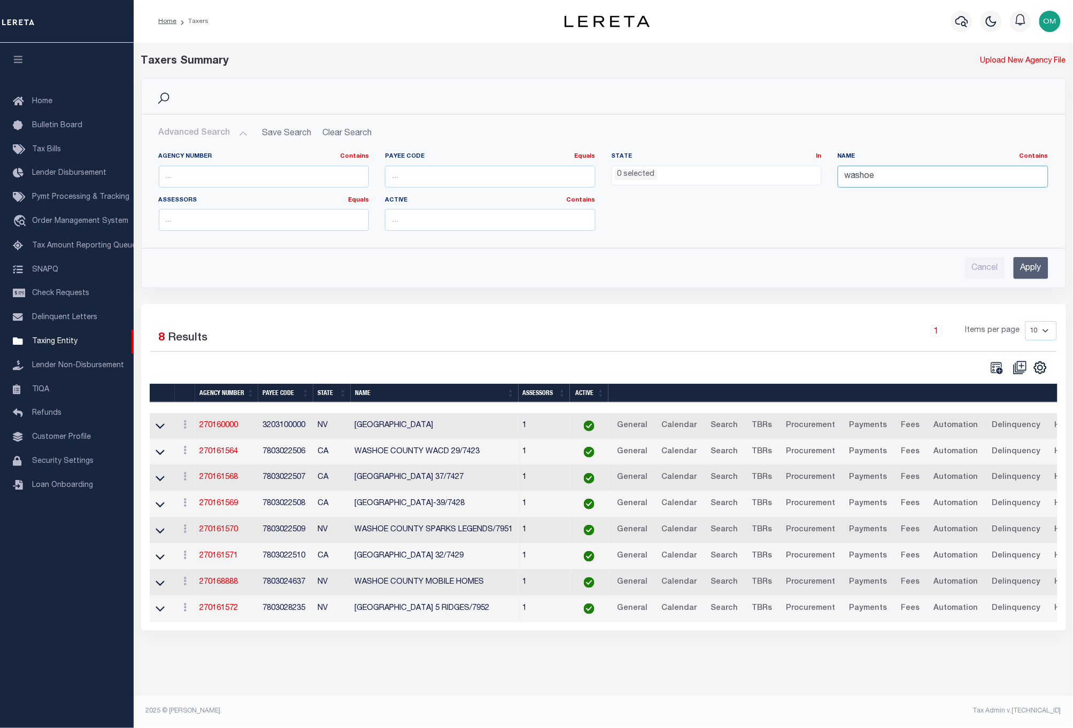
drag, startPoint x: 883, startPoint y: 181, endPoint x: 800, endPoint y: 199, distance: 85.4
click at [800, 199] on div "Agency Number Contains Contains Is Payee Code Equals Equals Is Not Equal To Is …" at bounding box center [604, 195] width 906 height 87
click at [482, 364] on div at bounding box center [376, 367] width 453 height 15
click at [237, 180] on input "text" at bounding box center [264, 177] width 211 height 22
paste input "070020000"
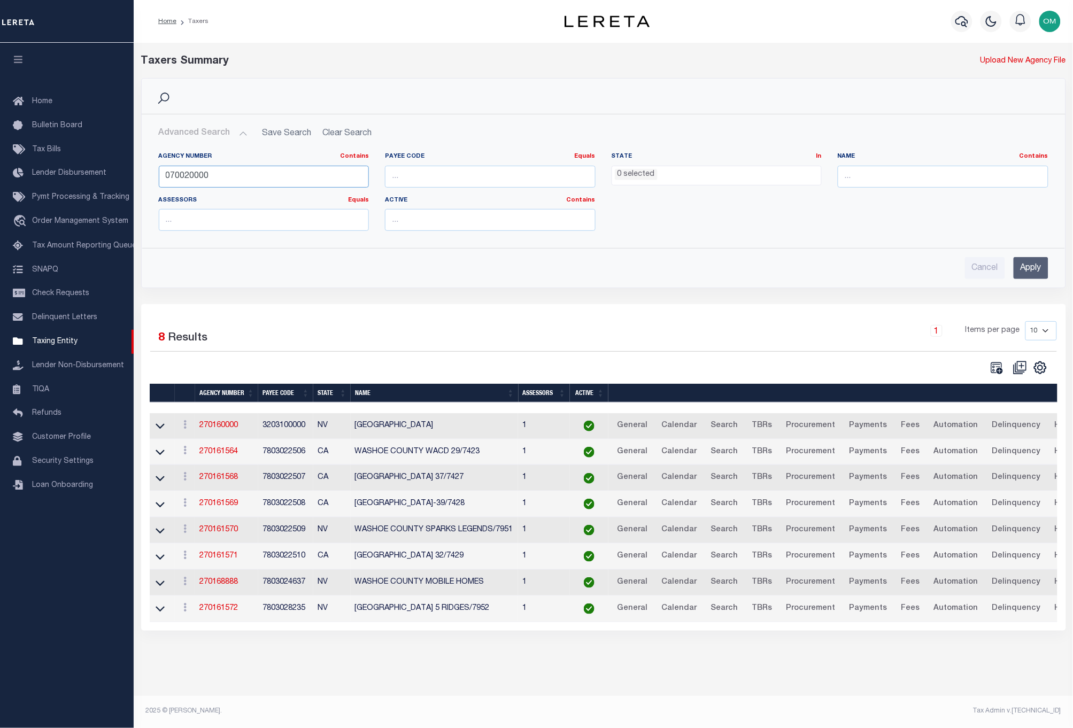
type input "070020000"
click at [1025, 262] on input "Apply" at bounding box center [1031, 268] width 35 height 22
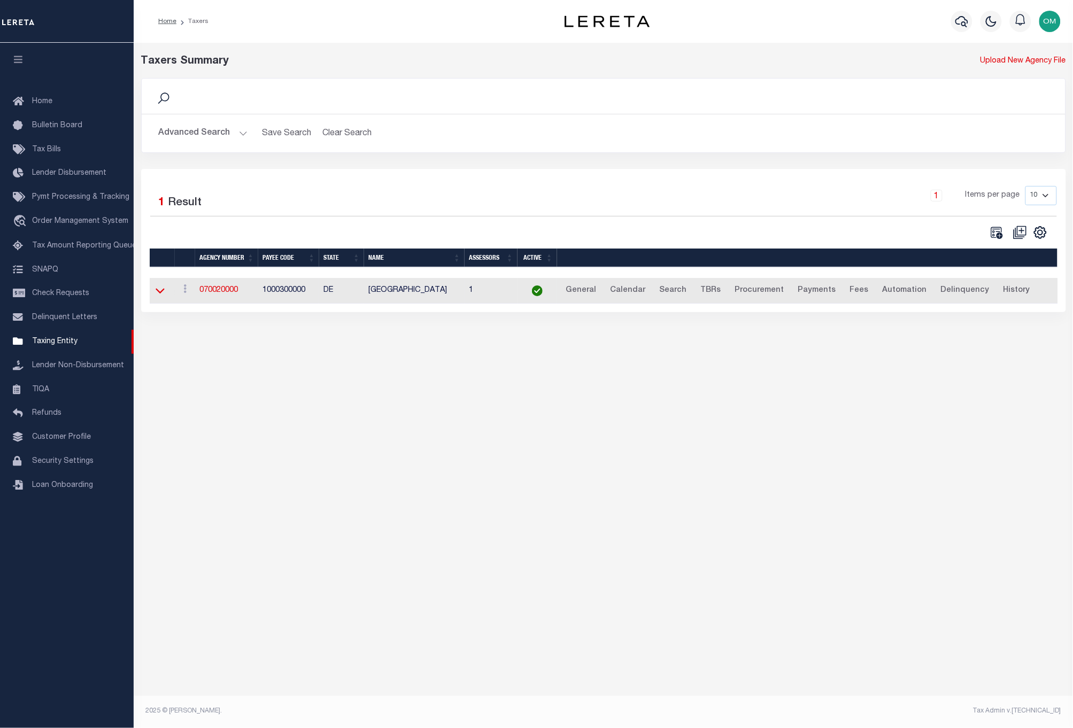
click at [159, 292] on icon at bounding box center [160, 290] width 9 height 11
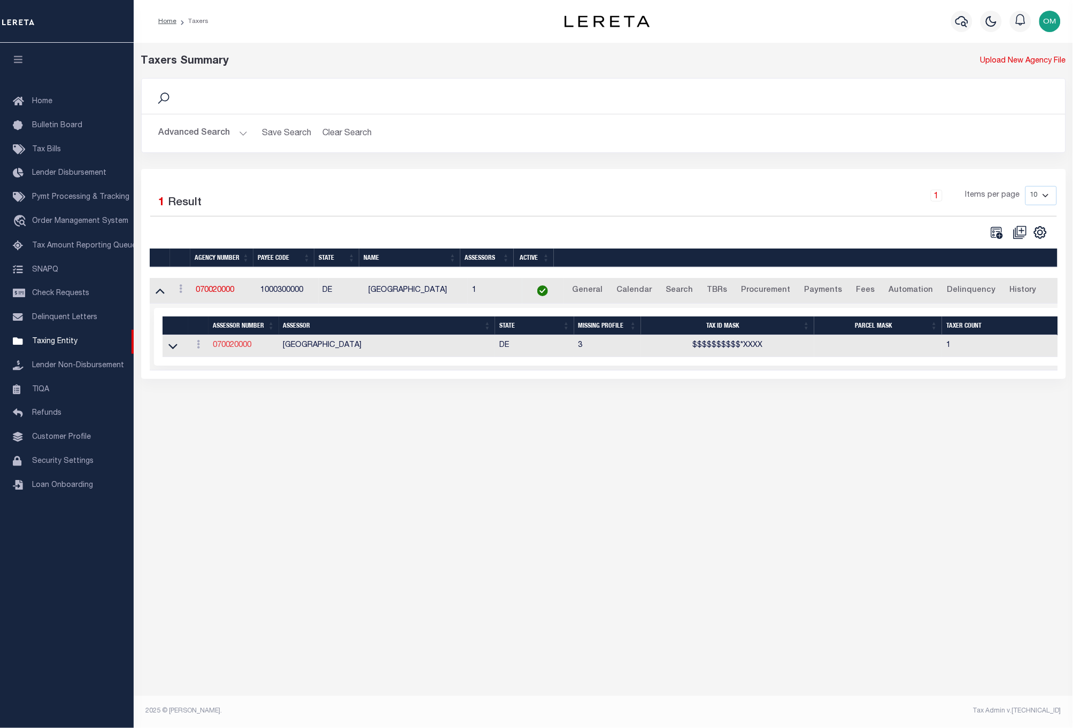
click at [230, 344] on link "070020000" at bounding box center [232, 345] width 38 height 7
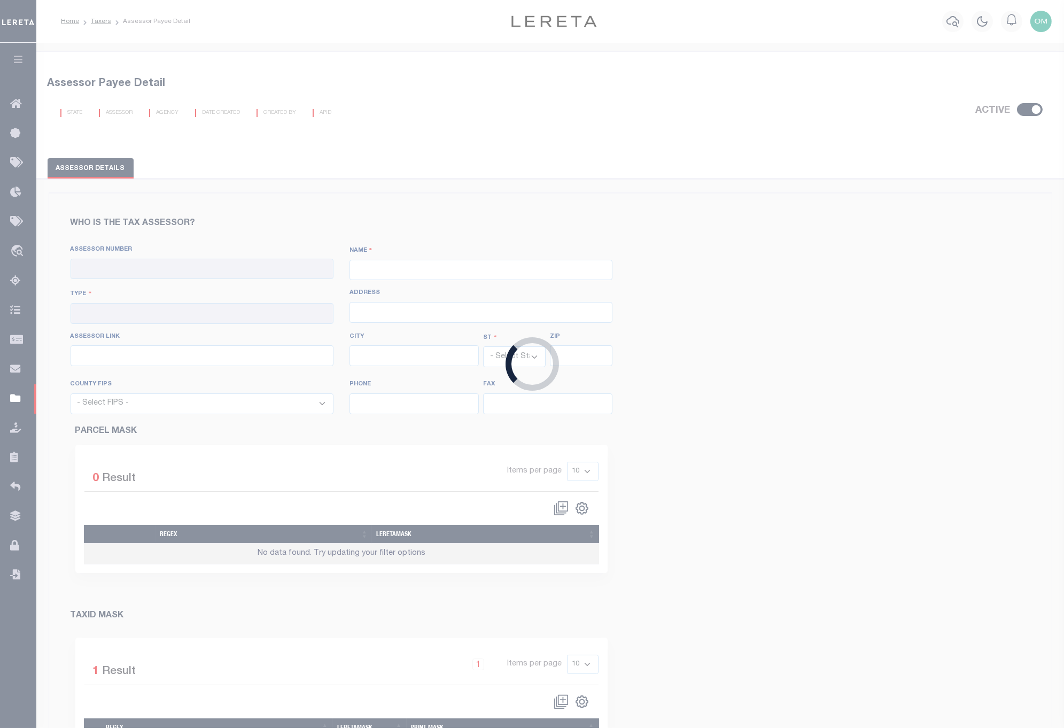
checkbox input "true"
type input "070020000"
type input "[GEOGRAPHIC_DATA]"
type input "00 - County"
type input "See Special Instructions"
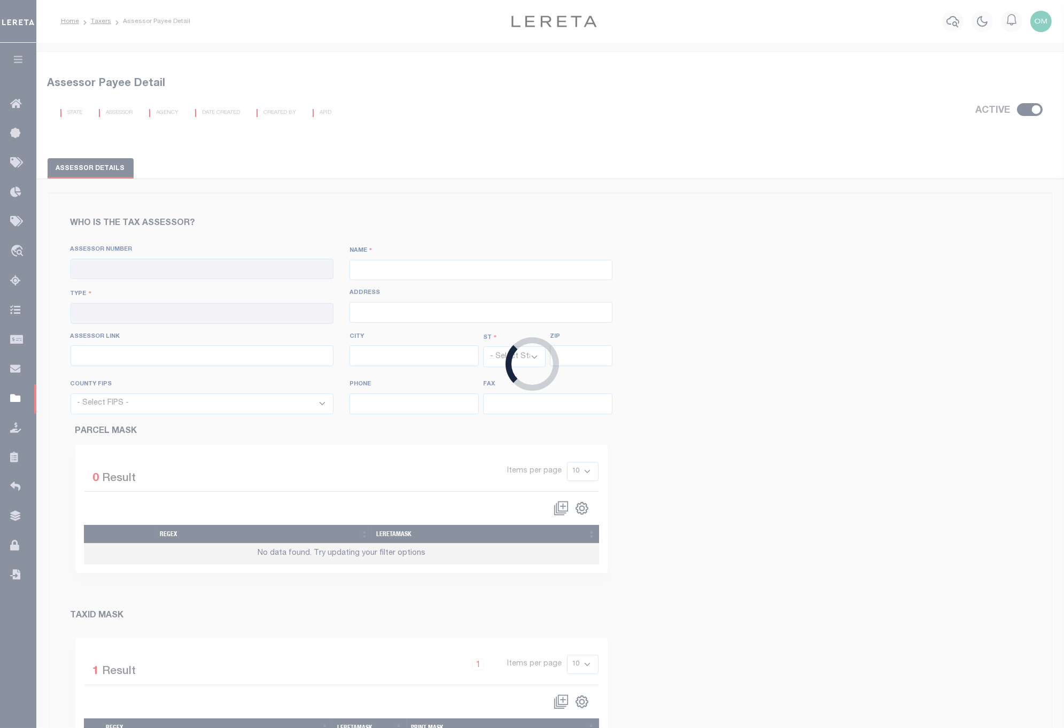
type input "[URL][DOMAIN_NAME]"
select select "DE"
select select "10003"
type input "[PHONE_NUMBER]"
type input "302-395-5110"
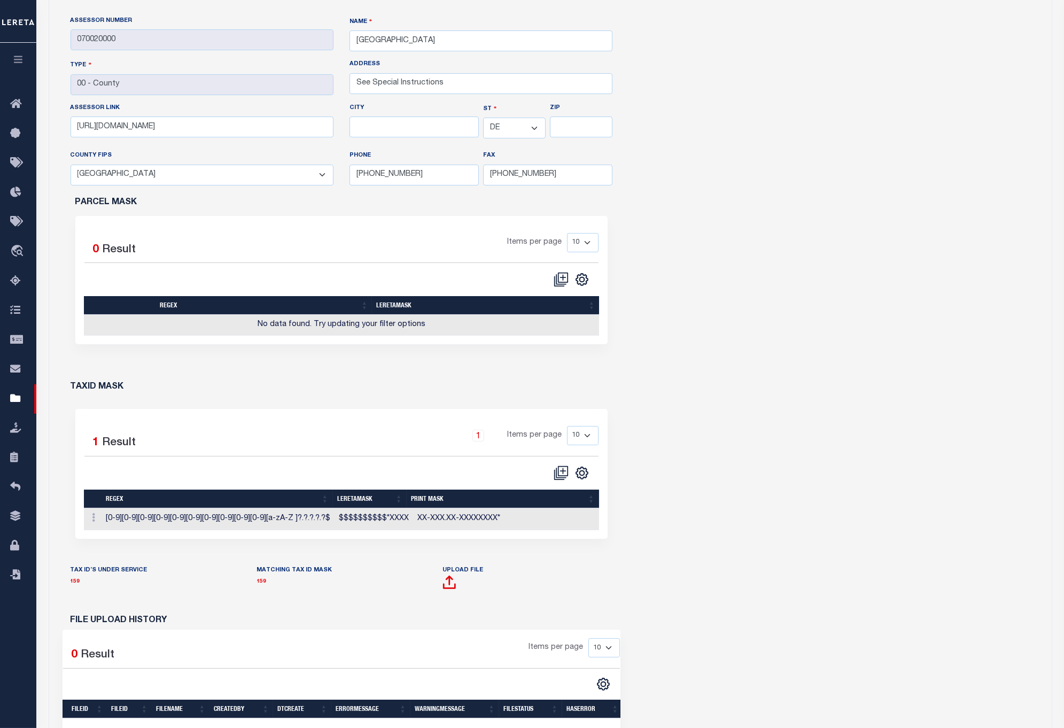
scroll to position [237, 0]
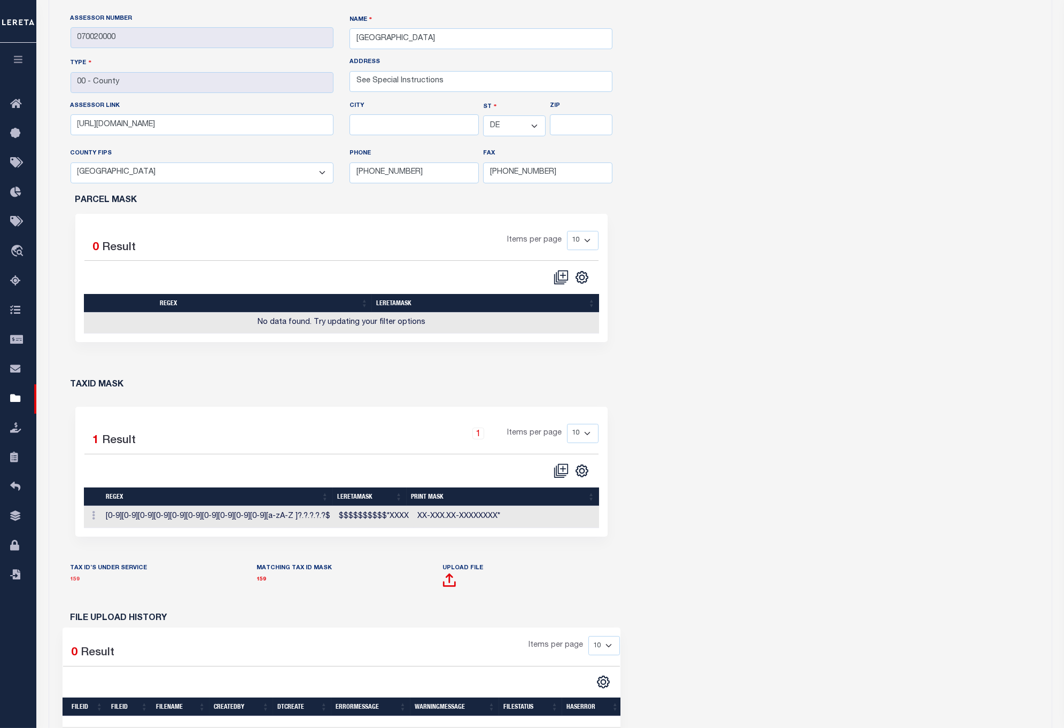
click at [73, 578] on link "159" at bounding box center [76, 579] width 10 height 5
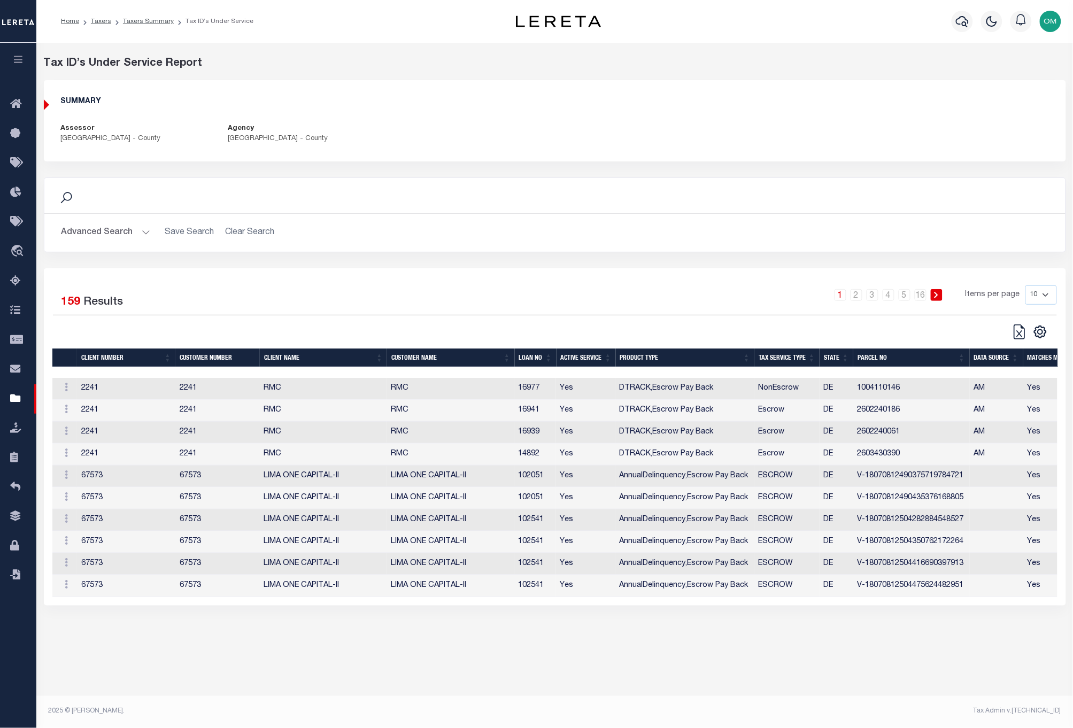
click at [480, 281] on div "Selected 159 Results 1 2 3 4 5 … 16 Items per page 10 25 50 100" at bounding box center [555, 437] width 1022 height 338
click at [140, 230] on button "Advanced Search" at bounding box center [105, 232] width 89 height 21
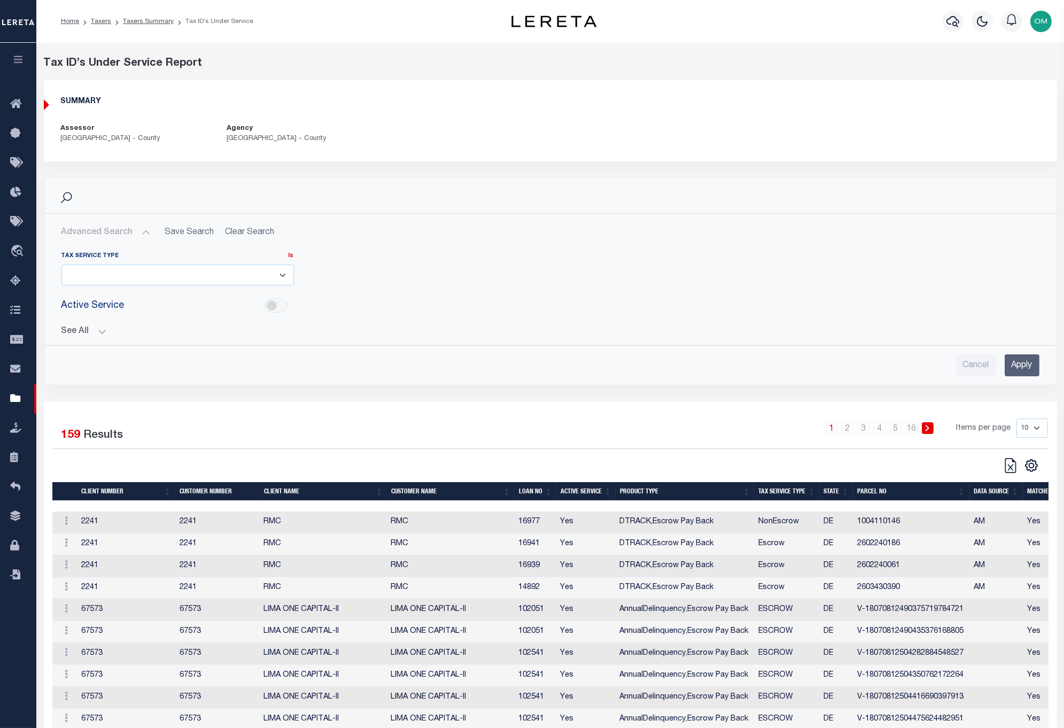
click at [99, 329] on button "See All" at bounding box center [550, 332] width 978 height 10
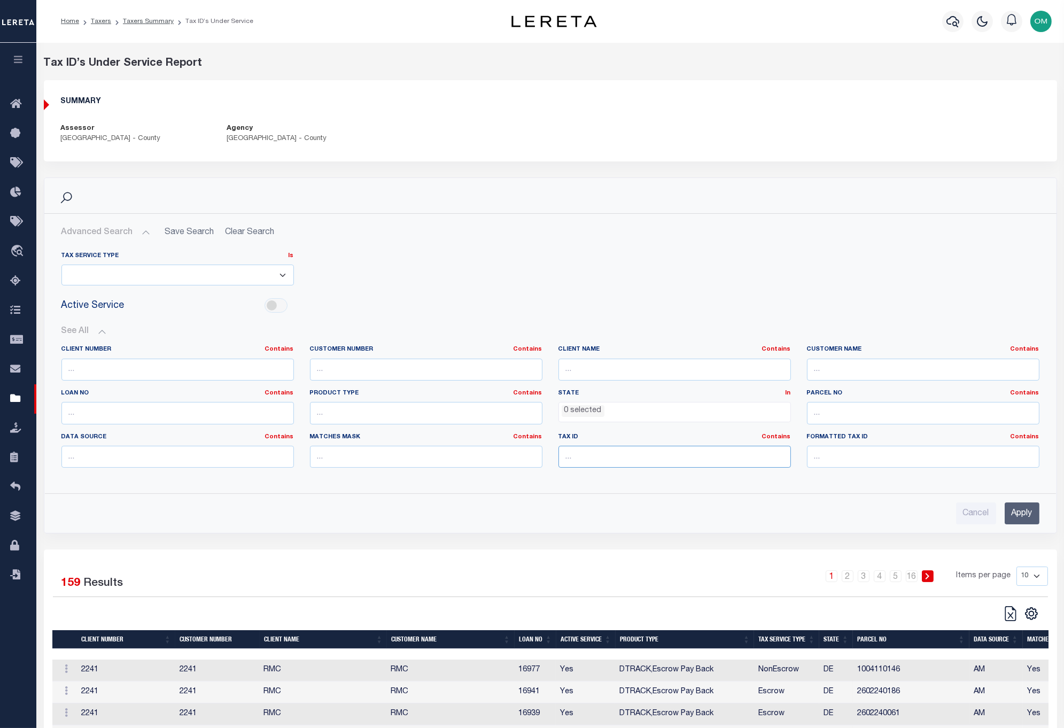
click at [591, 452] on input "text" at bounding box center [675, 457] width 233 height 22
paste input "26-022.40-061"
click at [1022, 517] on input "Apply" at bounding box center [1022, 513] width 35 height 22
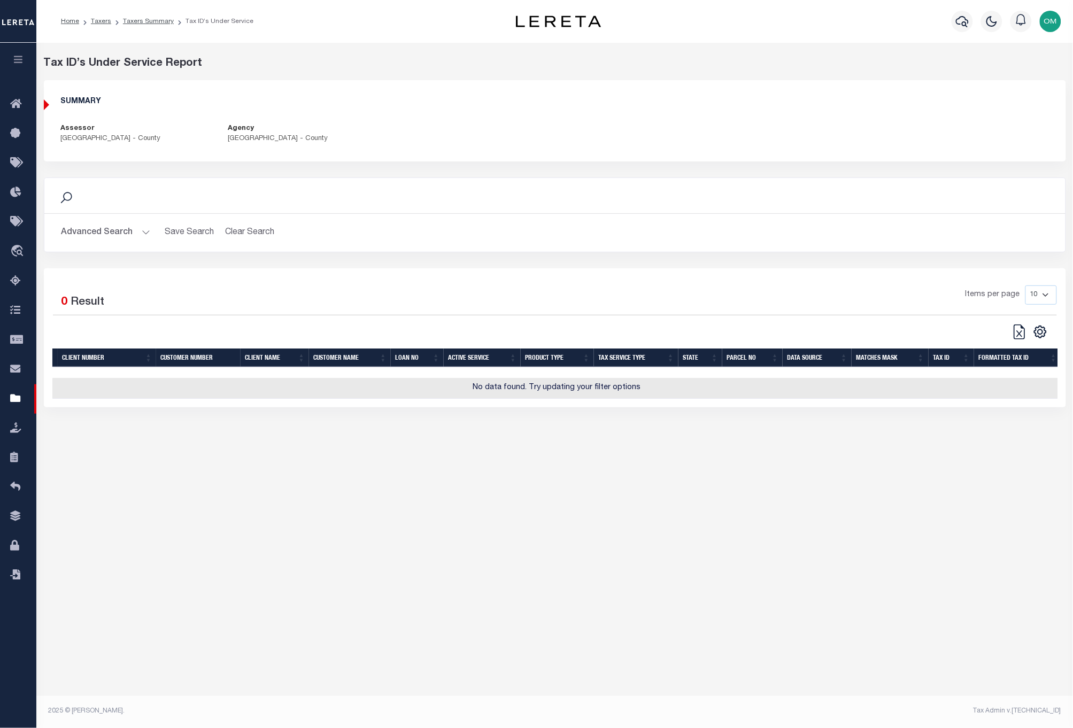
click at [135, 228] on button "Advanced Search" at bounding box center [105, 232] width 89 height 21
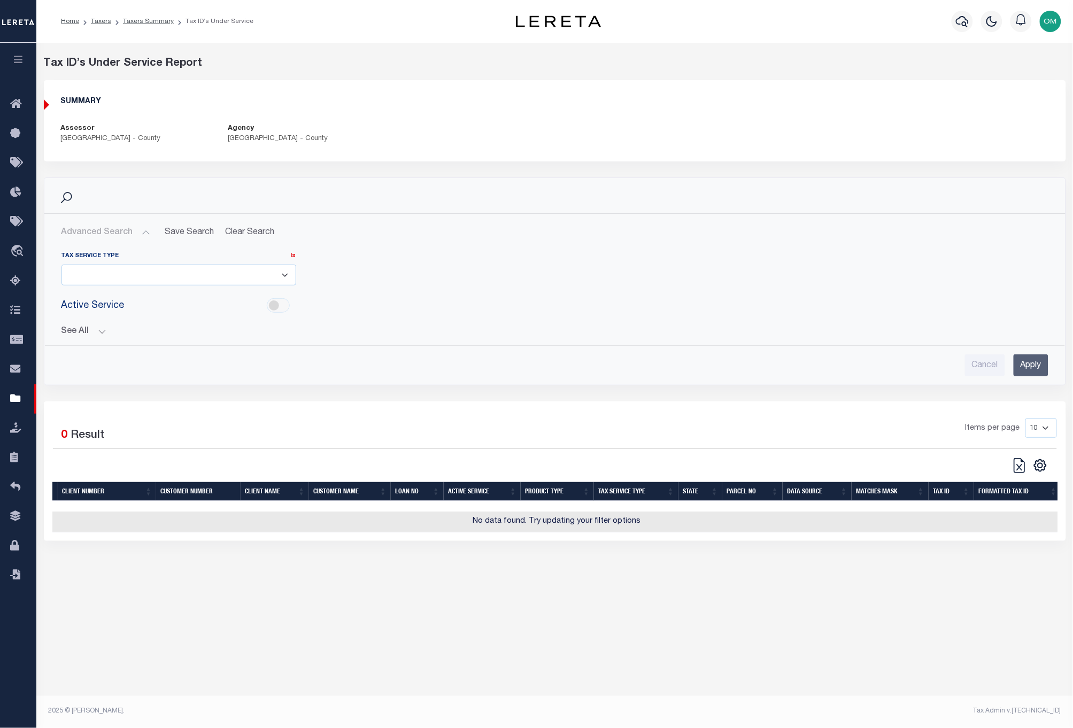
click at [96, 334] on button "See All" at bounding box center [554, 332] width 987 height 10
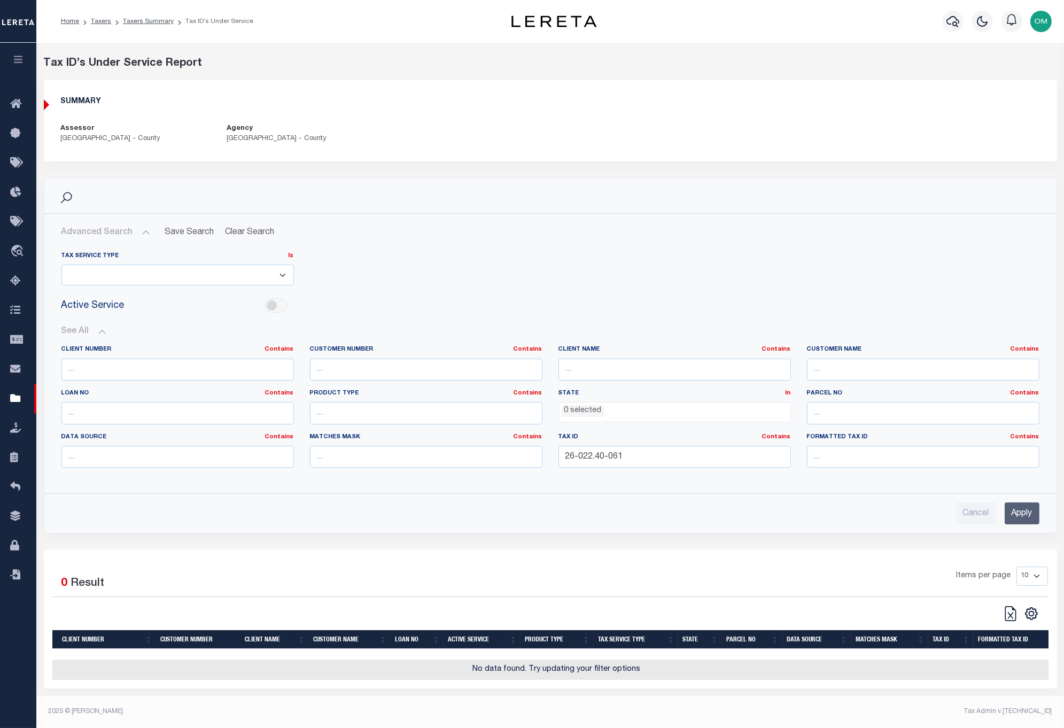
click at [730, 555] on div "Selected 0 Result Items per page 10 25 50 100" at bounding box center [551, 619] width 1014 height 139
drag, startPoint x: 664, startPoint y: 460, endPoint x: 497, endPoint y: 472, distance: 167.2
click at [497, 472] on div "Client Number Contains Contains Is Customer Number Contains Contains Is Contains" at bounding box center [550, 410] width 994 height 131
paste input "02240"
type input "2602240061"
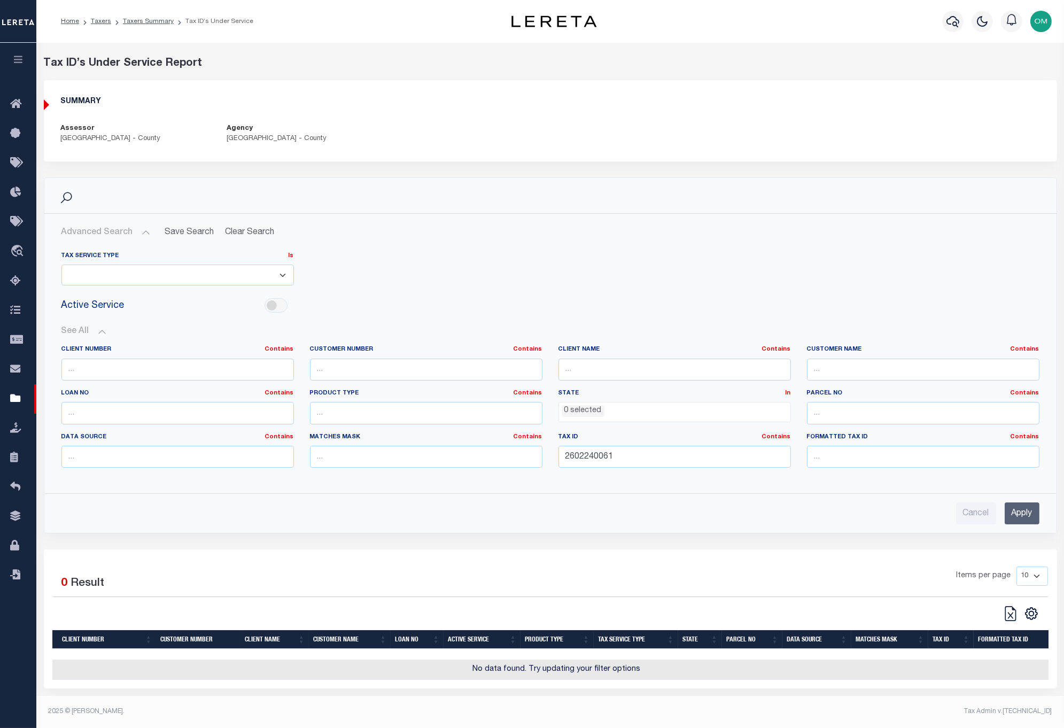
click at [1019, 515] on input "Apply" at bounding box center [1022, 513] width 35 height 22
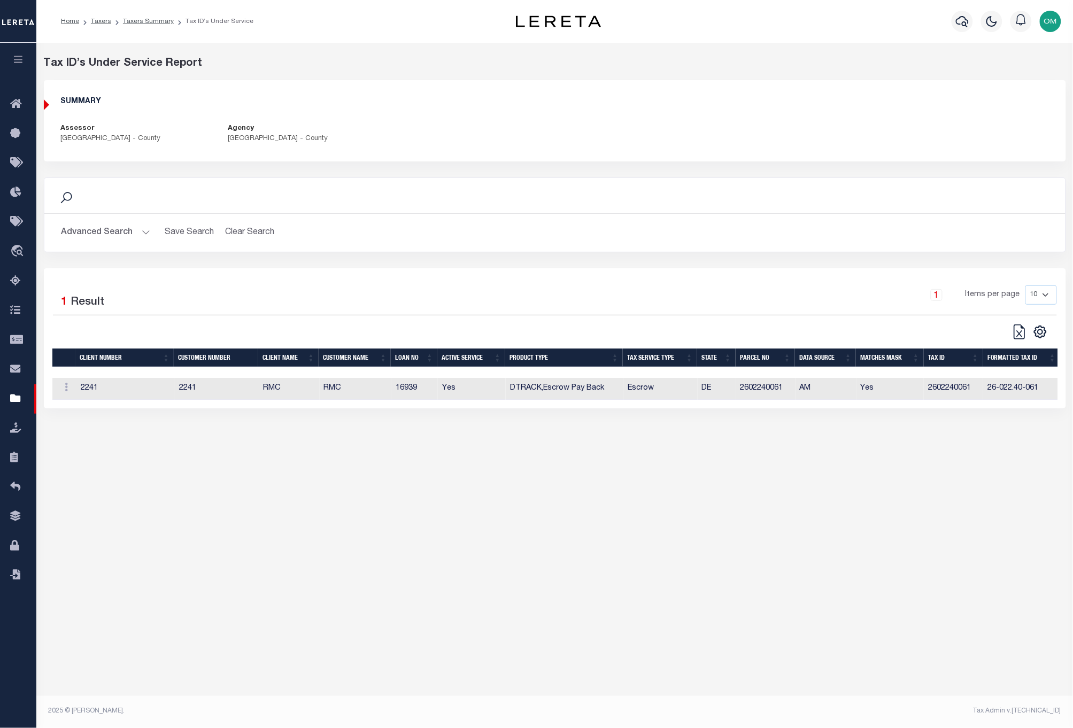
scroll to position [0, 2]
click at [63, 391] on icon at bounding box center [64, 387] width 3 height 9
click at [76, 424] on link "Edit Tax ID" at bounding box center [89, 422] width 65 height 18
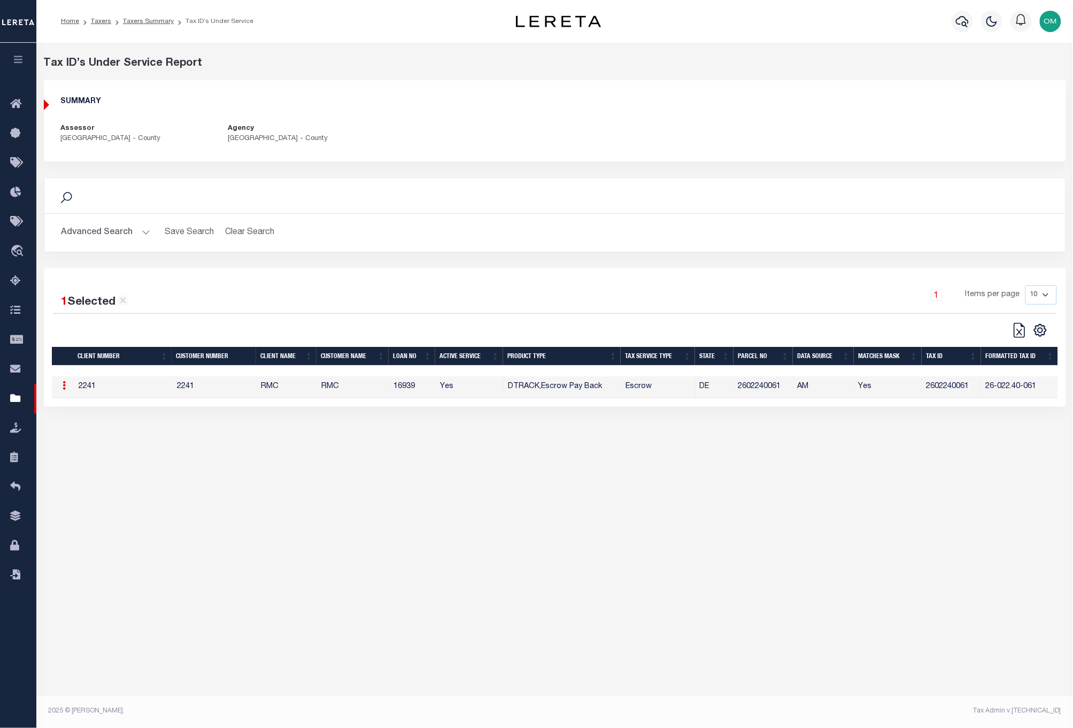
type input "2602240061"
type textarea "$$$$$$$$$$*XXXX"
type input "XX-XXX.XX-XXXXXXXX*"
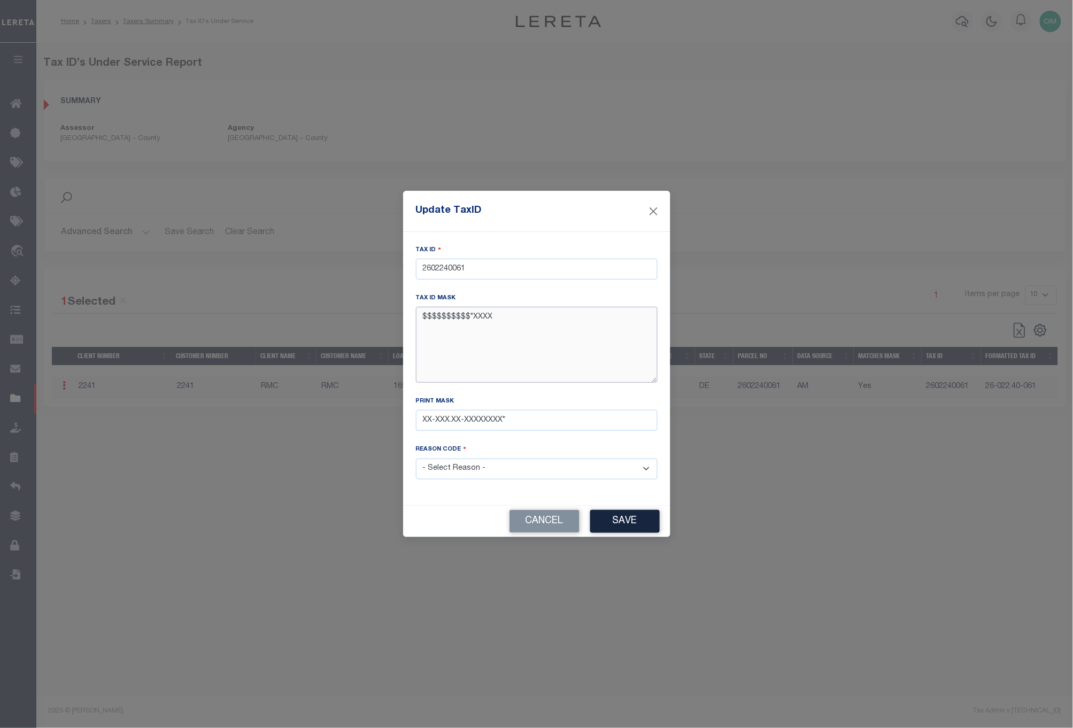
drag, startPoint x: 421, startPoint y: 320, endPoint x: 537, endPoint y: 364, distance: 123.5
click at [500, 320] on textarea "$$$$$$$$$$*XXXX" at bounding box center [537, 344] width 242 height 75
click at [544, 366] on textarea "$$$$$$$$$$*XXXX" at bounding box center [537, 344] width 242 height 75
click at [490, 269] on input "2602240061" at bounding box center [537, 269] width 242 height 21
type input "2602240061111"
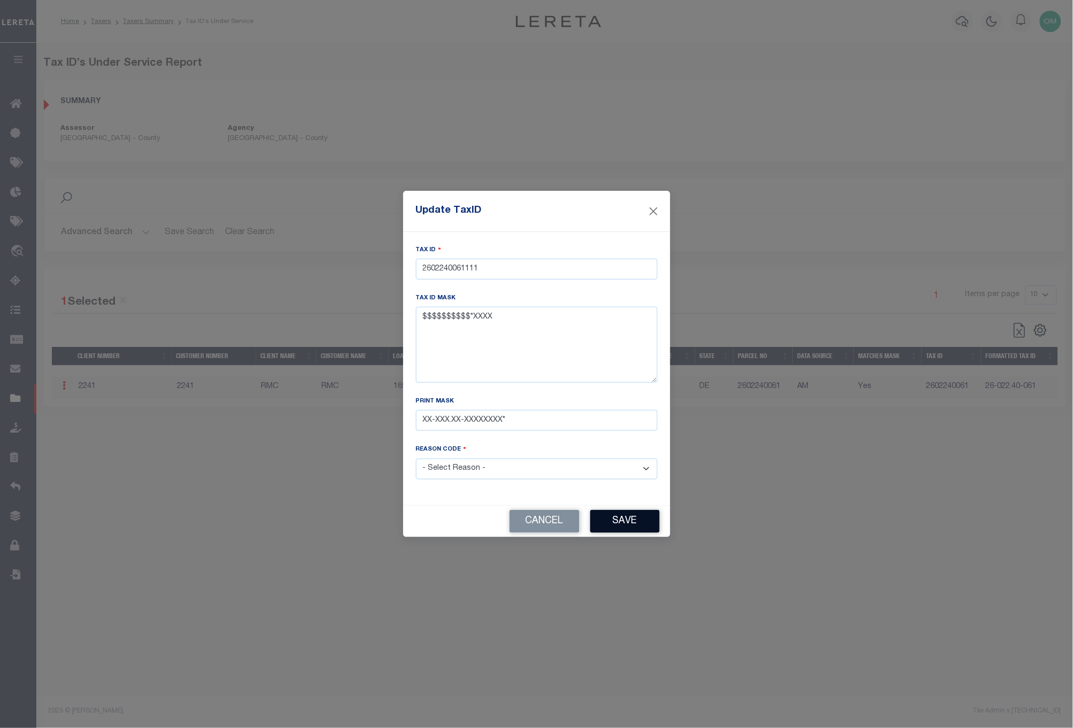
click at [627, 517] on button "Save" at bounding box center [624, 521] width 69 height 23
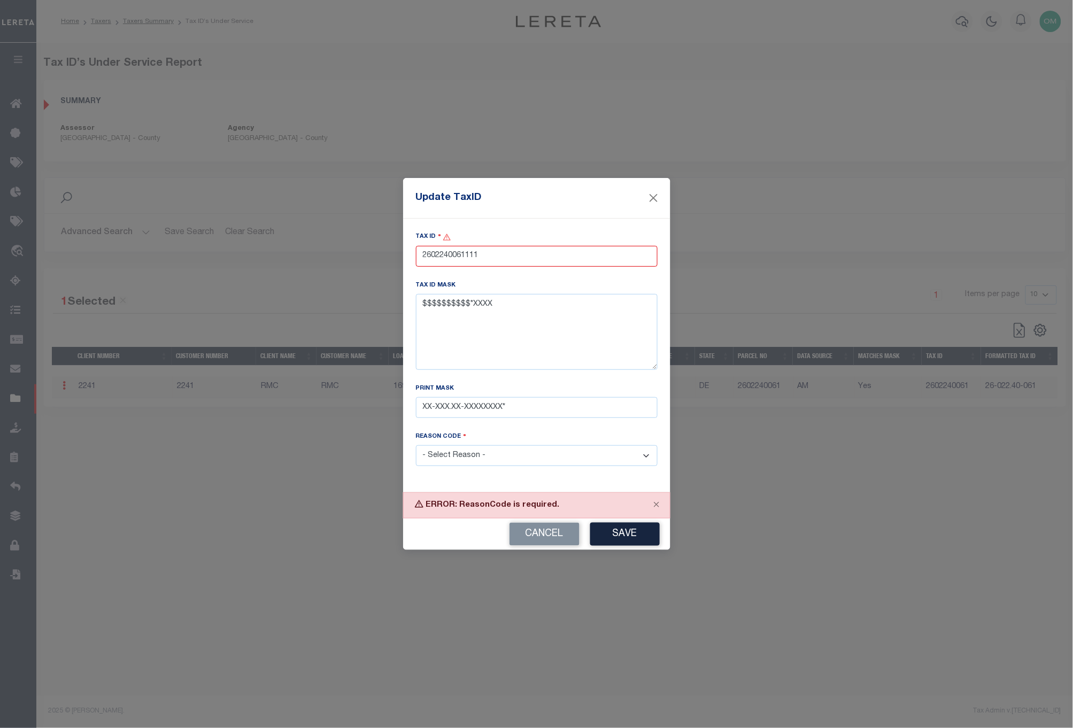
click at [516, 451] on select "- Select Reason - 099 - Other (Provide additional detail) ACT - Agency Changed …" at bounding box center [537, 455] width 242 height 21
select select "ACT"
click at [416, 447] on select "- Select Reason - 099 - Other (Provide additional detail) ACT - Agency Changed …" at bounding box center [537, 455] width 242 height 21
click at [615, 533] on button "Save" at bounding box center [624, 534] width 69 height 23
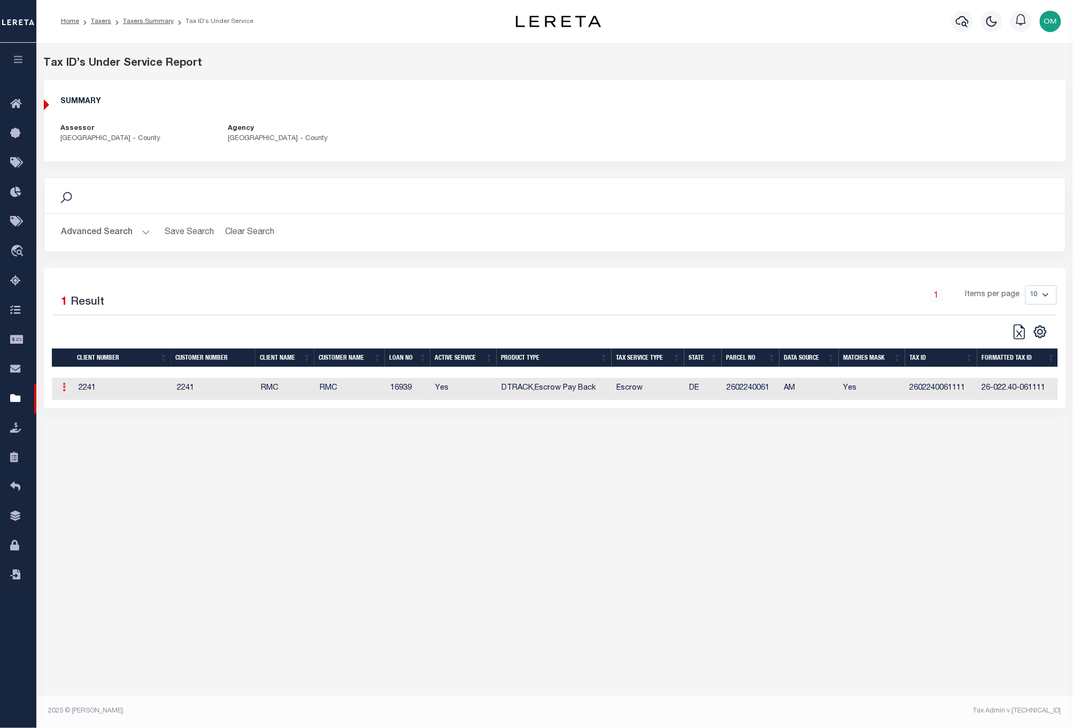
click at [61, 391] on link at bounding box center [64, 388] width 14 height 9
click at [77, 420] on link "Edit Tax ID" at bounding box center [89, 422] width 65 height 18
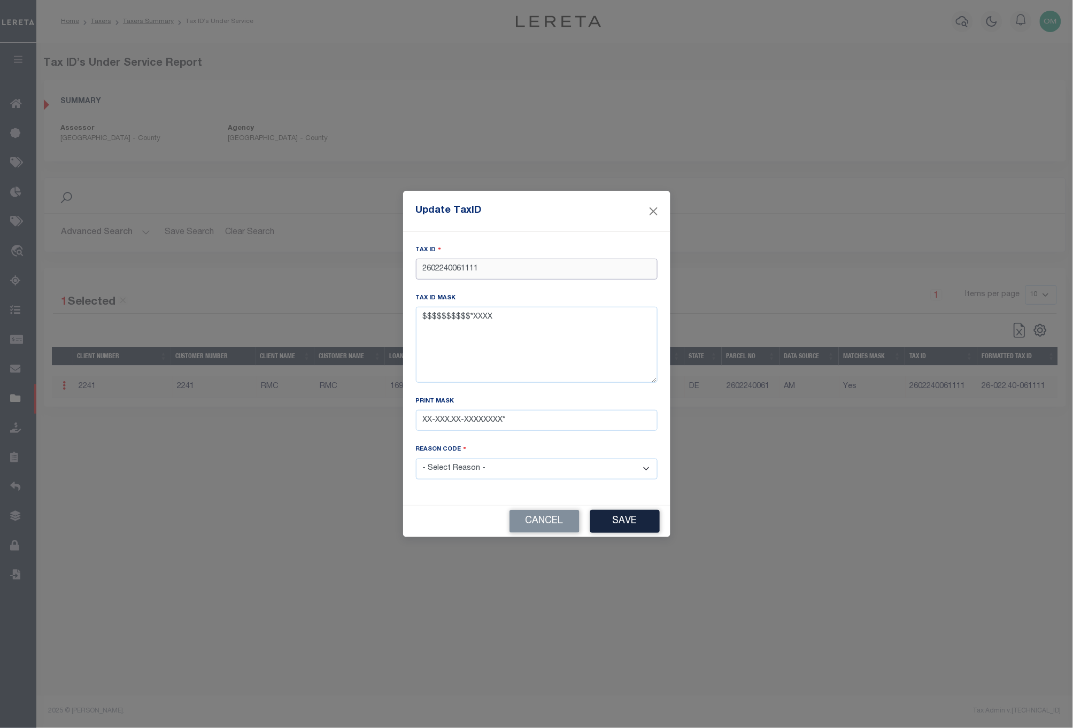
click at [493, 268] on input "2602240061111" at bounding box center [537, 269] width 242 height 21
type input "26022400611112222222222222222"
click at [615, 513] on button "Save" at bounding box center [624, 521] width 69 height 23
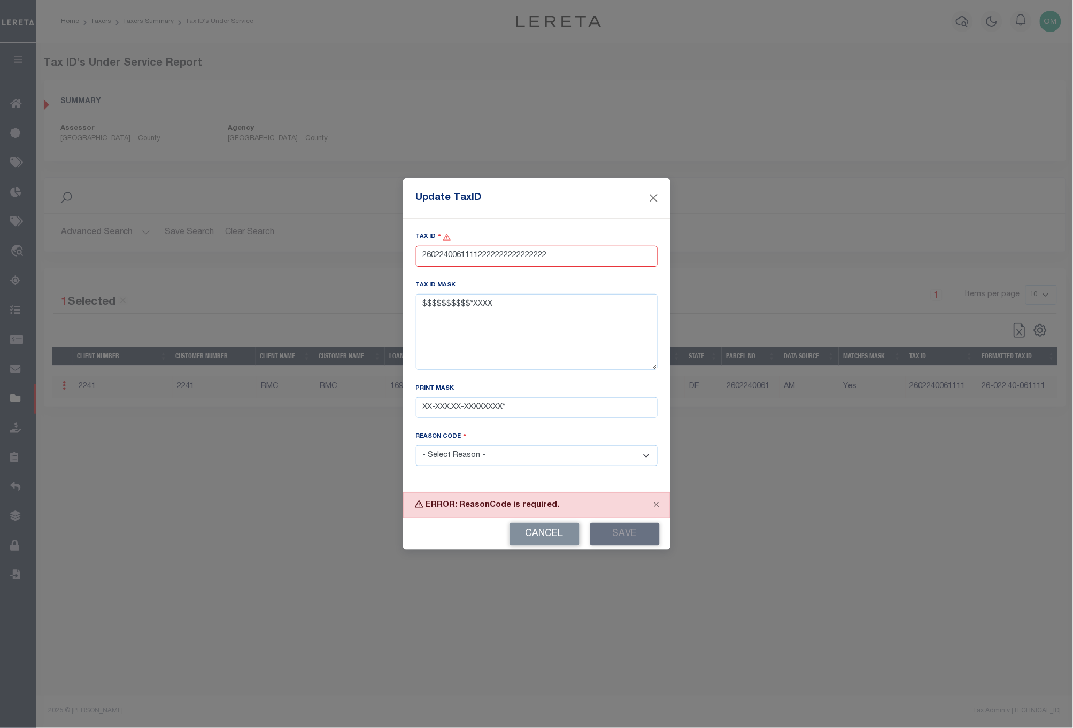
click at [562, 451] on select "- Select Reason - 099 - Other (Provide additional detail) ACT - Agency Changed …" at bounding box center [537, 455] width 242 height 21
select select "ACT"
click at [416, 447] on select "- Select Reason - 099 - Other (Provide additional detail) ACT - Agency Changed …" at bounding box center [537, 455] width 242 height 21
click at [609, 528] on button "Save" at bounding box center [624, 534] width 69 height 23
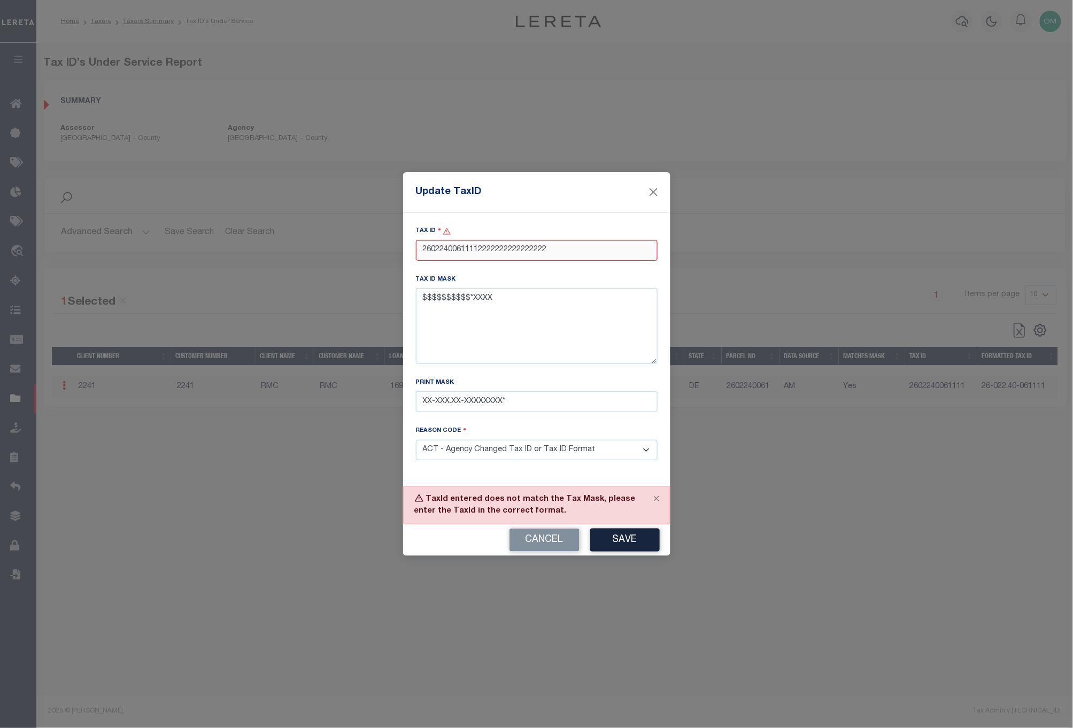
drag, startPoint x: 477, startPoint y: 251, endPoint x: 629, endPoint y: 236, distance: 152.6
click at [629, 236] on div "Tax ID 26022400611112222222222222222" at bounding box center [537, 243] width 242 height 35
click at [527, 258] on input "2602240061111" at bounding box center [537, 250] width 242 height 21
drag, startPoint x: 514, startPoint y: 246, endPoint x: 365, endPoint y: 252, distance: 149.3
click at [365, 252] on div "Update TaxID Tax ID 2602240061111 Tax ID Mask $$$$$$$$$$*XXXX Print Mask XX-XXX…" at bounding box center [536, 364] width 1073 height 728
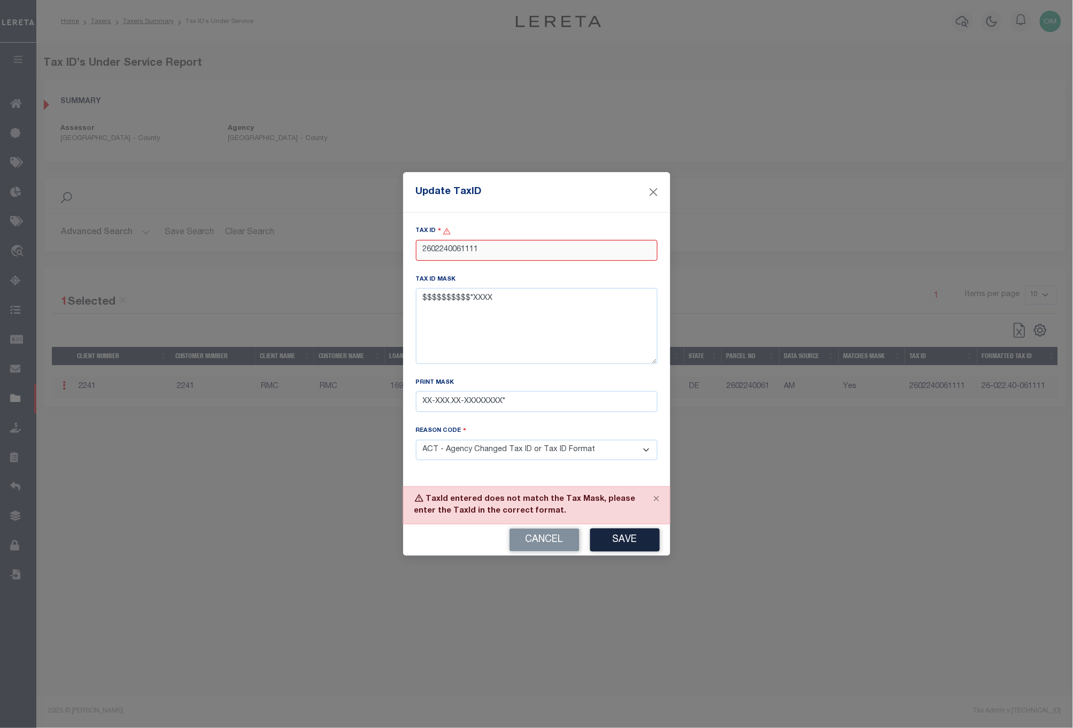
paste input
type input "2602240061"
click at [637, 539] on button "Save" at bounding box center [624, 540] width 69 height 23
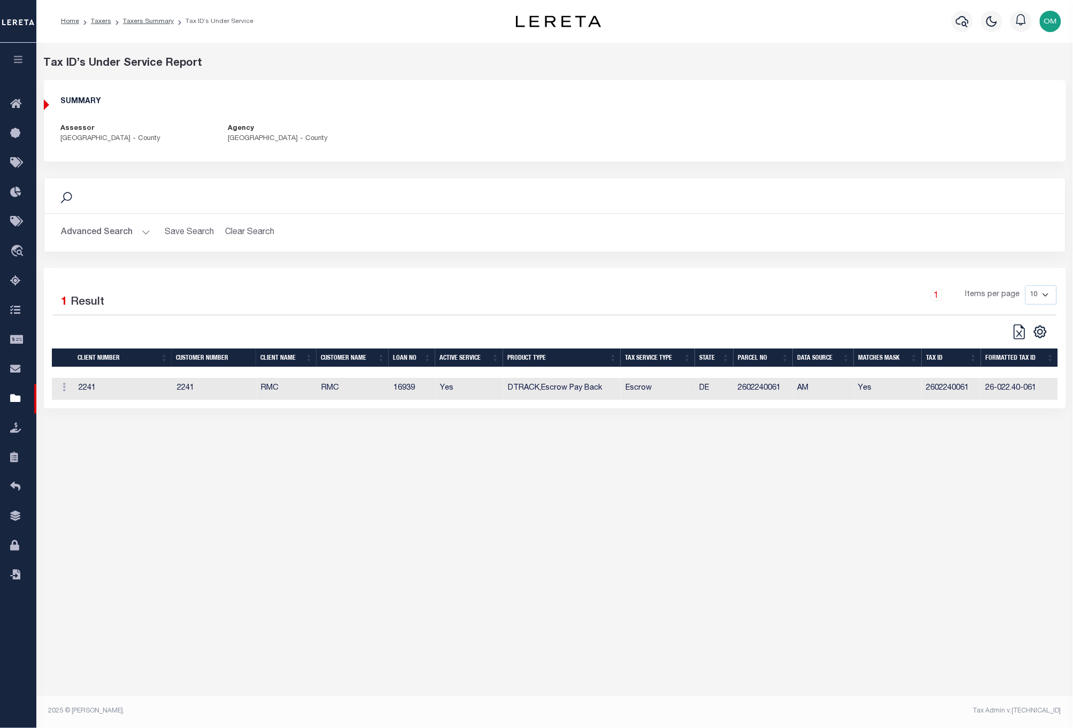
click at [810, 664] on div "Taxers Summary Upload New Agency File Search Advanced Search Save Search Clear …" at bounding box center [554, 370] width 1037 height 655
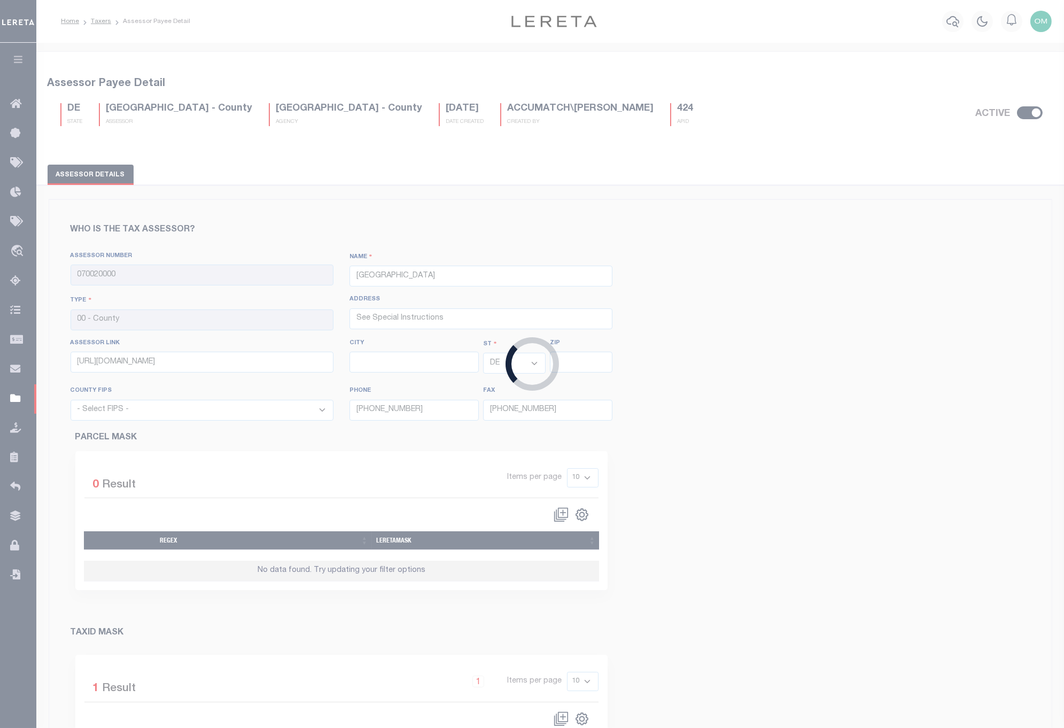
select select "10003"
select select
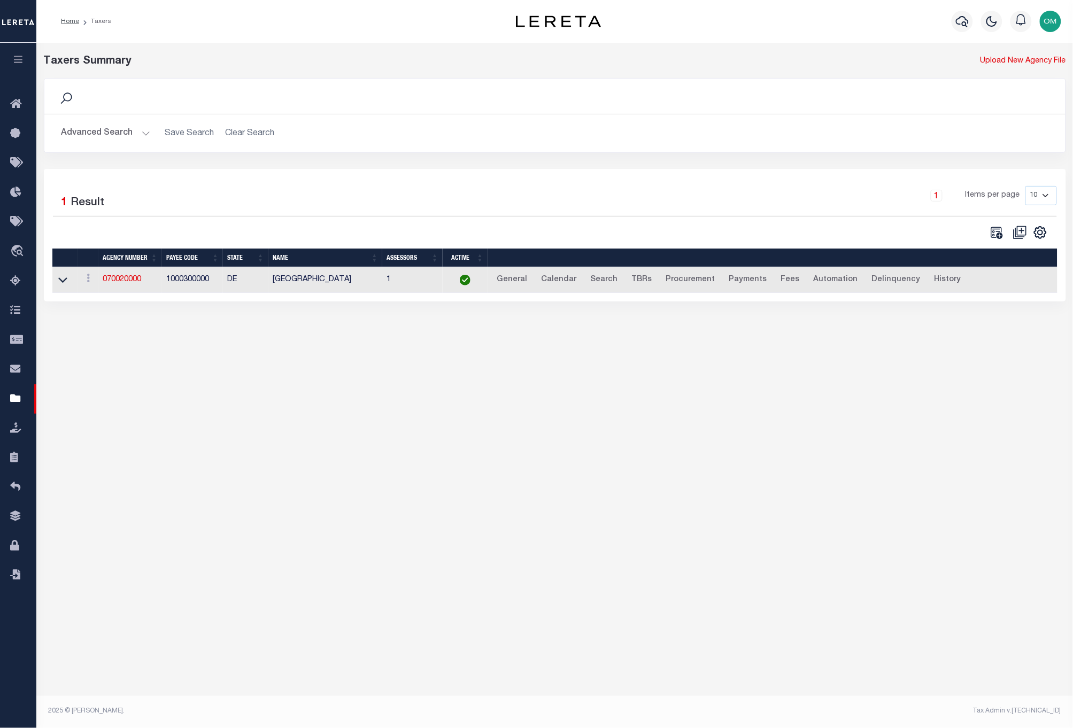
click at [145, 135] on button "Advanced Search" at bounding box center [105, 133] width 89 height 21
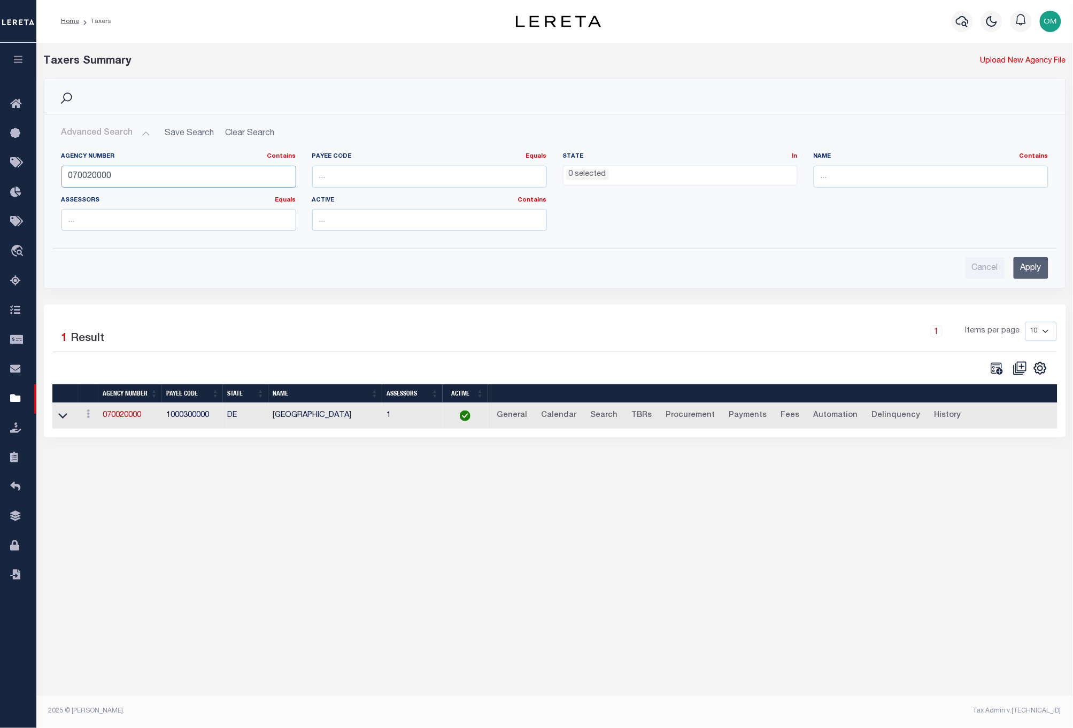
drag, startPoint x: 164, startPoint y: 175, endPoint x: 57, endPoint y: 190, distance: 108.4
click at [57, 190] on div "Agency Number Contains Contains Is 070020000" at bounding box center [178, 174] width 251 height 44
click at [854, 166] on input "text" at bounding box center [931, 177] width 235 height 22
paste input "WILMINGTON CITY"
type input "WILMINGTON CITY"
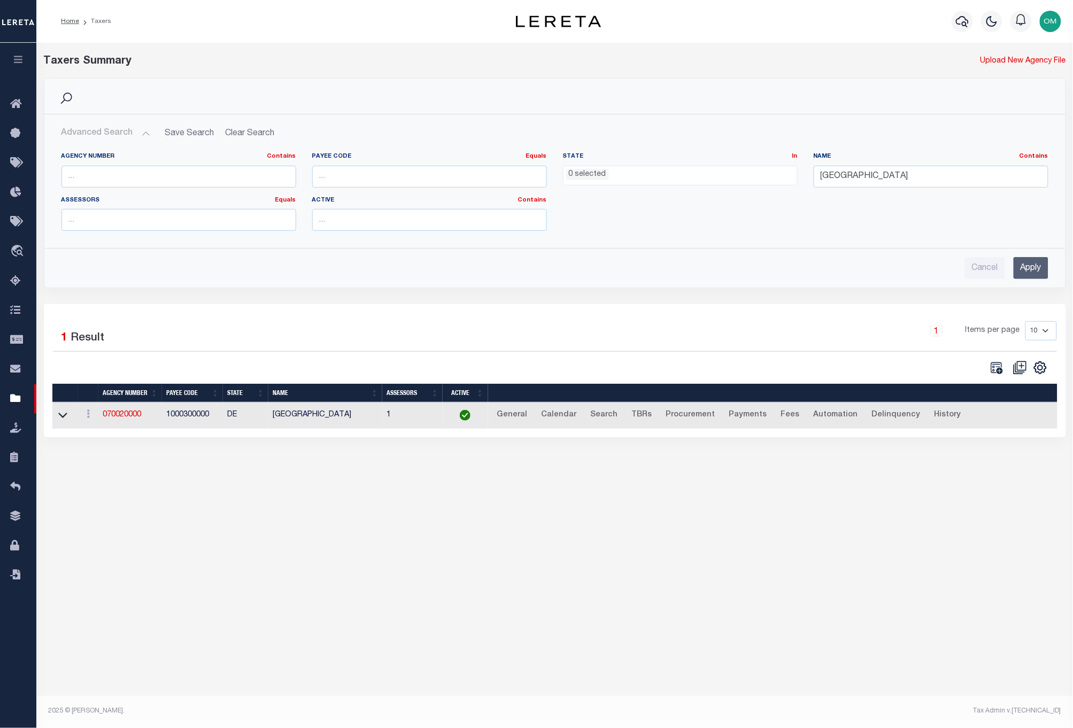
click at [1029, 263] on input "Apply" at bounding box center [1031, 268] width 35 height 22
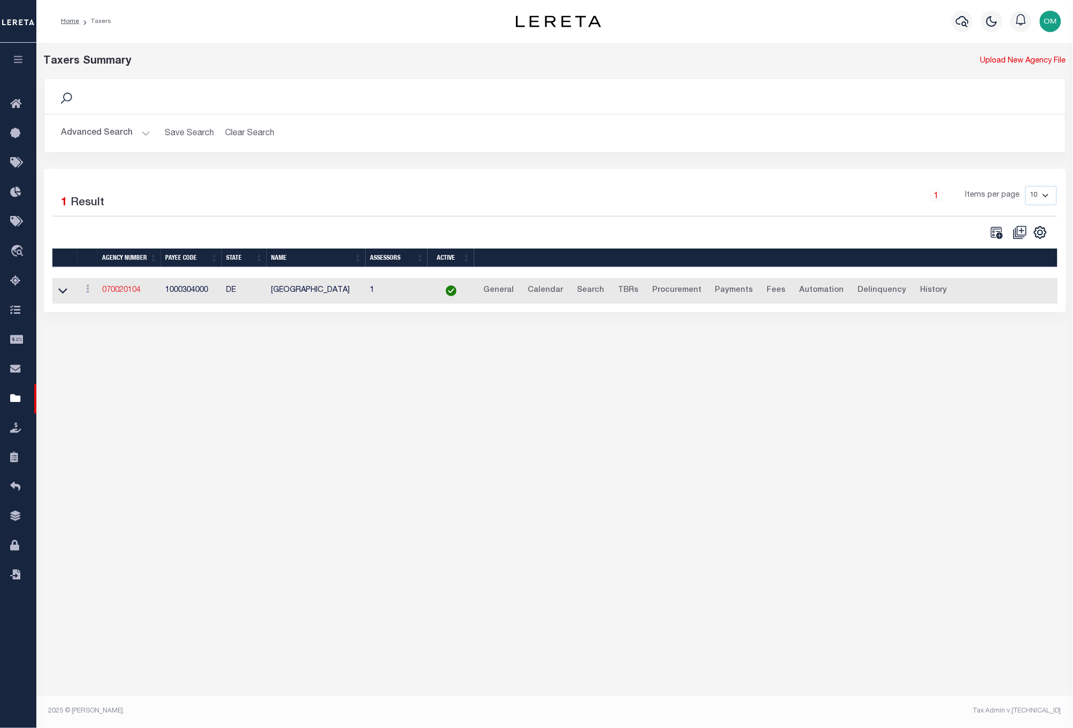
click at [123, 290] on link "070020104" at bounding box center [121, 290] width 38 height 7
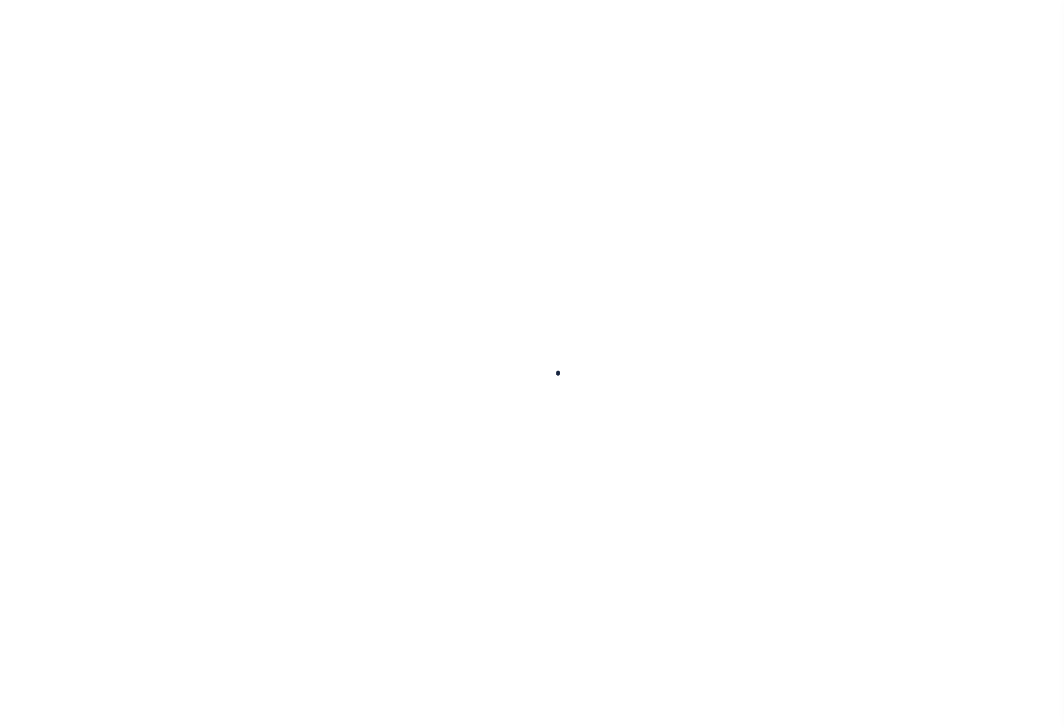
select select
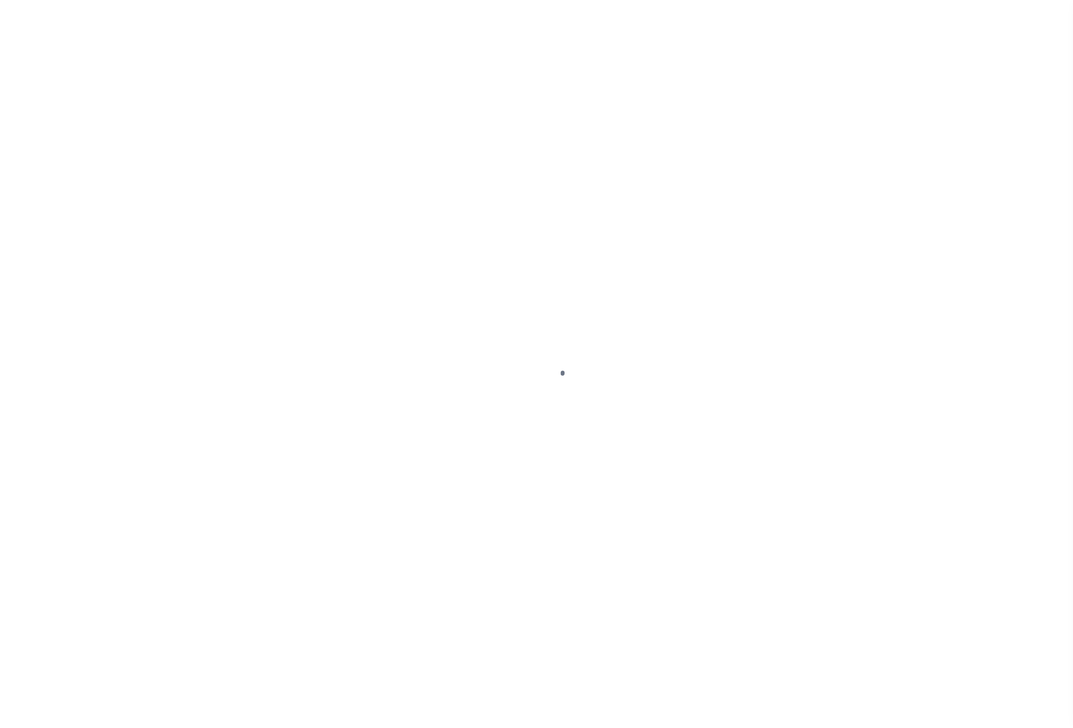
select select
select select "DE"
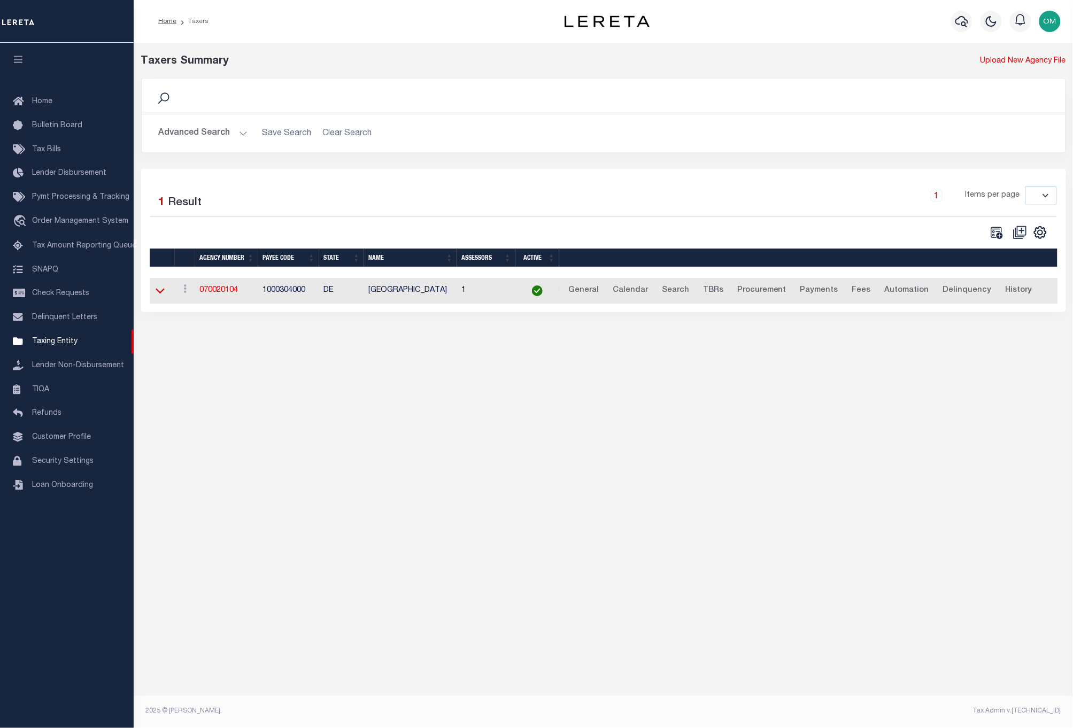
click at [163, 293] on icon at bounding box center [160, 290] width 9 height 11
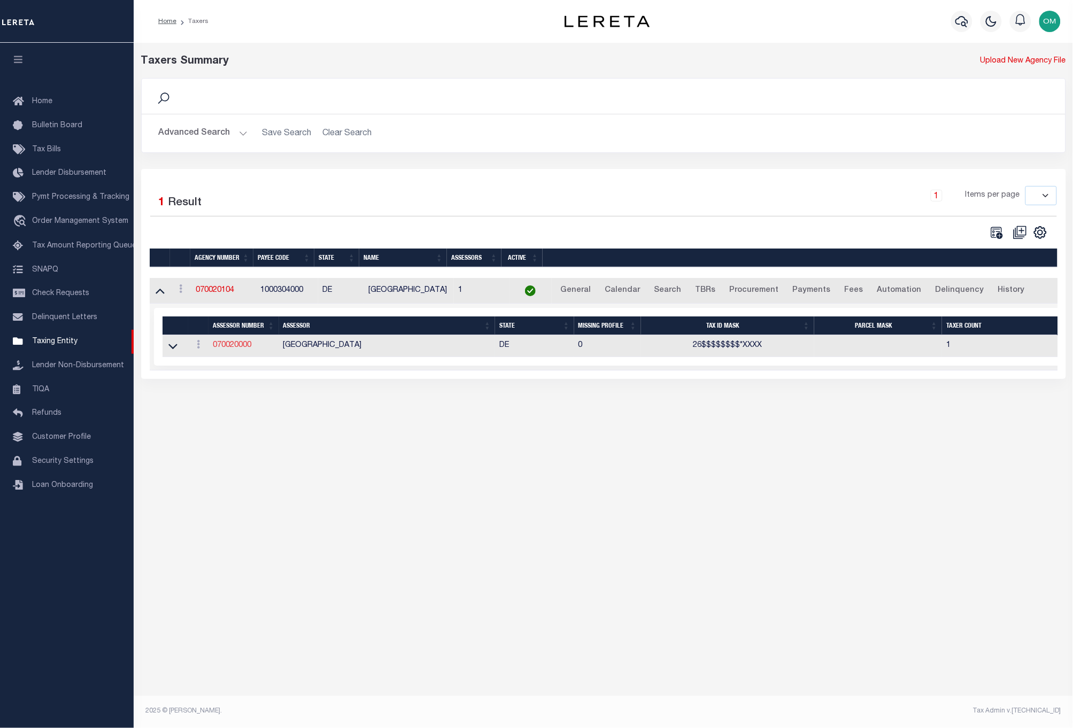
click at [236, 345] on link "070020000" at bounding box center [232, 345] width 38 height 7
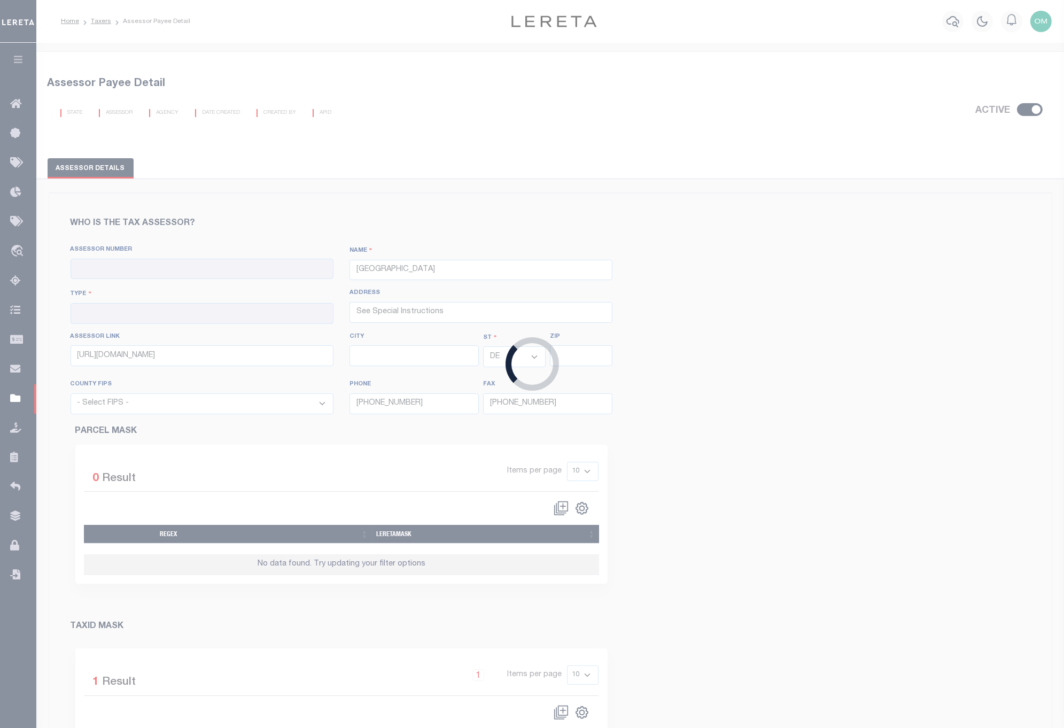
type input "070020000"
type input "00 - County"
select select "10003"
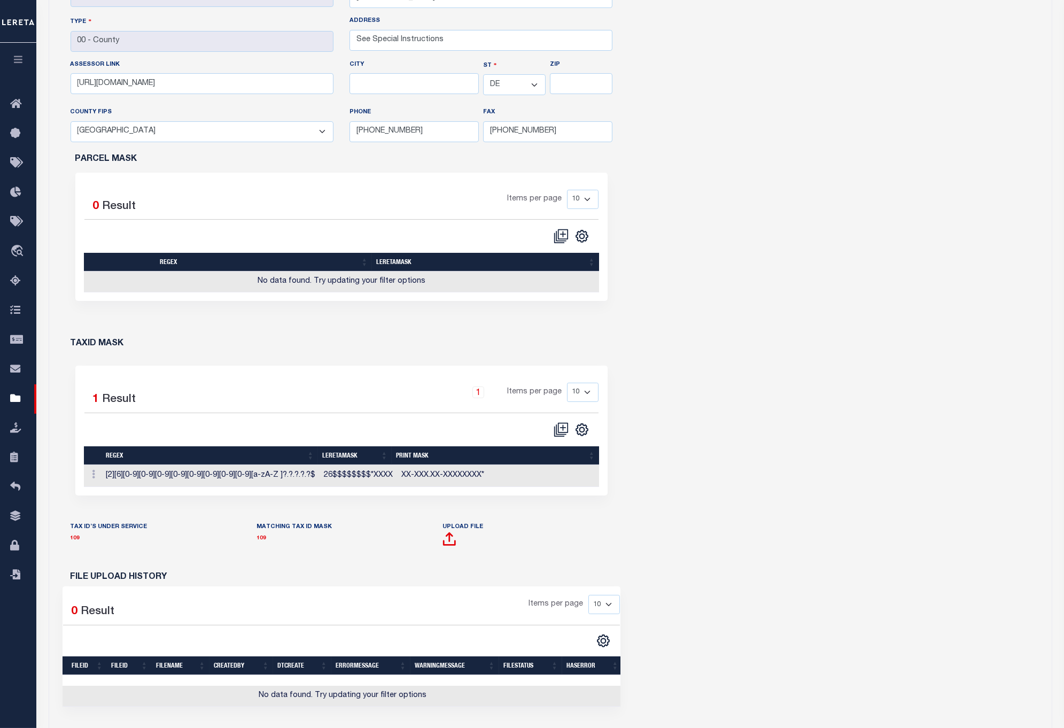
scroll to position [297, 0]
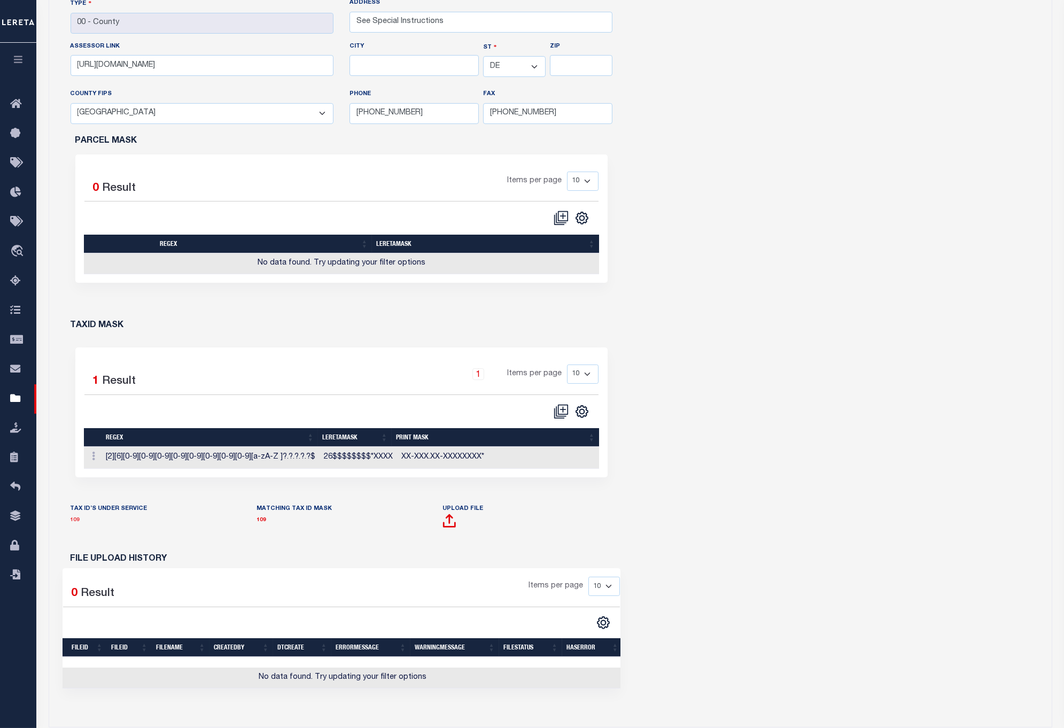
click at [76, 522] on link "109" at bounding box center [76, 519] width 10 height 5
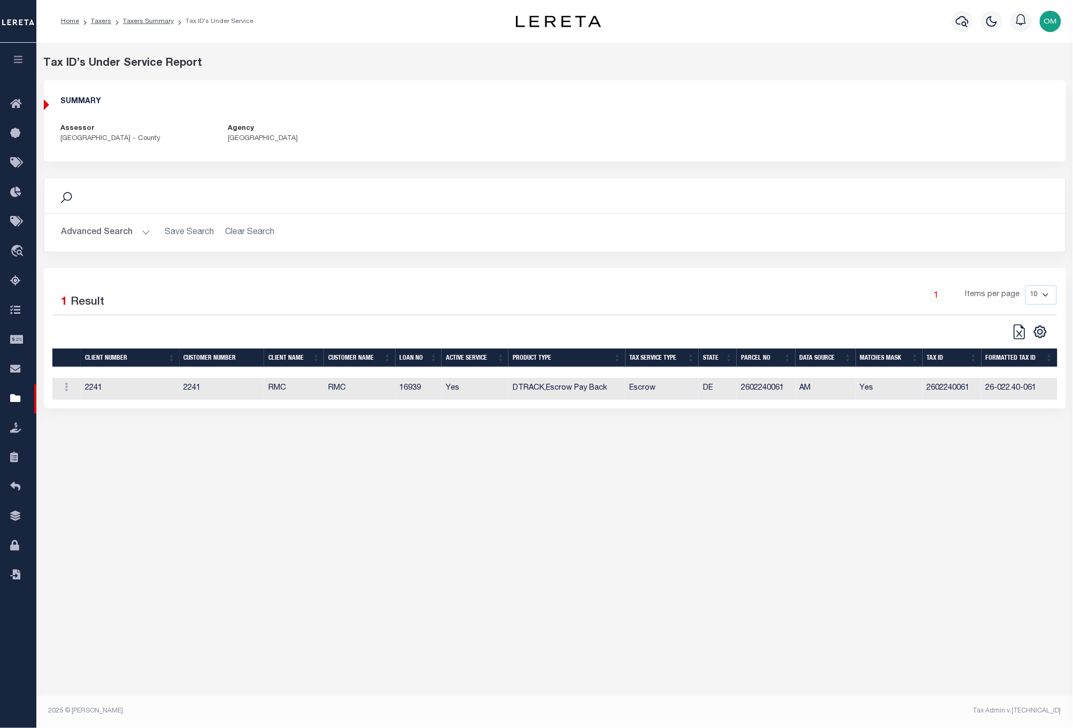
click at [141, 231] on button "Advanced Search" at bounding box center [105, 232] width 89 height 21
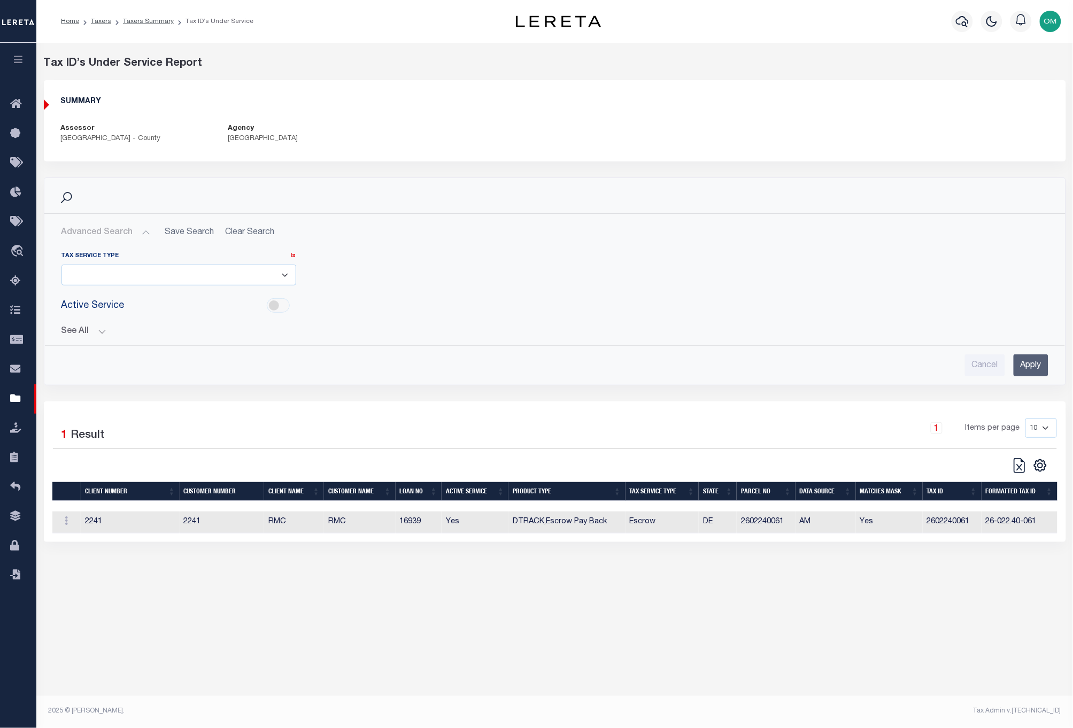
click at [104, 332] on button "See All" at bounding box center [554, 332] width 987 height 10
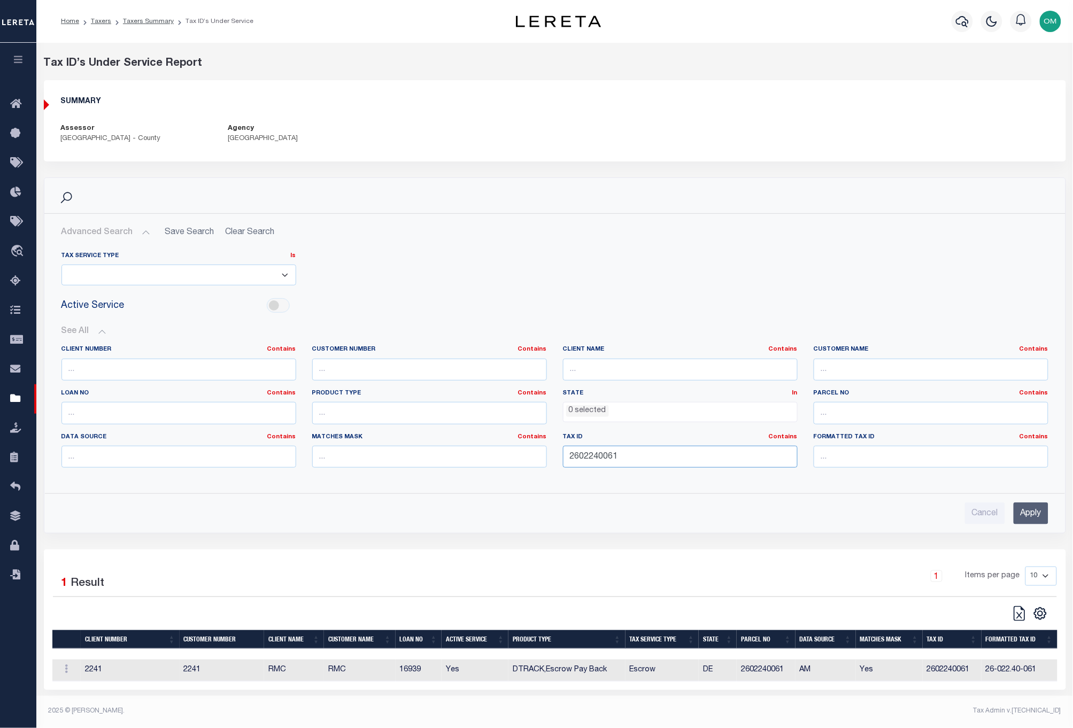
drag, startPoint x: 647, startPoint y: 458, endPoint x: 510, endPoint y: 466, distance: 137.6
click at [510, 466] on div "Client Number Contains Contains Is Customer Number Contains Contains Is Contains" at bounding box center [554, 410] width 1003 height 131
click at [1024, 519] on input "Apply" at bounding box center [1031, 513] width 35 height 22
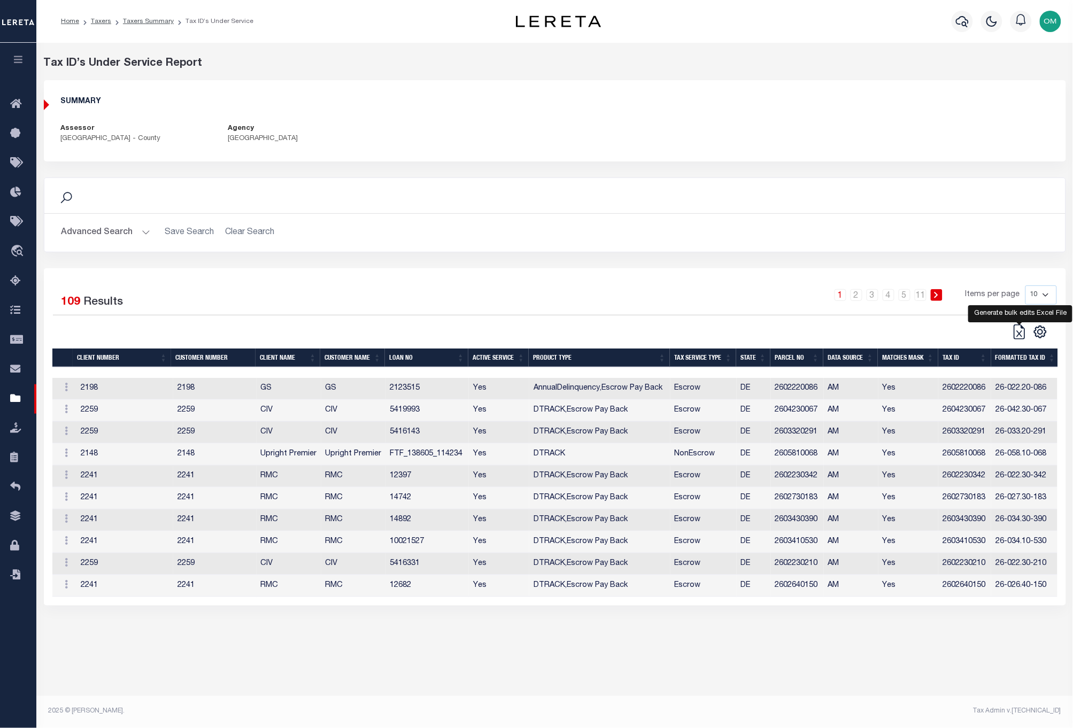
click at [1019, 333] on icon at bounding box center [1019, 331] width 15 height 15
click at [728, 648] on div "Taxers Summary Upload New Agency File Search Advanced Search Save Search Clear …" at bounding box center [554, 370] width 1037 height 655
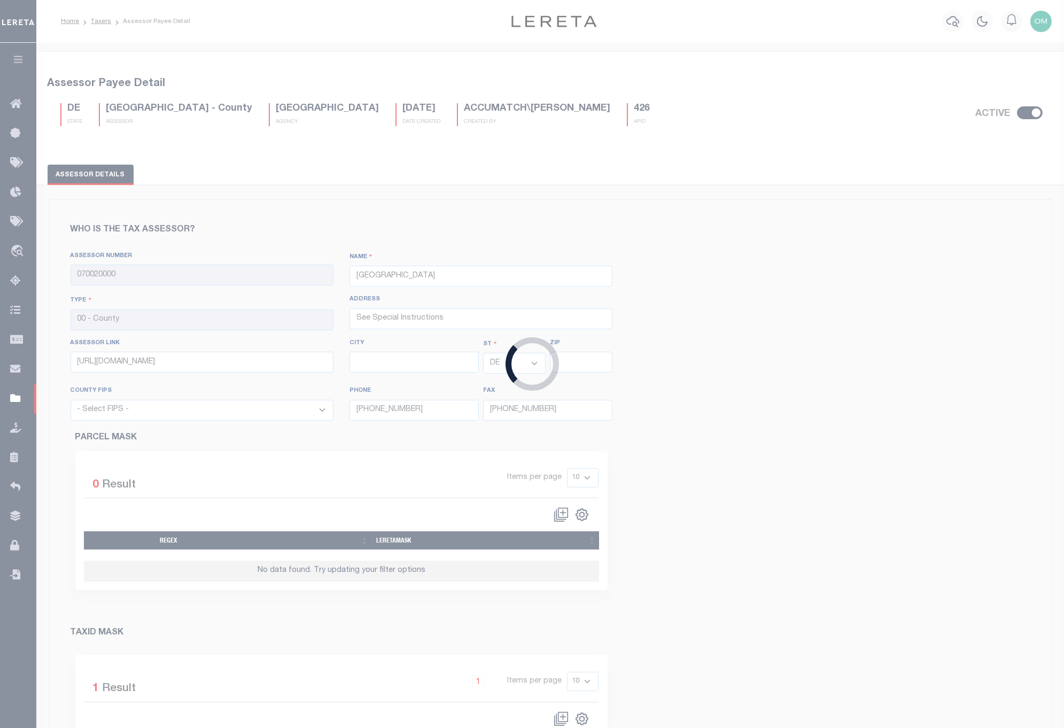
select select "10003"
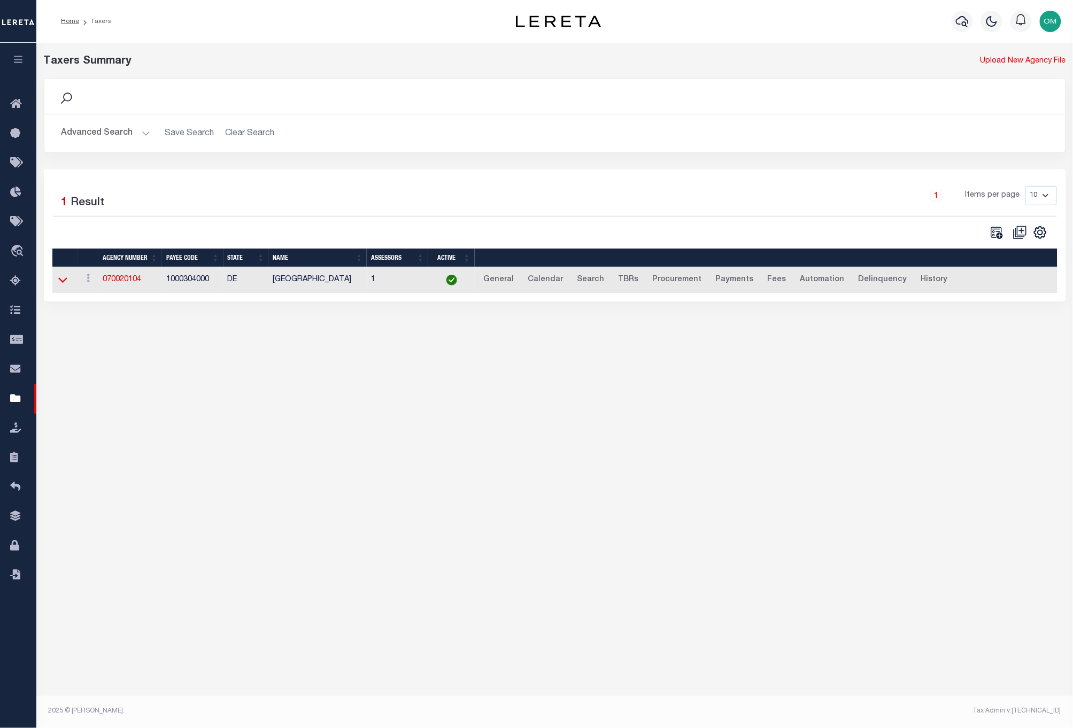
click at [65, 283] on icon at bounding box center [62, 279] width 9 height 11
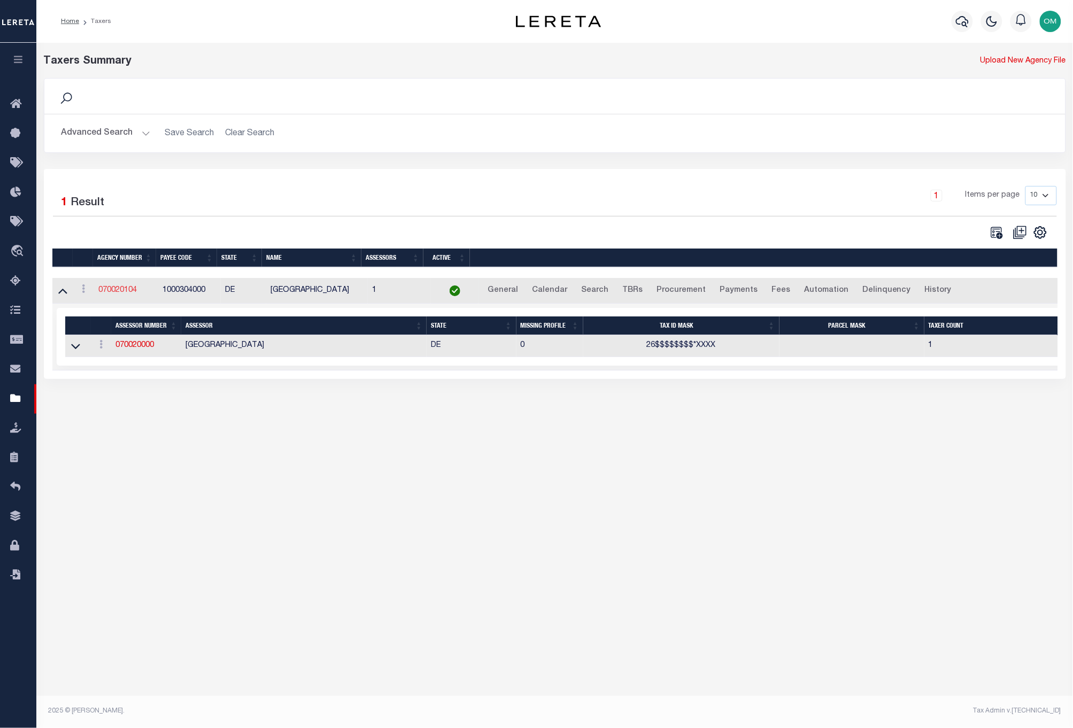
click at [113, 289] on link "070020104" at bounding box center [117, 290] width 38 height 7
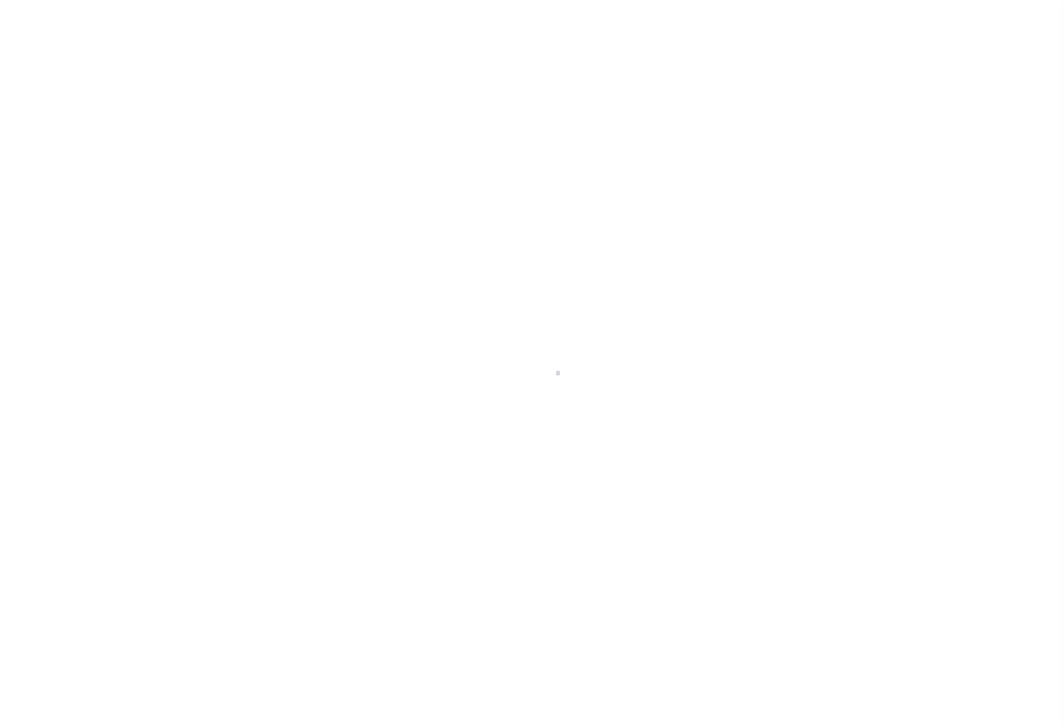
select select
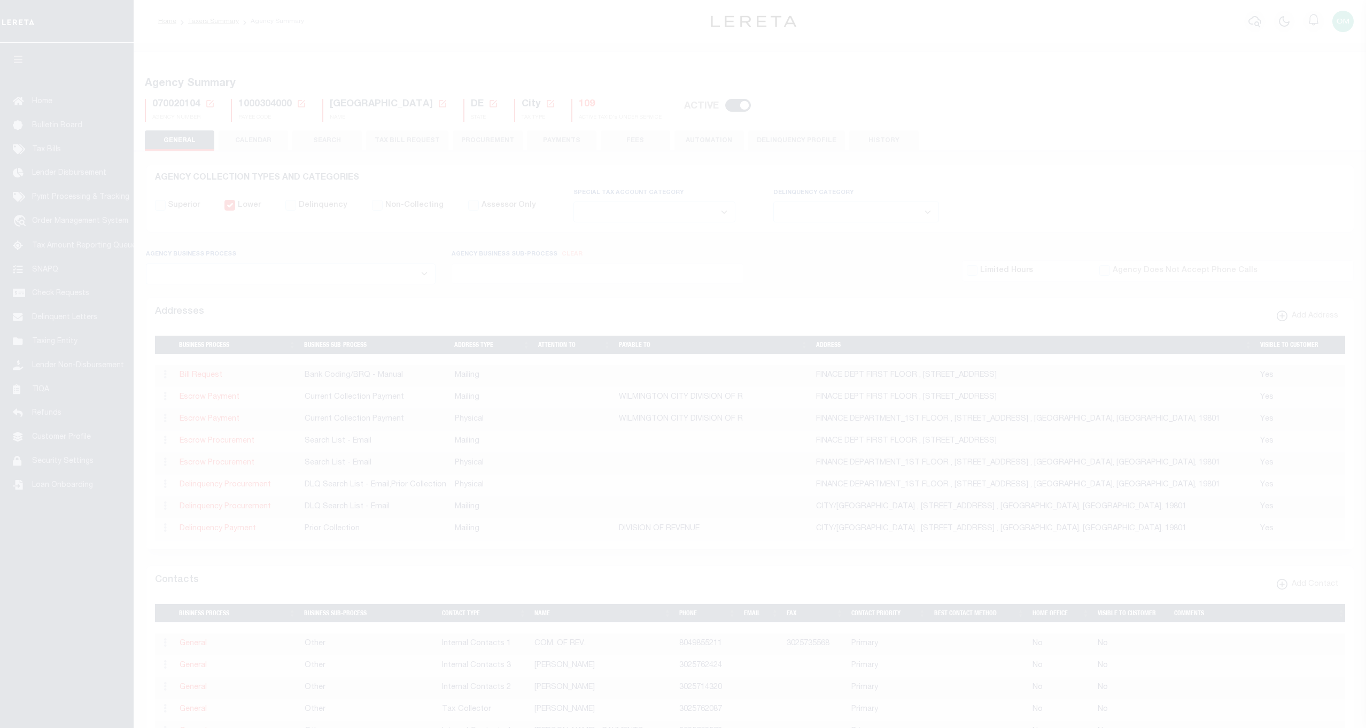
select select
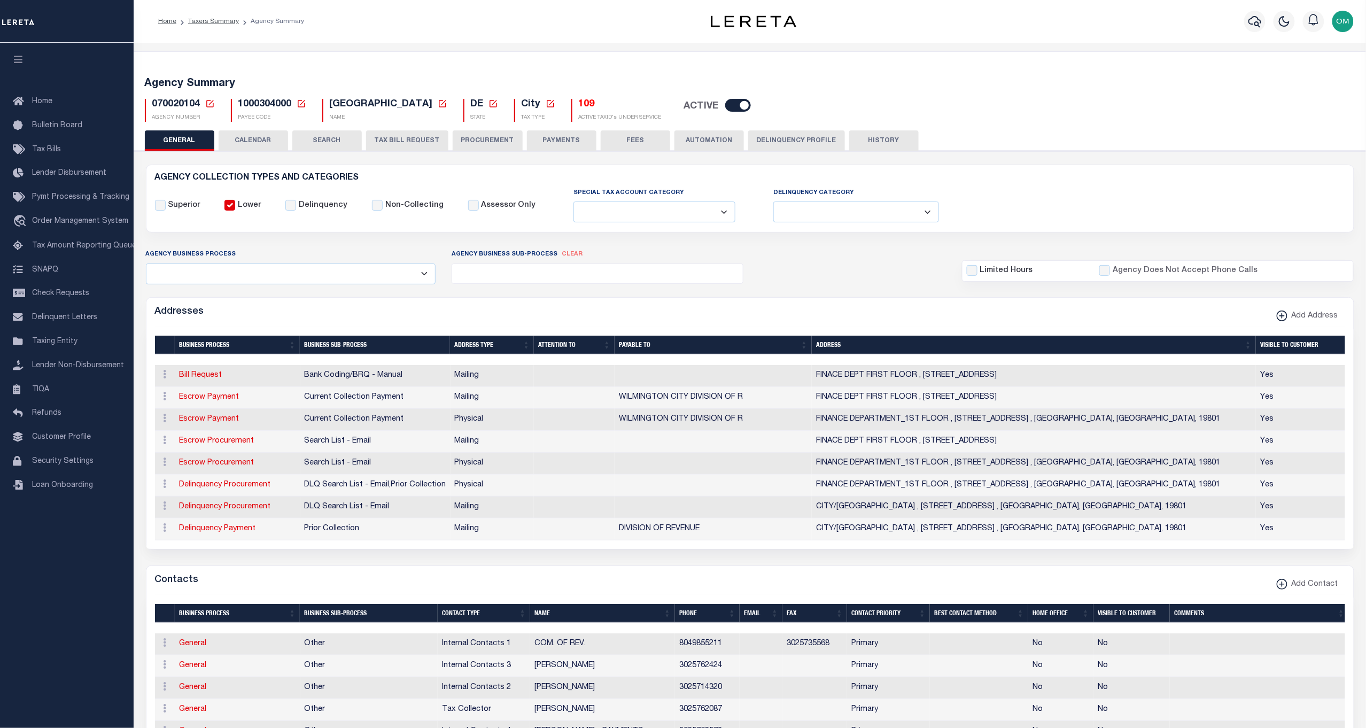
drag, startPoint x: 410, startPoint y: 140, endPoint x: 408, endPoint y: 145, distance: 5.6
click at [410, 140] on button "TAX BILL REQUEST" at bounding box center [407, 140] width 82 height 20
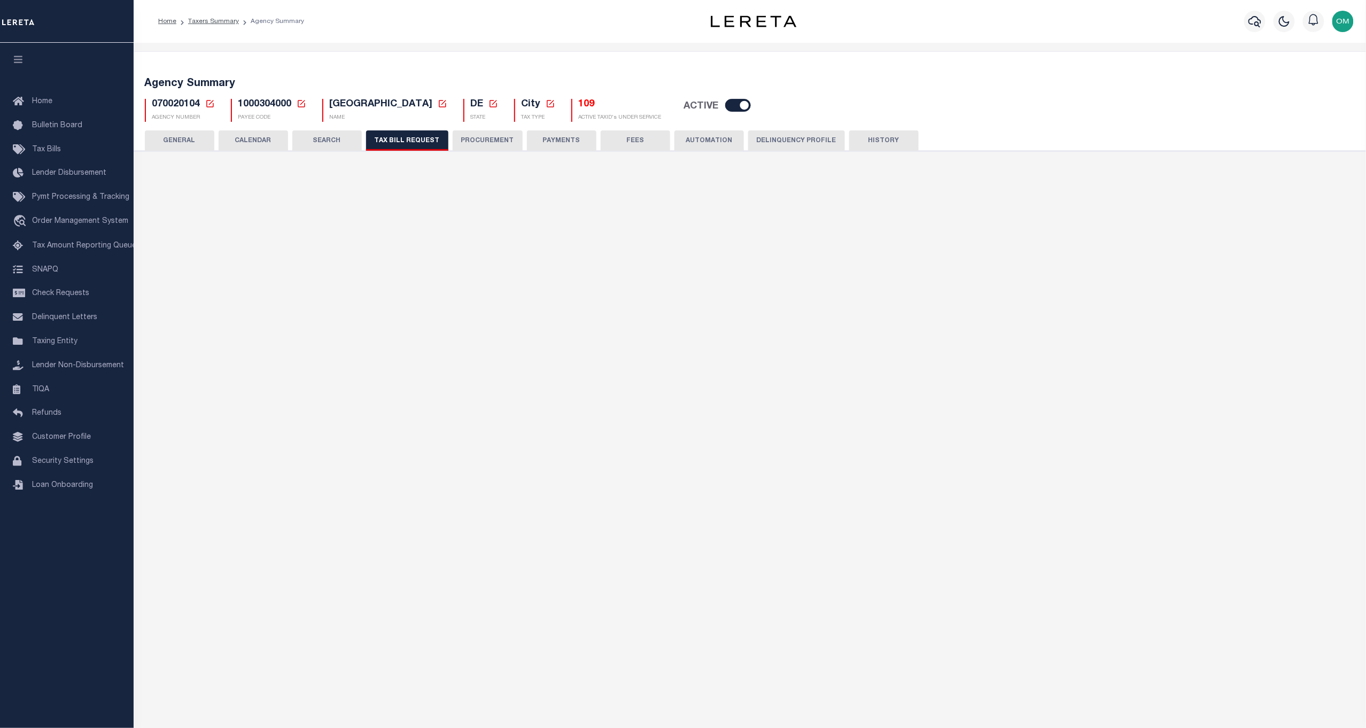
select select "27"
checkbox input "false"
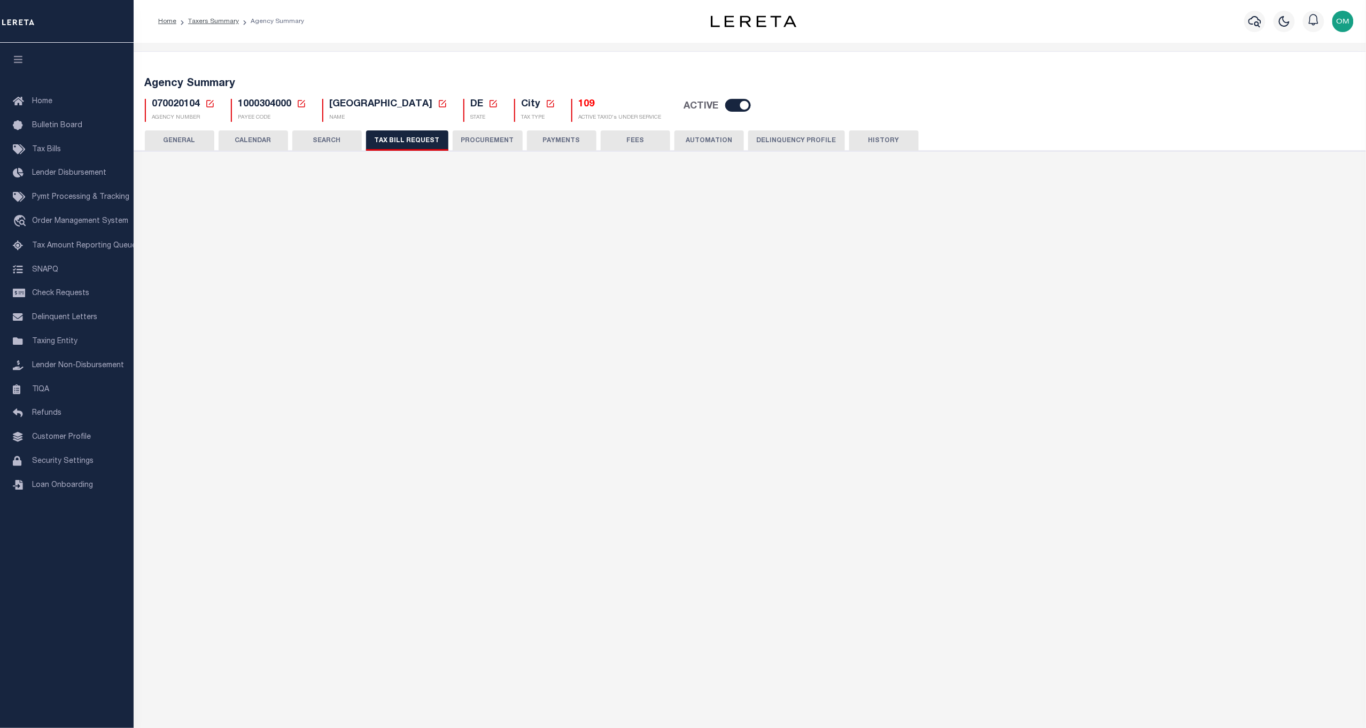
select select "22"
select select "true"
select select "13"
type input "086"
select select
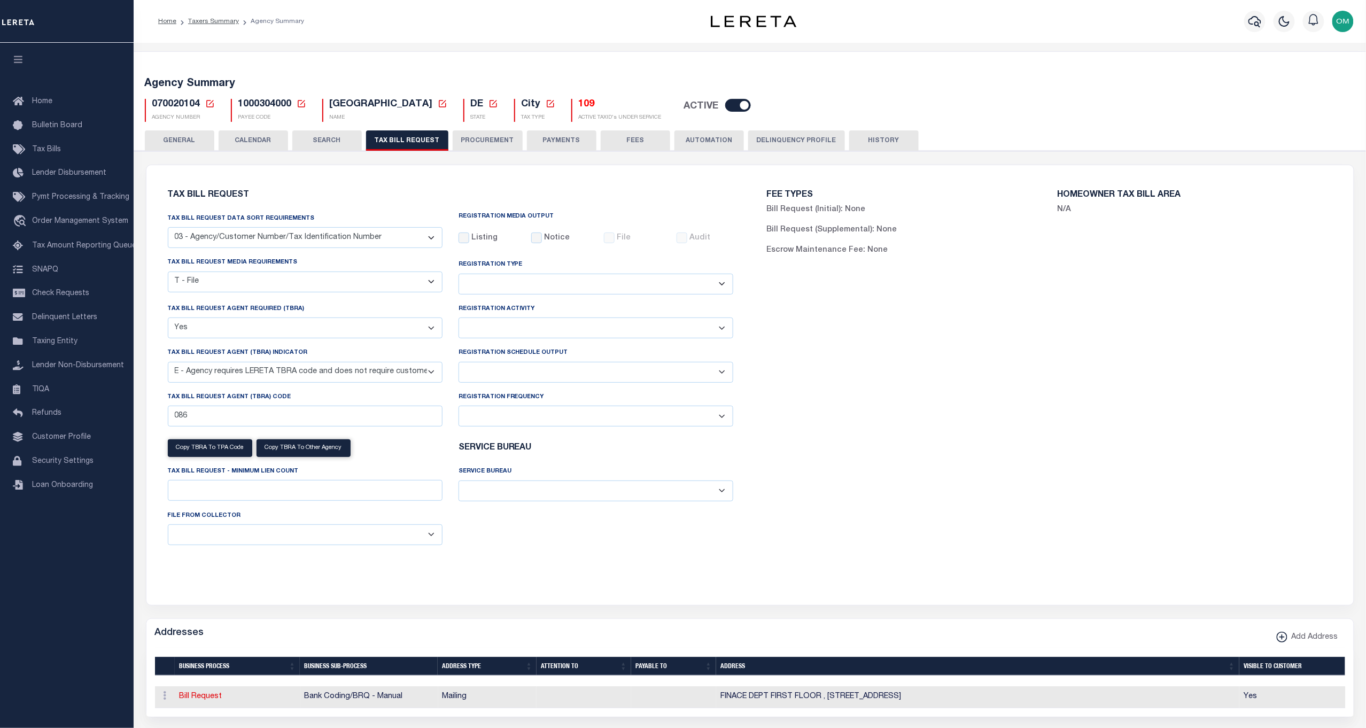
click at [693, 143] on button "AUTOMATION" at bounding box center [709, 140] width 69 height 20
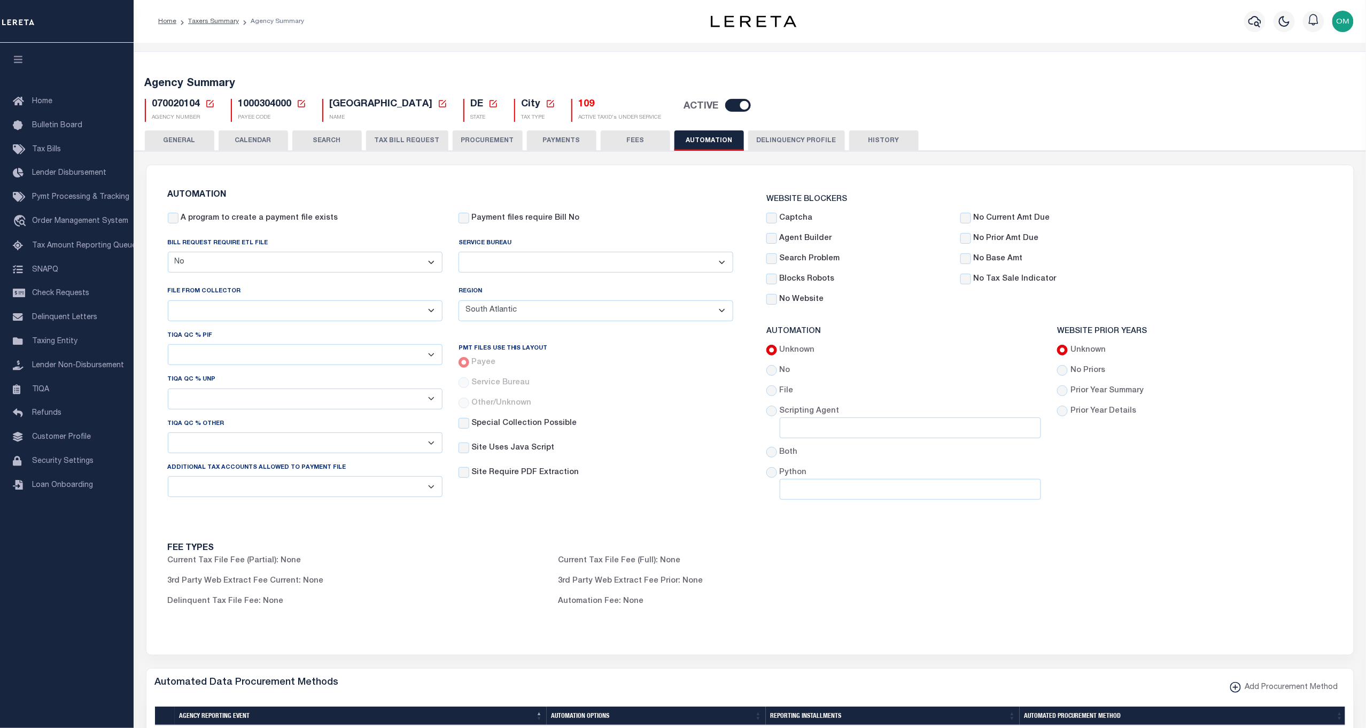
click at [177, 135] on button "GENERAL" at bounding box center [179, 140] width 69 height 20
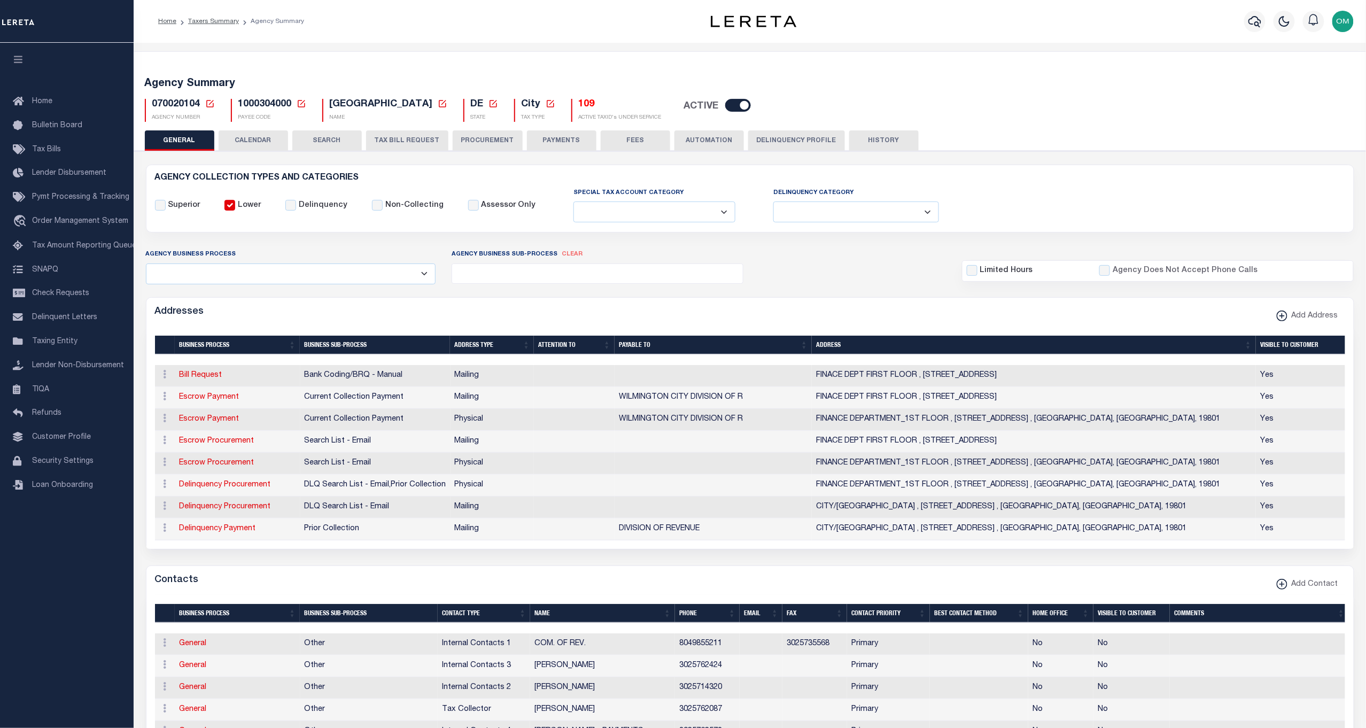
click at [249, 137] on button "CALENDAR" at bounding box center [253, 140] width 69 height 20
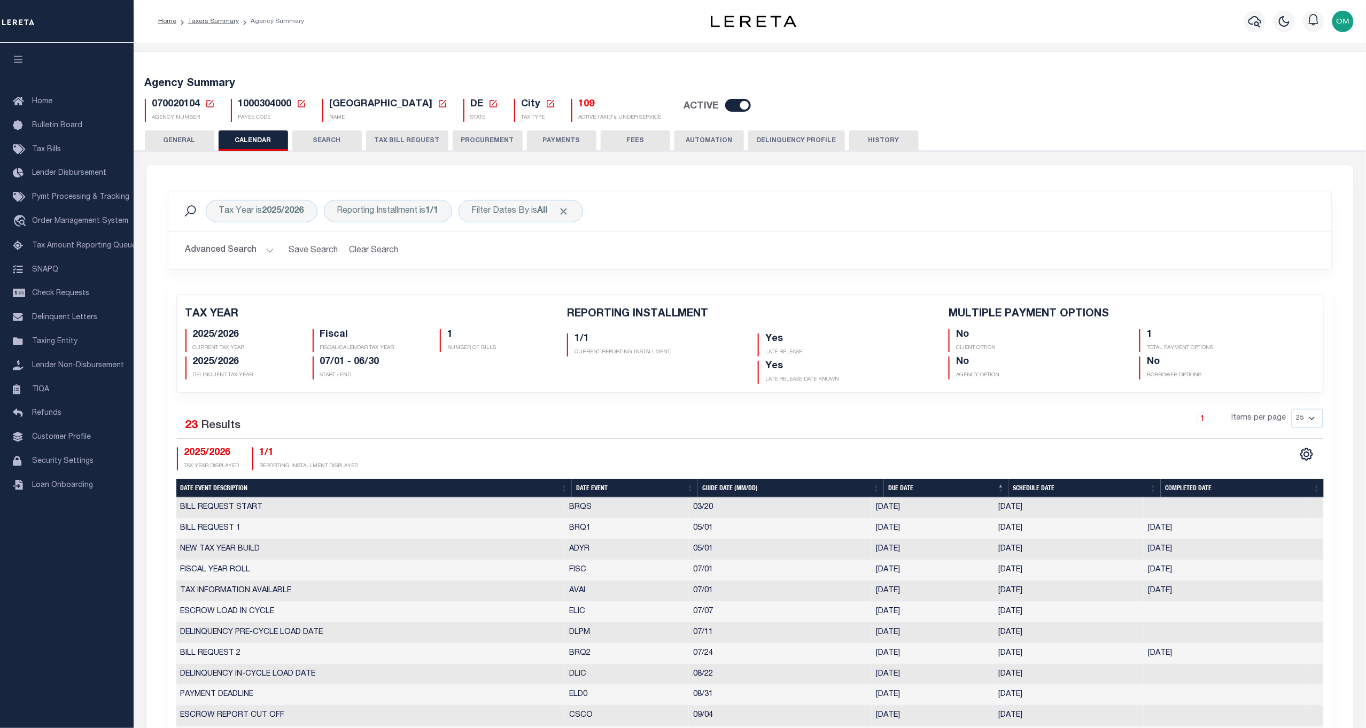
checkbox input "false"
type input "1"
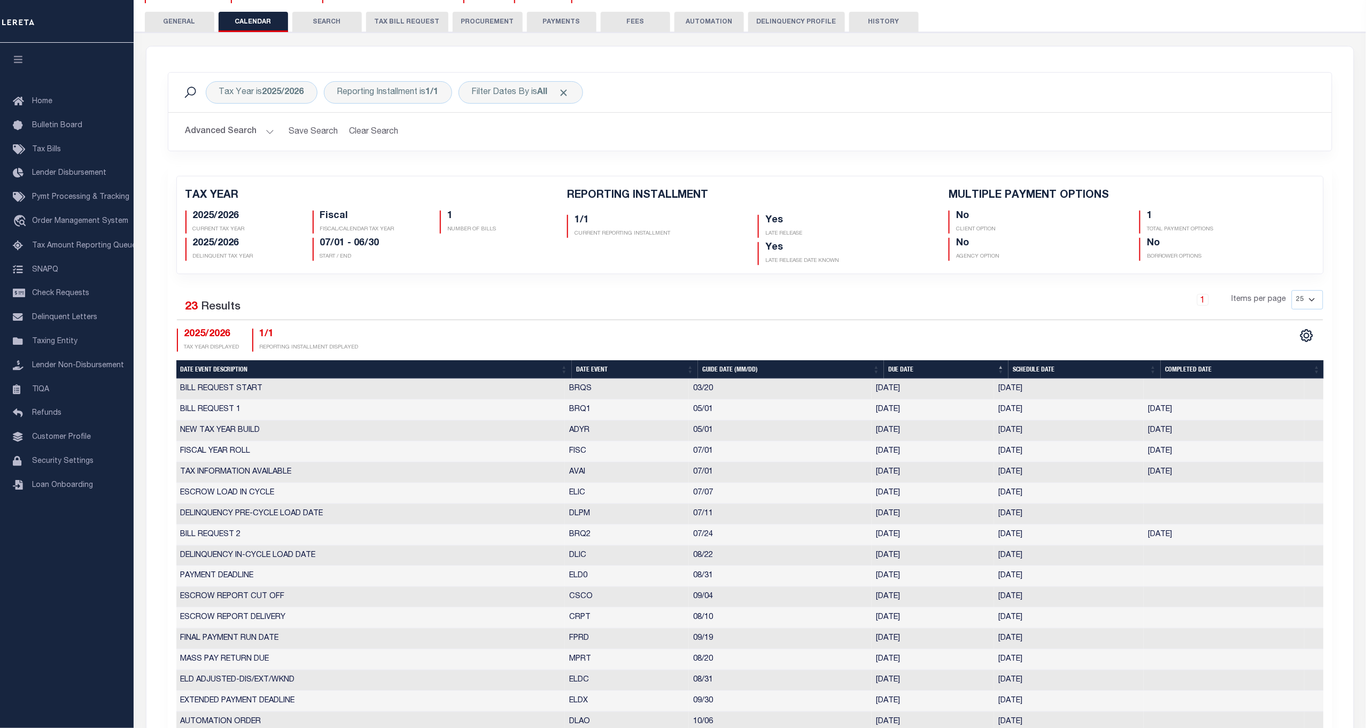
scroll to position [59, 0]
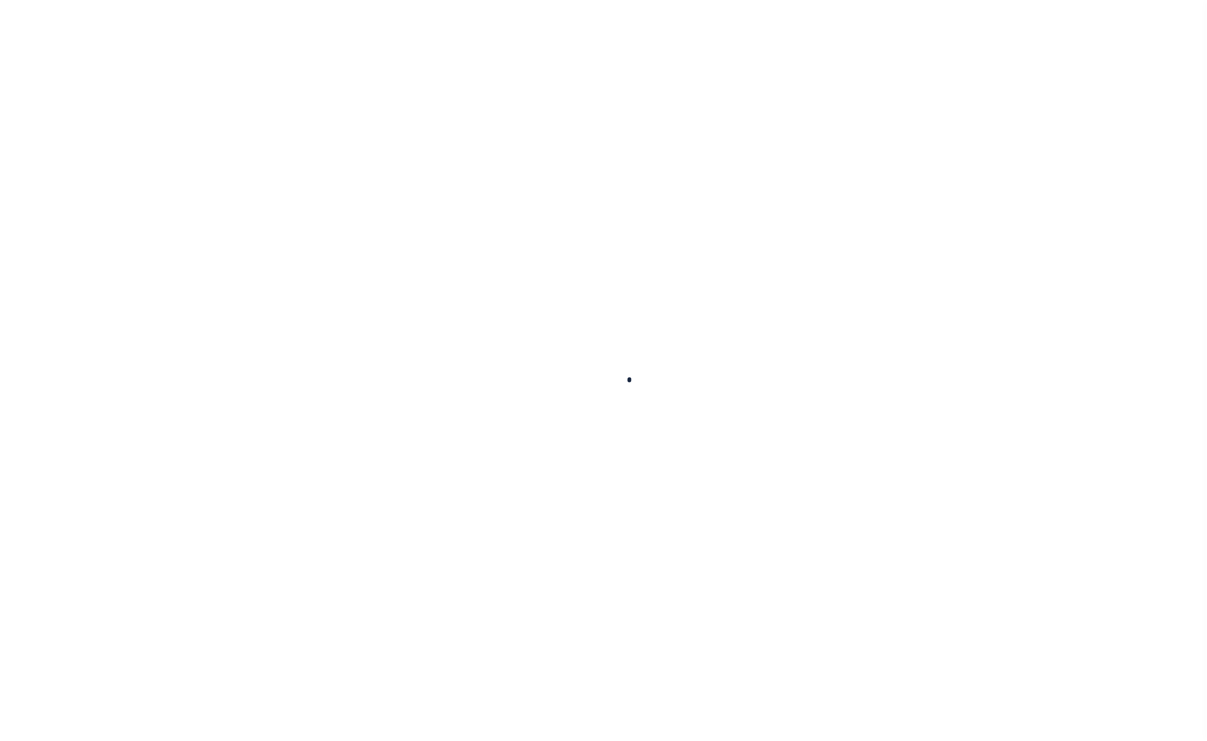
select select "100"
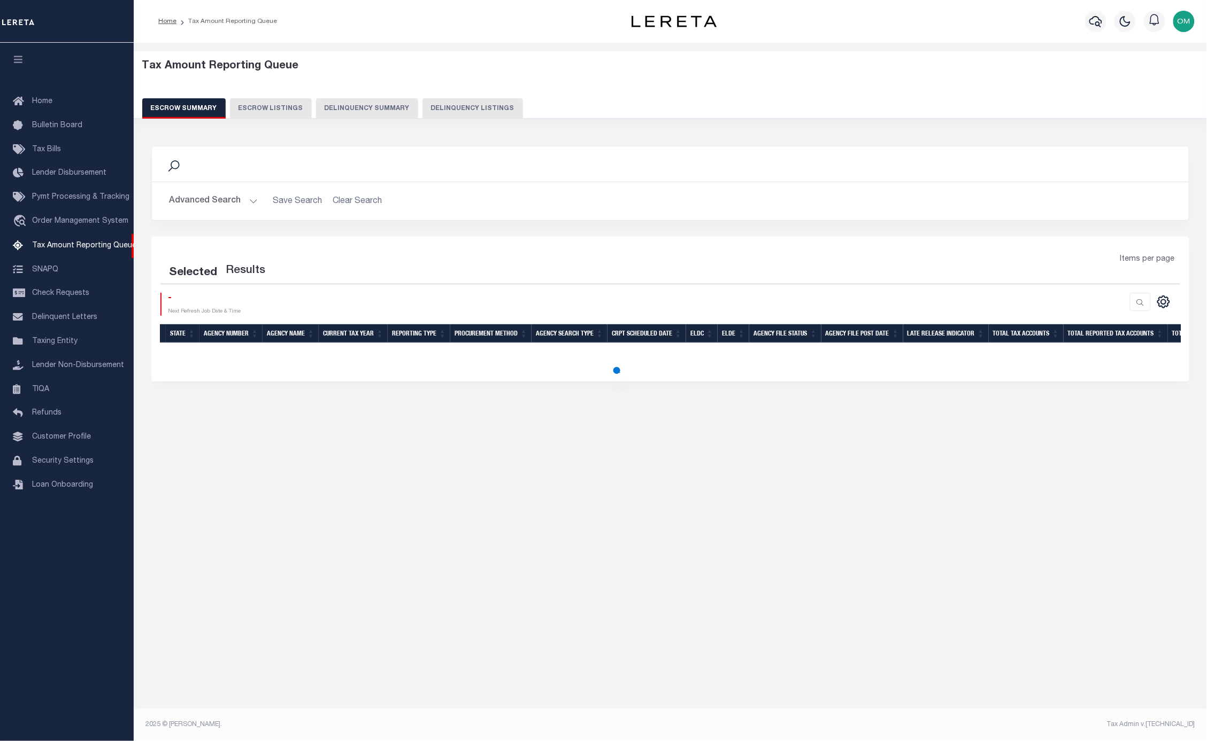
select select "100"
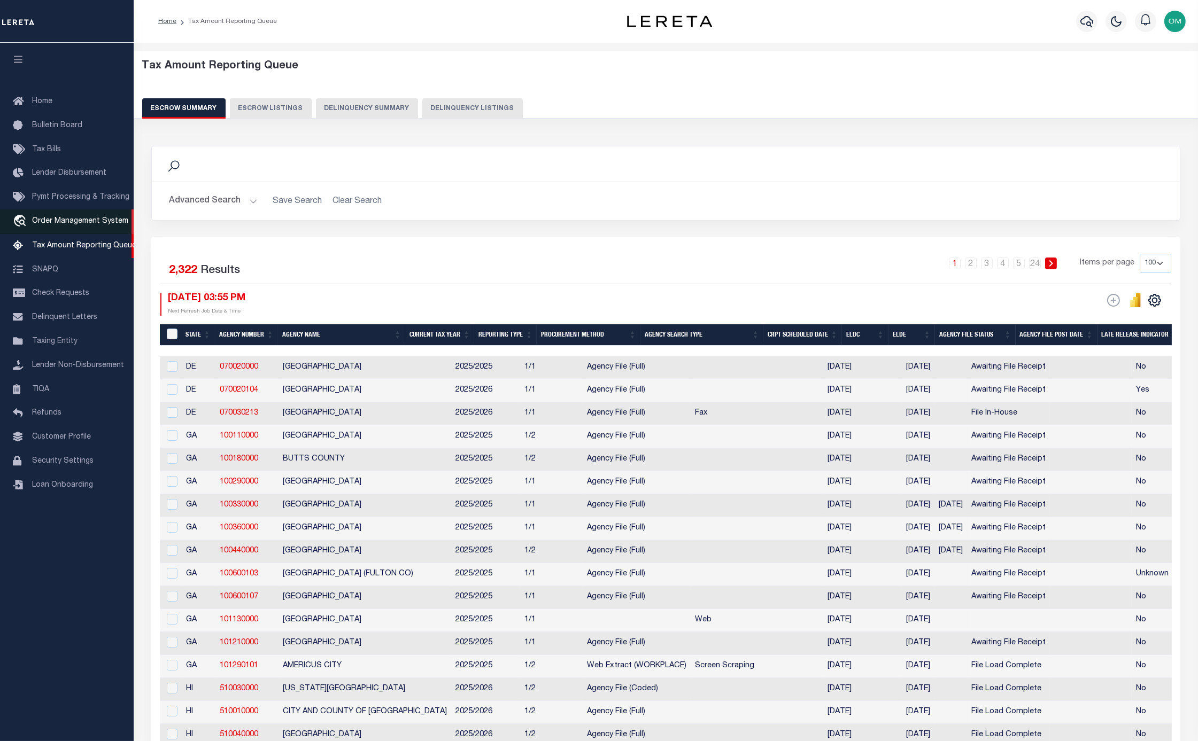
click at [52, 212] on link "travel_explore Order Management System" at bounding box center [67, 222] width 134 height 25
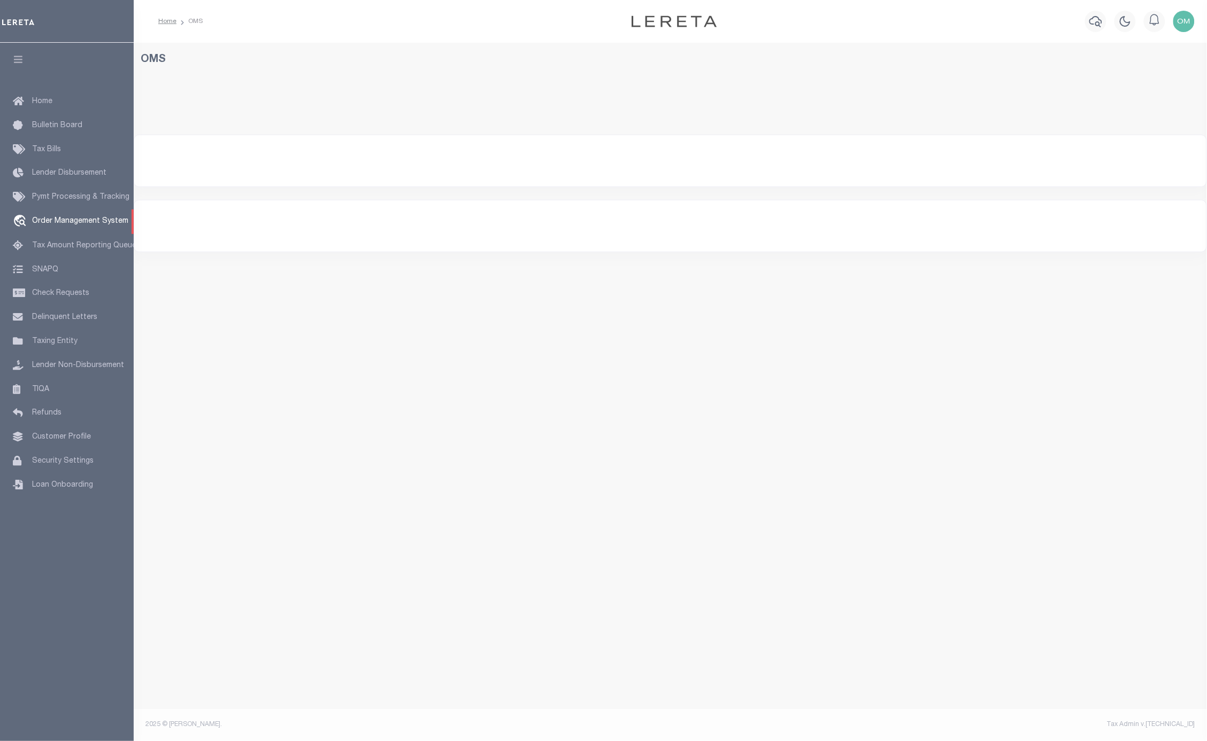
select select "200"
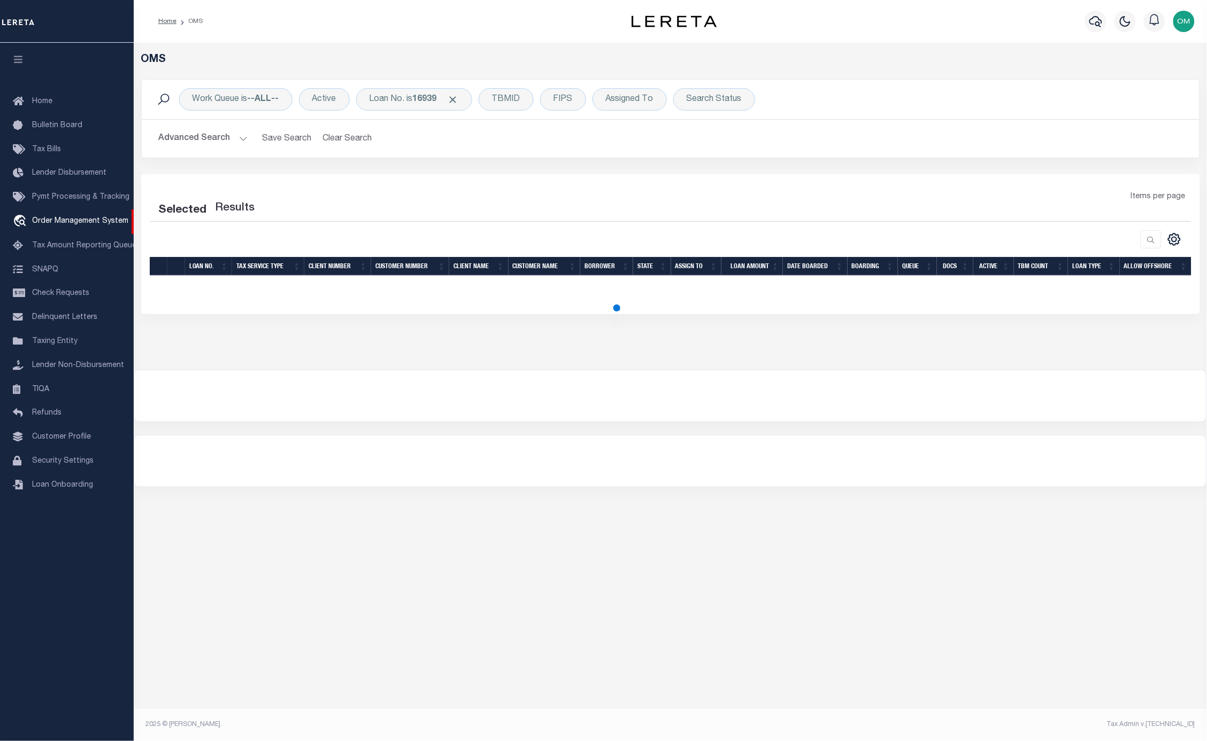
select select "200"
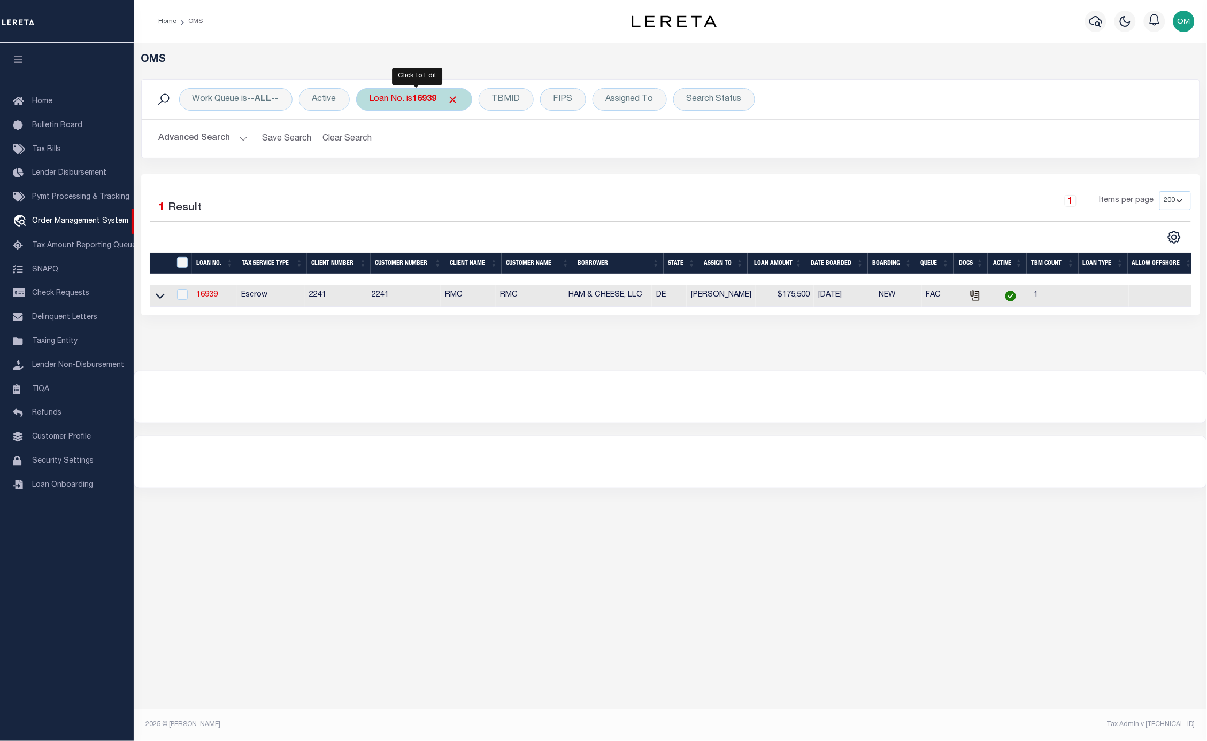
click at [400, 103] on div "Loan No. is 16939" at bounding box center [414, 99] width 116 height 22
type input "cibc-ar-77"
click at [511, 179] on input "Apply" at bounding box center [512, 175] width 32 height 18
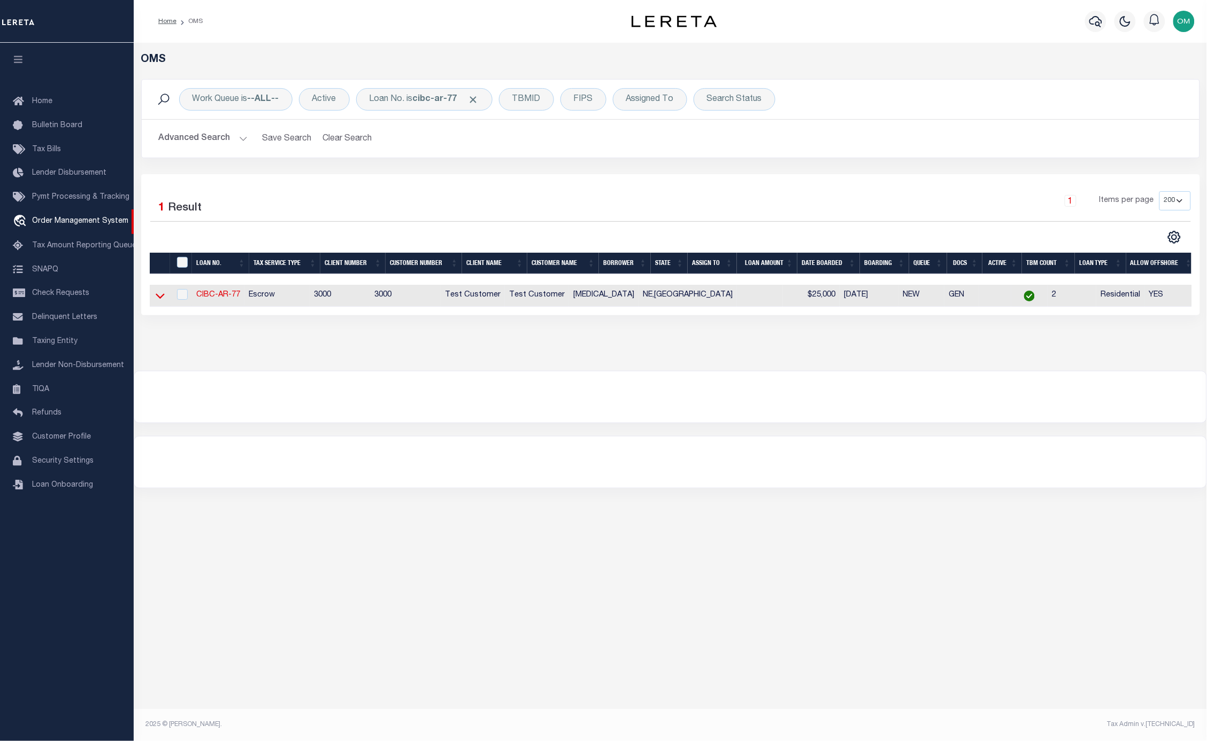
click at [160, 295] on icon at bounding box center [160, 295] width 9 height 11
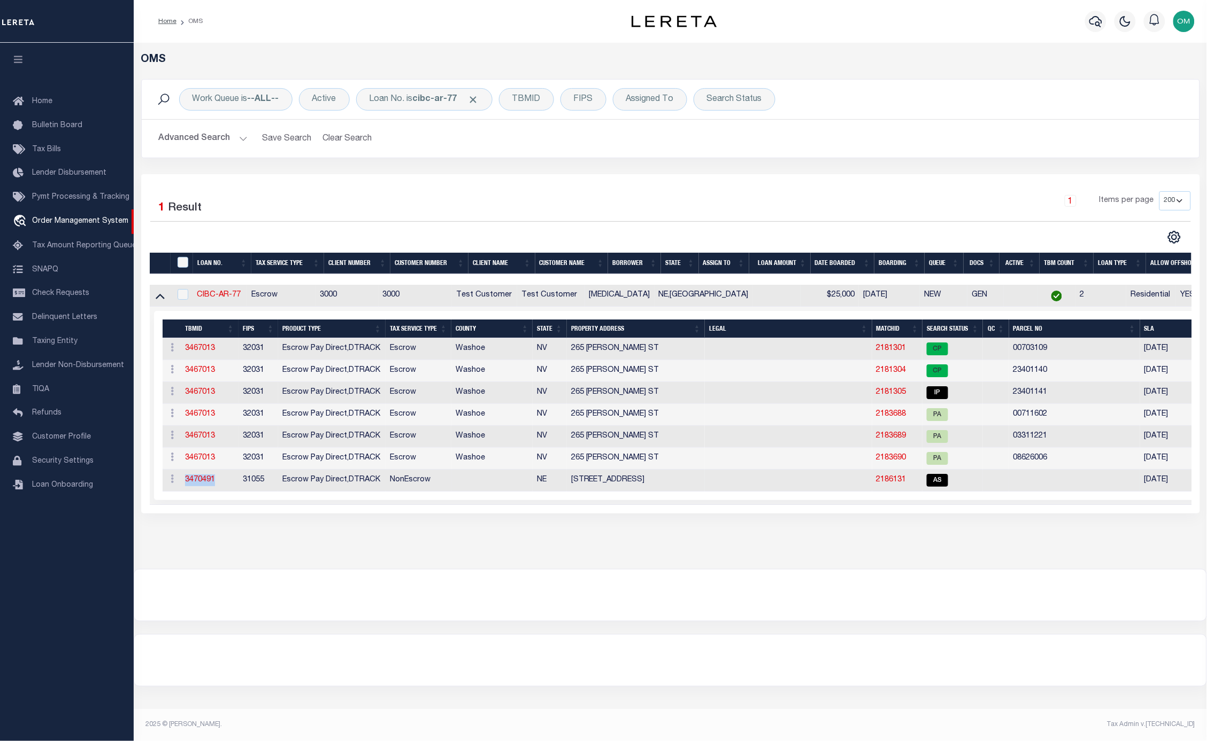
drag, startPoint x: 222, startPoint y: 483, endPoint x: 183, endPoint y: 485, distance: 39.1
click at [183, 485] on td "3470491" at bounding box center [210, 481] width 58 height 22
drag, startPoint x: 222, startPoint y: 458, endPoint x: 186, endPoint y: 460, distance: 35.9
click at [186, 460] on td "3467013" at bounding box center [210, 459] width 58 height 22
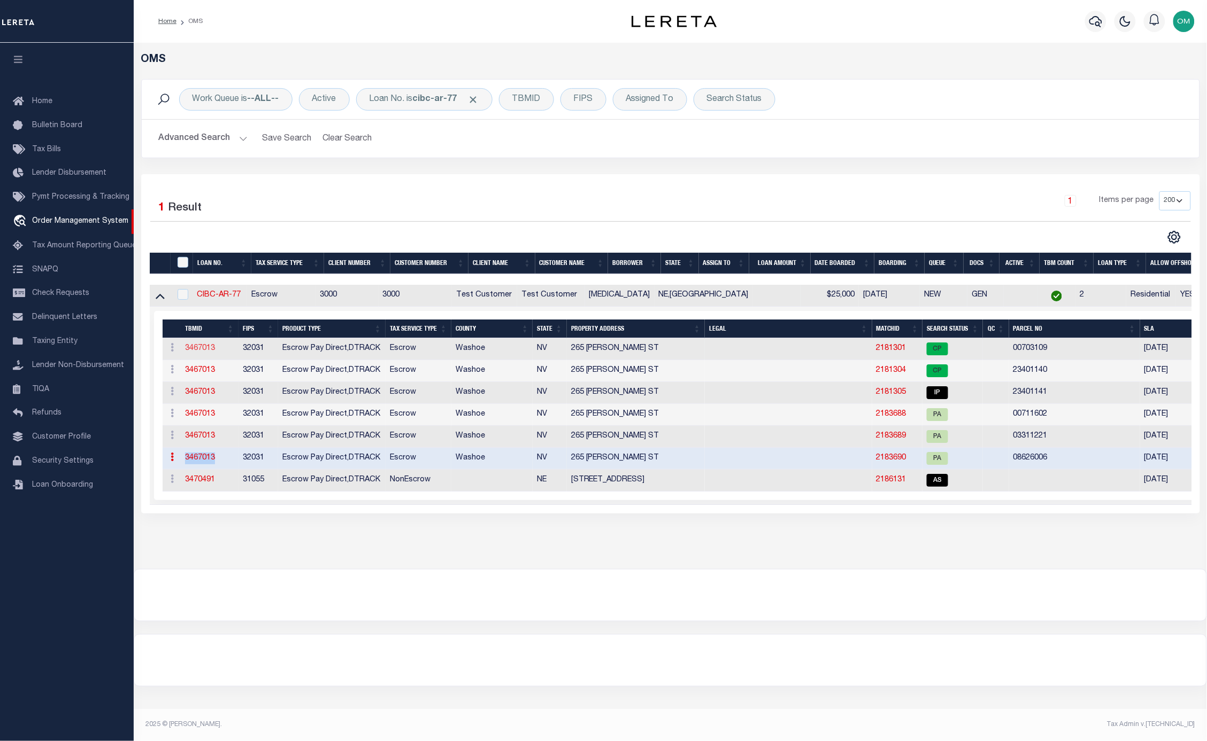
click at [200, 346] on link "3467013" at bounding box center [200, 348] width 30 height 7
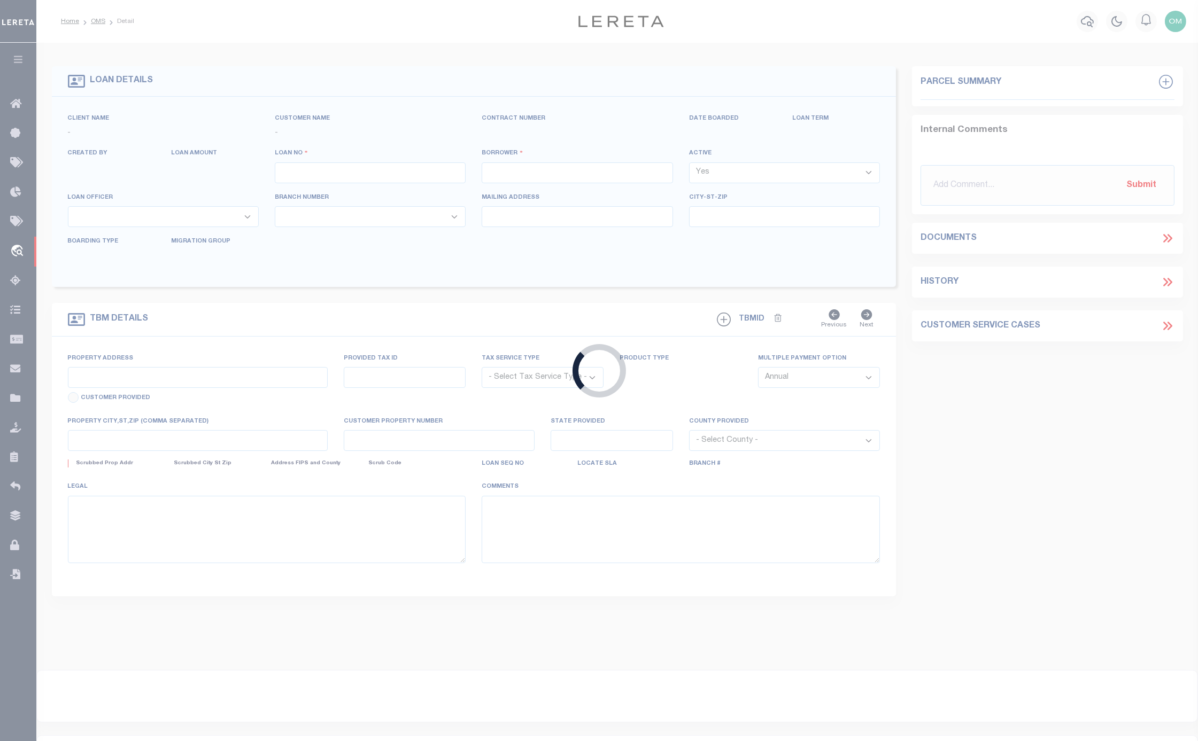
type input "CIBC-AR-77"
type input "[MEDICAL_DATA]"
select select
type input "[DATE]"
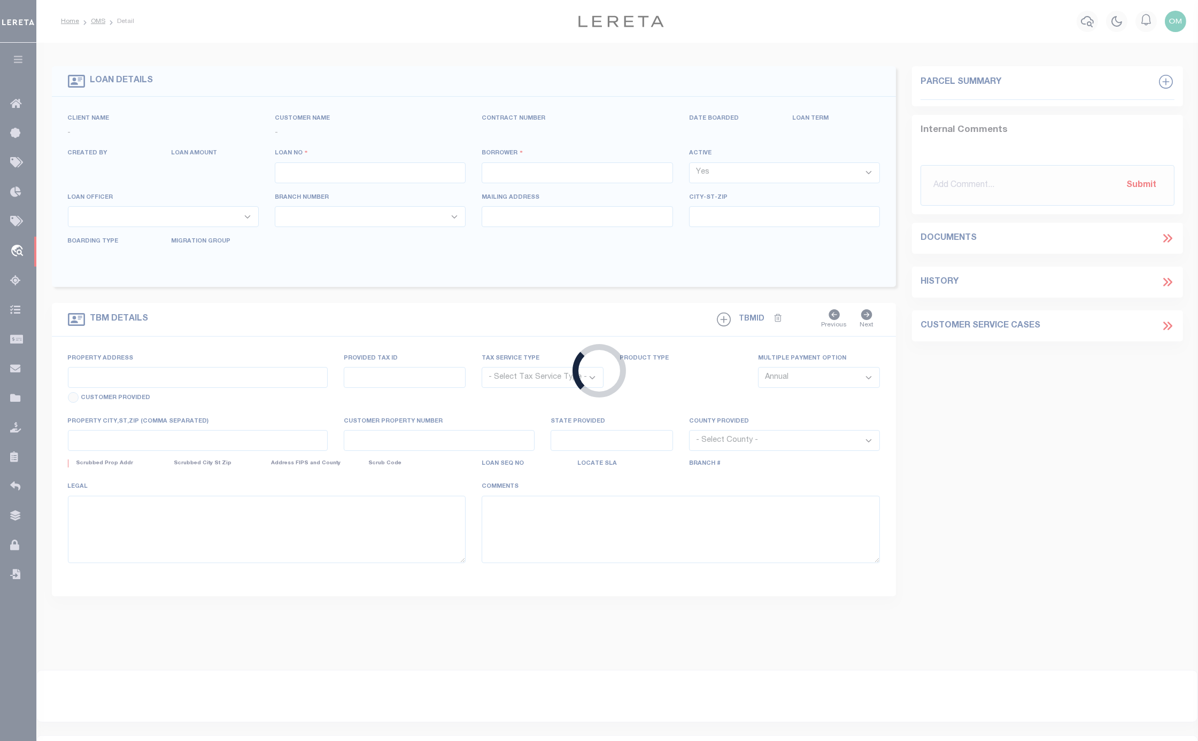
select select "10"
select select "Escrow"
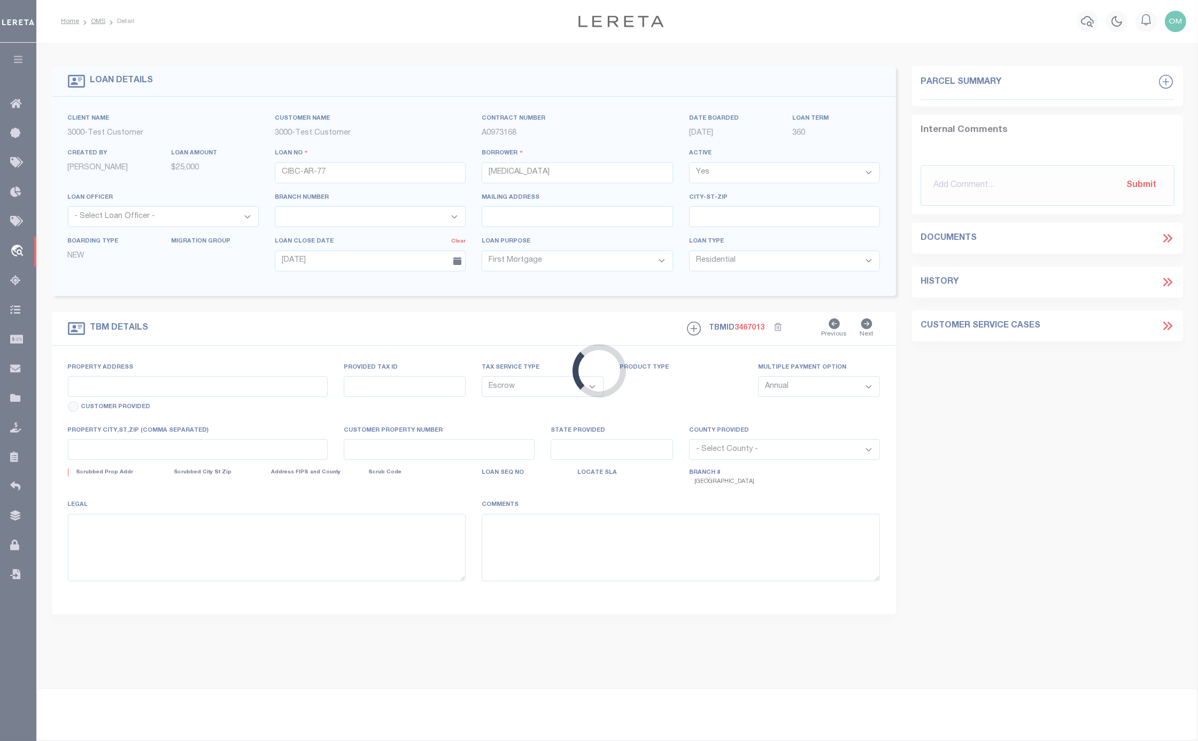
select select "25318"
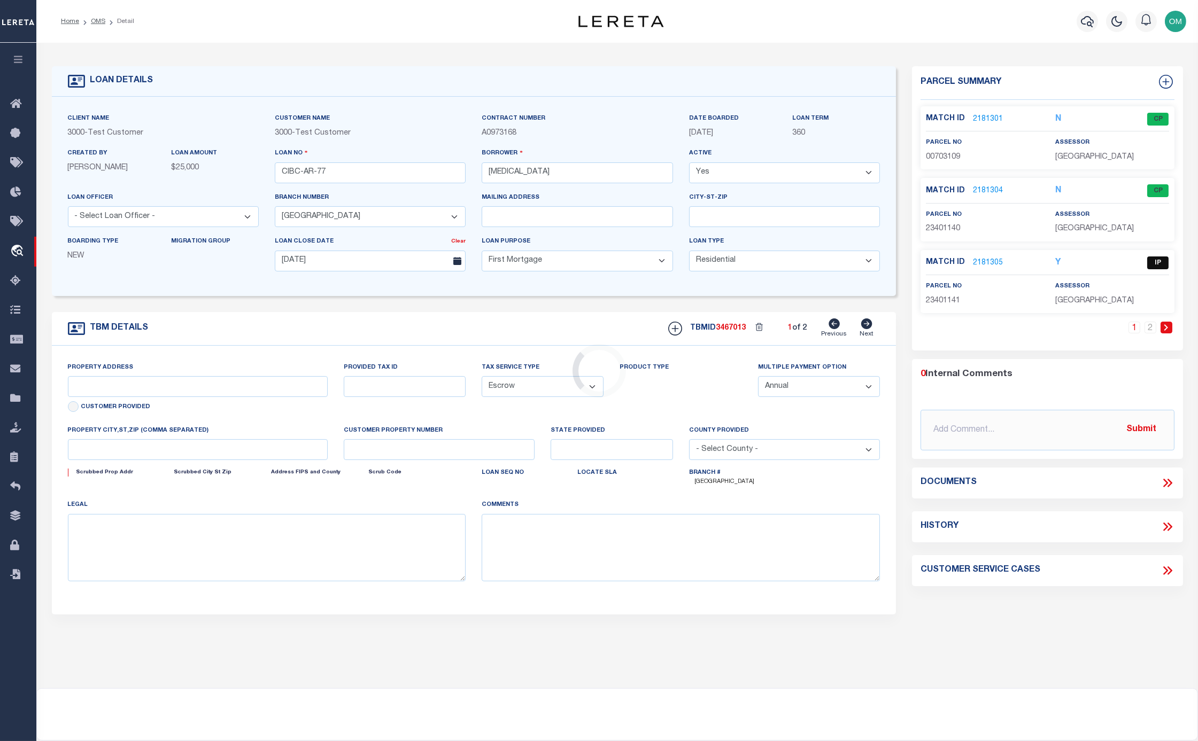
type input "265 [PERSON_NAME] ST"
select select
type input "RENO NV 89512-1502"
type input "NV"
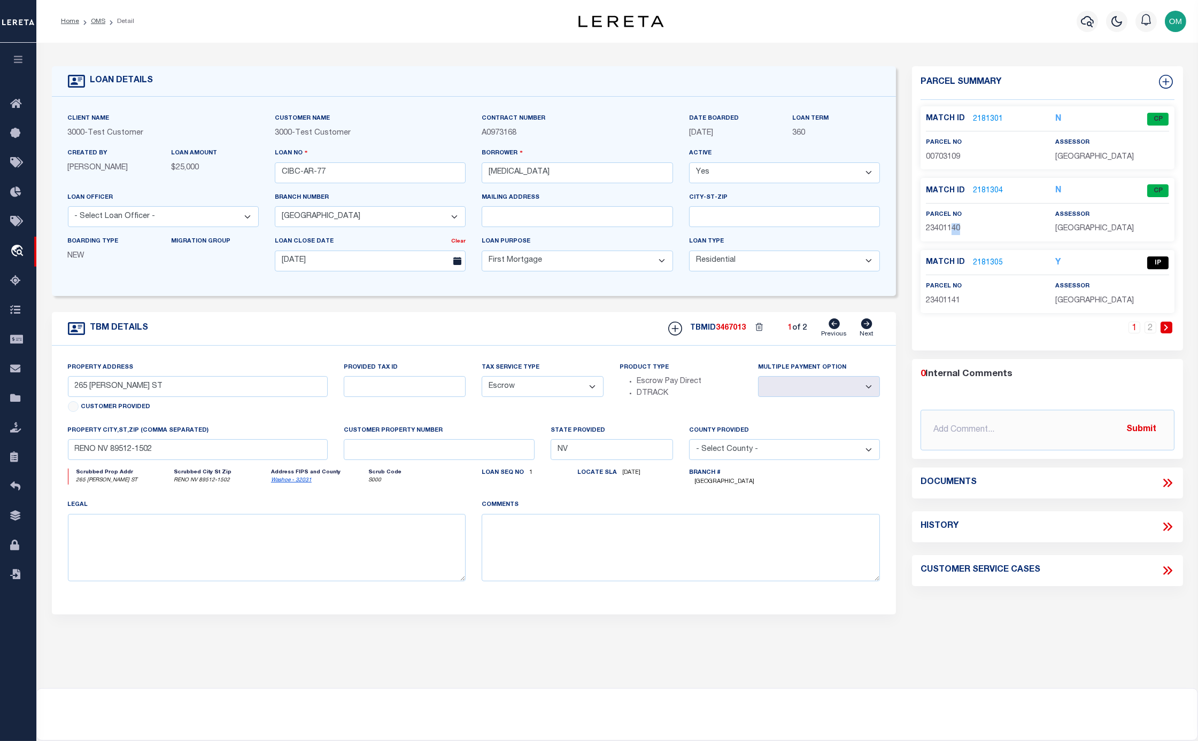
drag, startPoint x: 950, startPoint y: 225, endPoint x: 963, endPoint y: 225, distance: 12.8
click at [963, 225] on p "23401140" at bounding box center [982, 229] width 113 height 12
drag, startPoint x: 945, startPoint y: 295, endPoint x: 969, endPoint y: 297, distance: 23.6
click at [969, 297] on p "23401141" at bounding box center [982, 302] width 113 height 12
drag, startPoint x: 940, startPoint y: 228, endPoint x: 956, endPoint y: 229, distance: 16.0
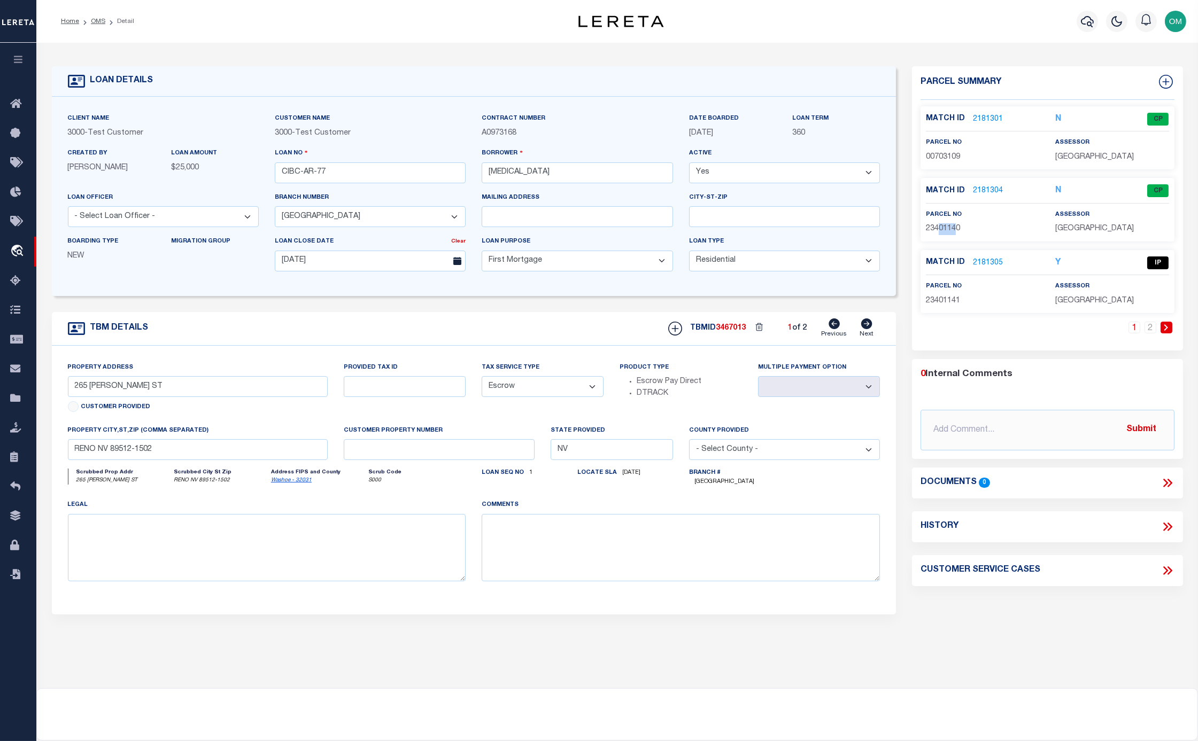
click at [956, 229] on span "23401140" at bounding box center [943, 228] width 34 height 7
drag, startPoint x: 941, startPoint y: 292, endPoint x: 958, endPoint y: 297, distance: 18.2
click at [958, 297] on div "parcel no 23401141" at bounding box center [982, 294] width 113 height 26
click at [1152, 327] on link "2" at bounding box center [1151, 328] width 12 height 12
click at [1150, 322] on link "1" at bounding box center [1151, 328] width 12 height 12
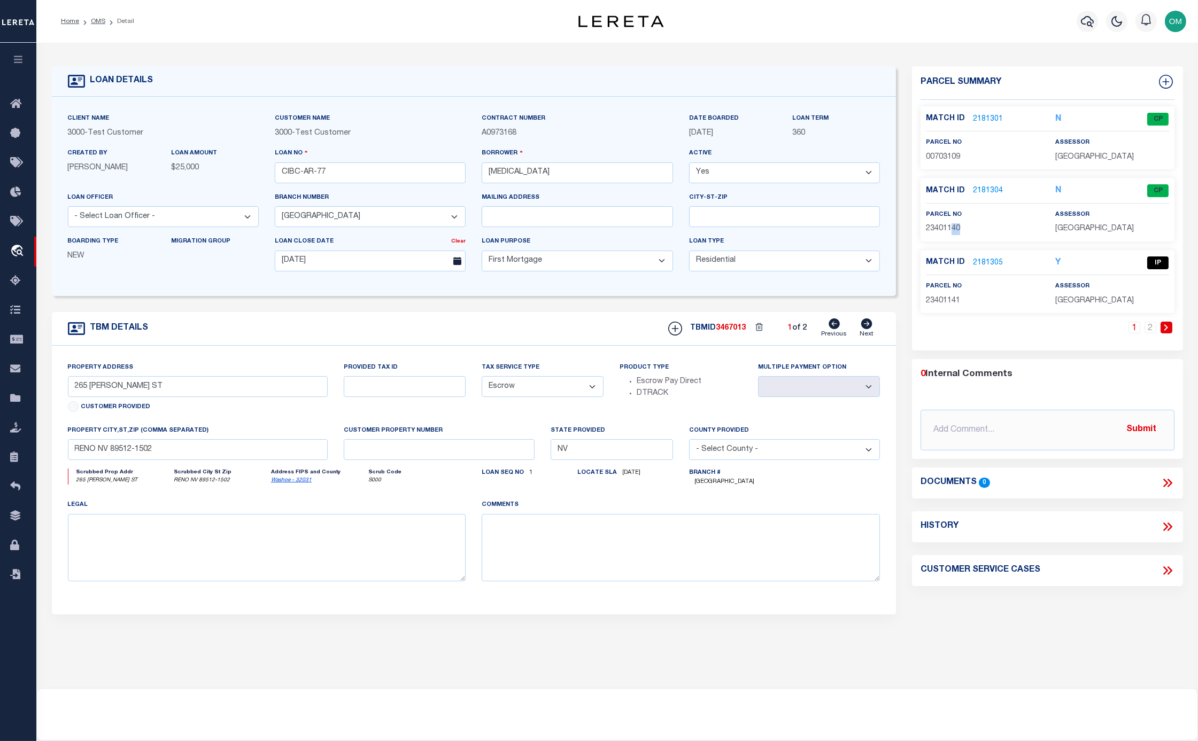
drag, startPoint x: 952, startPoint y: 228, endPoint x: 976, endPoint y: 227, distance: 23.5
click at [976, 227] on p "23401140" at bounding box center [982, 229] width 113 height 12
click at [993, 230] on p "23401140" at bounding box center [982, 229] width 113 height 12
click at [986, 296] on p "23401141" at bounding box center [982, 302] width 113 height 12
drag, startPoint x: 953, startPoint y: 298, endPoint x: 968, endPoint y: 299, distance: 14.5
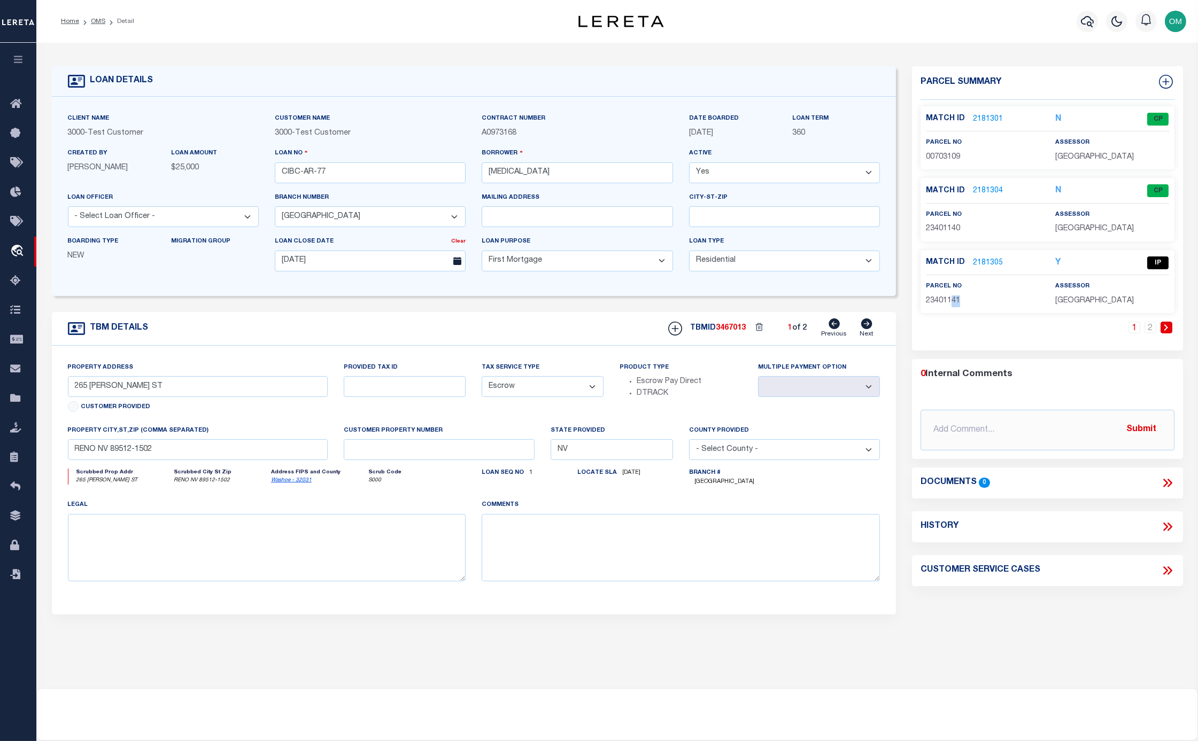
click at [968, 299] on p "23401141" at bounding box center [982, 302] width 113 height 12
click at [1148, 328] on link "2" at bounding box center [1151, 328] width 12 height 12
click at [986, 119] on link "2183688" at bounding box center [988, 119] width 30 height 11
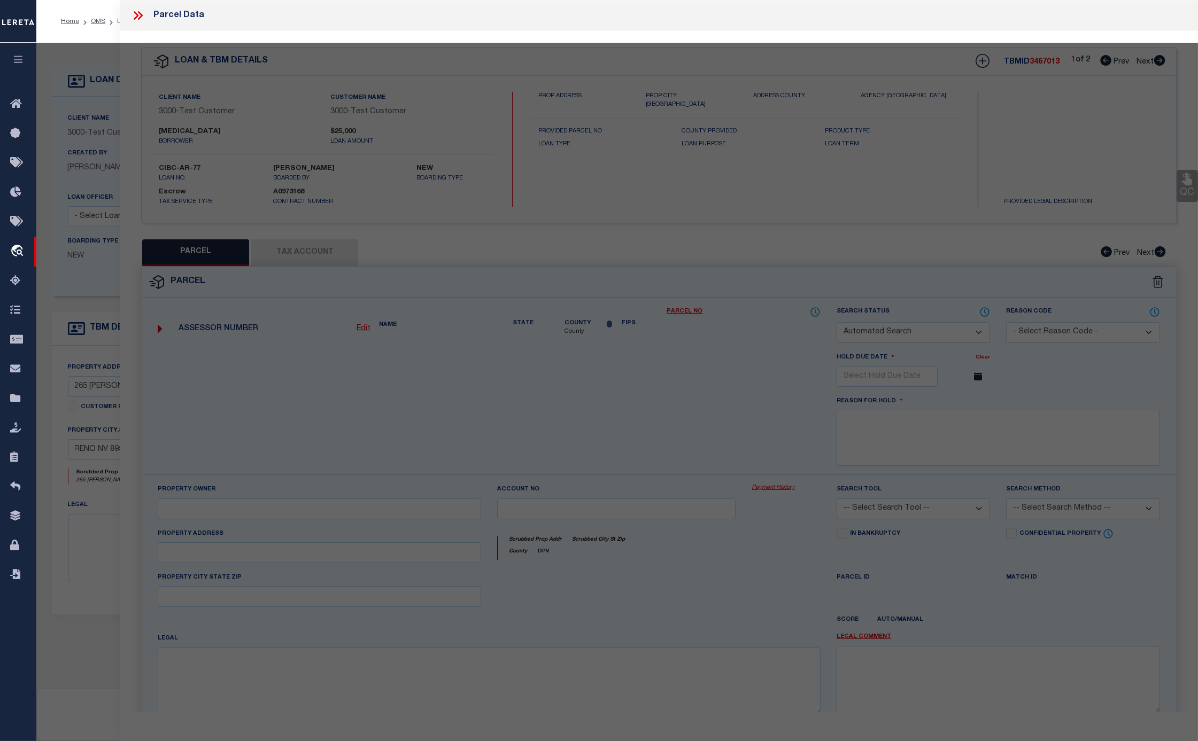
checkbox input "false"
select select "PA"
select select "MDD"
select select "ADD"
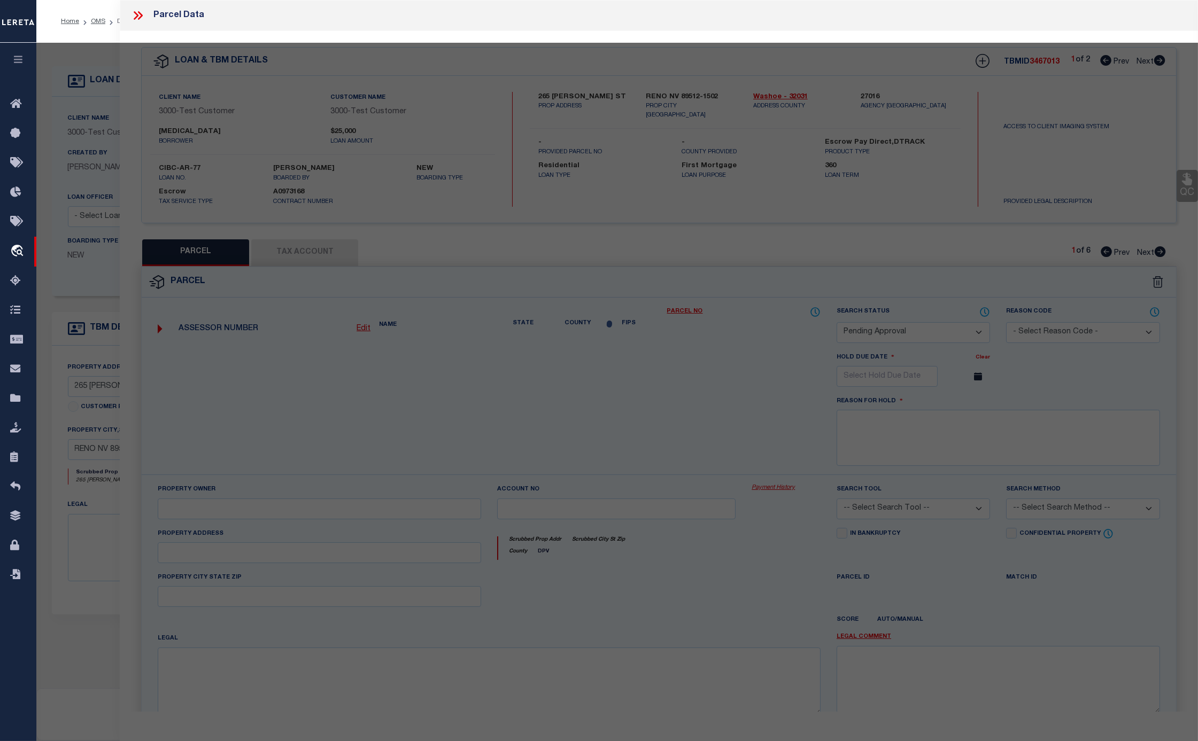
checkbox input "false"
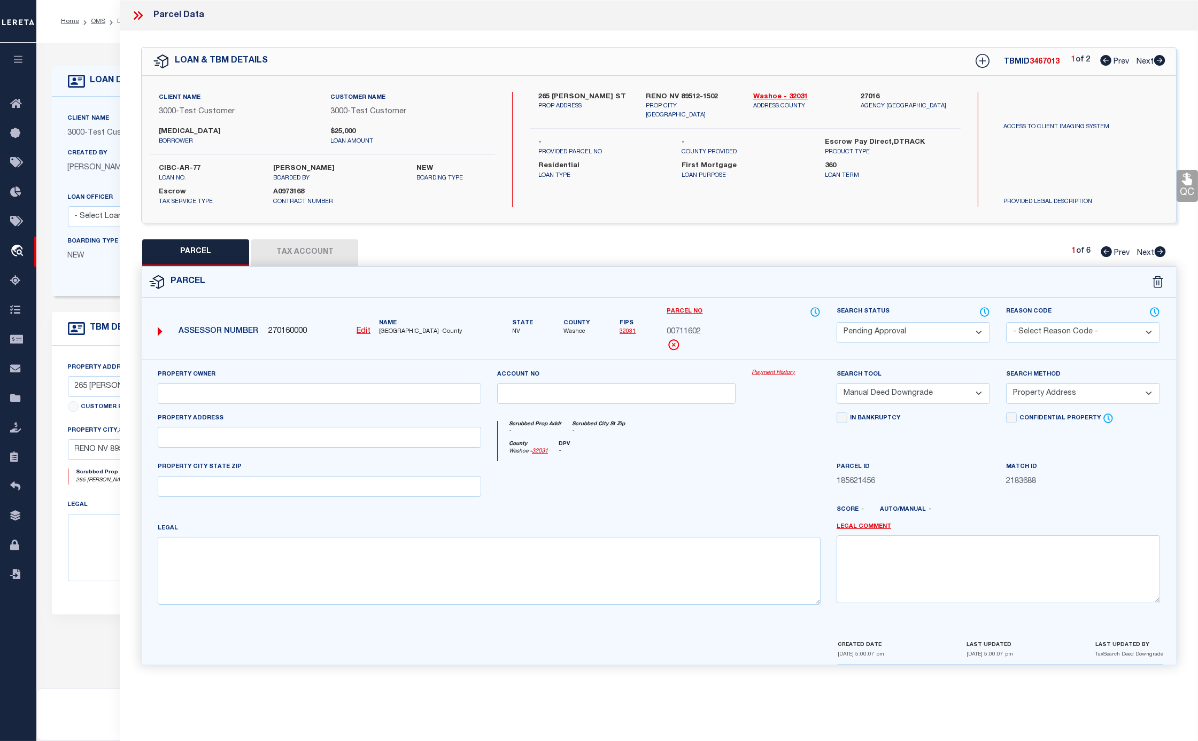
click at [143, 14] on icon at bounding box center [138, 16] width 14 height 14
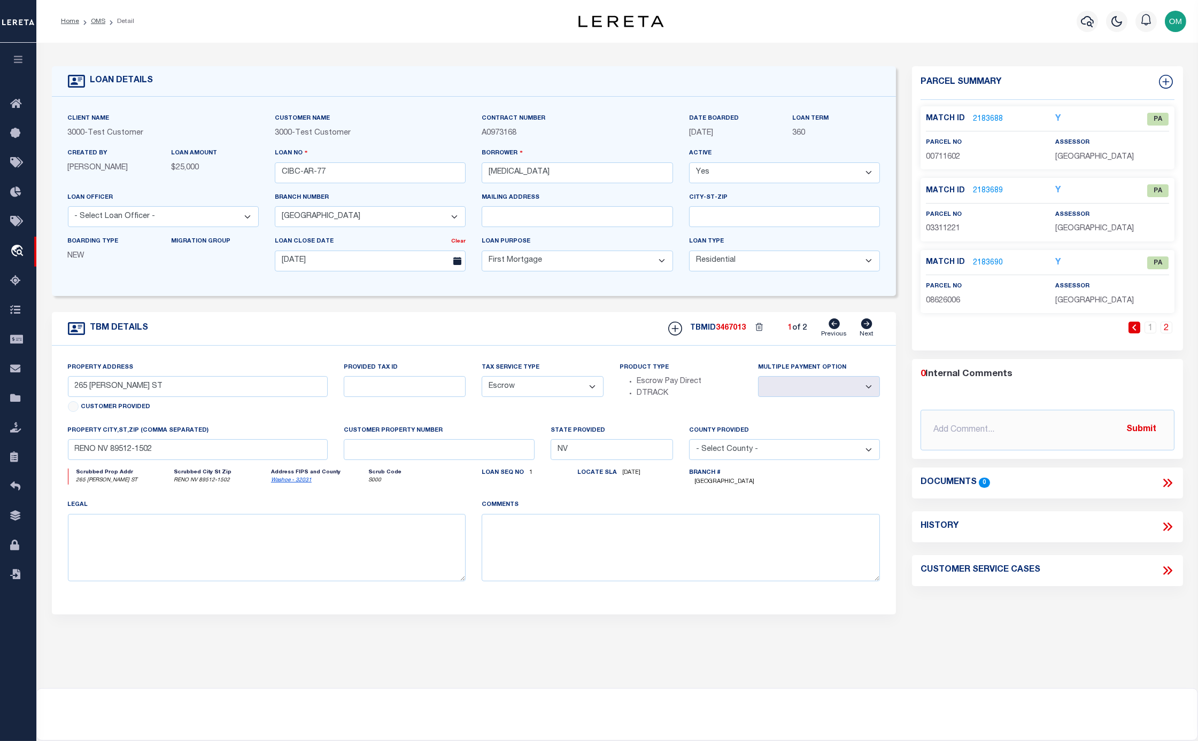
click at [868, 325] on icon at bounding box center [867, 324] width 12 height 11
type input "[STREET_ADDRESS]"
select select "NonEscrow"
select select
type input "OMAHA NE 68104-2749"
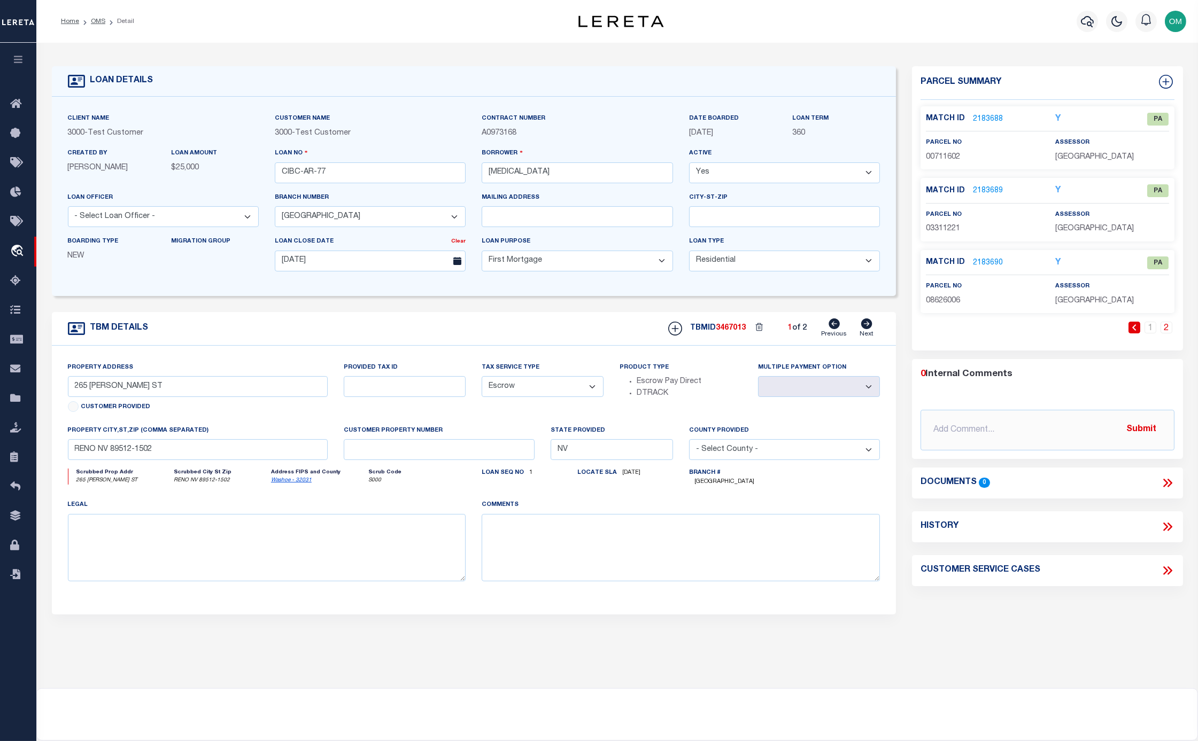
type input "NE"
select select
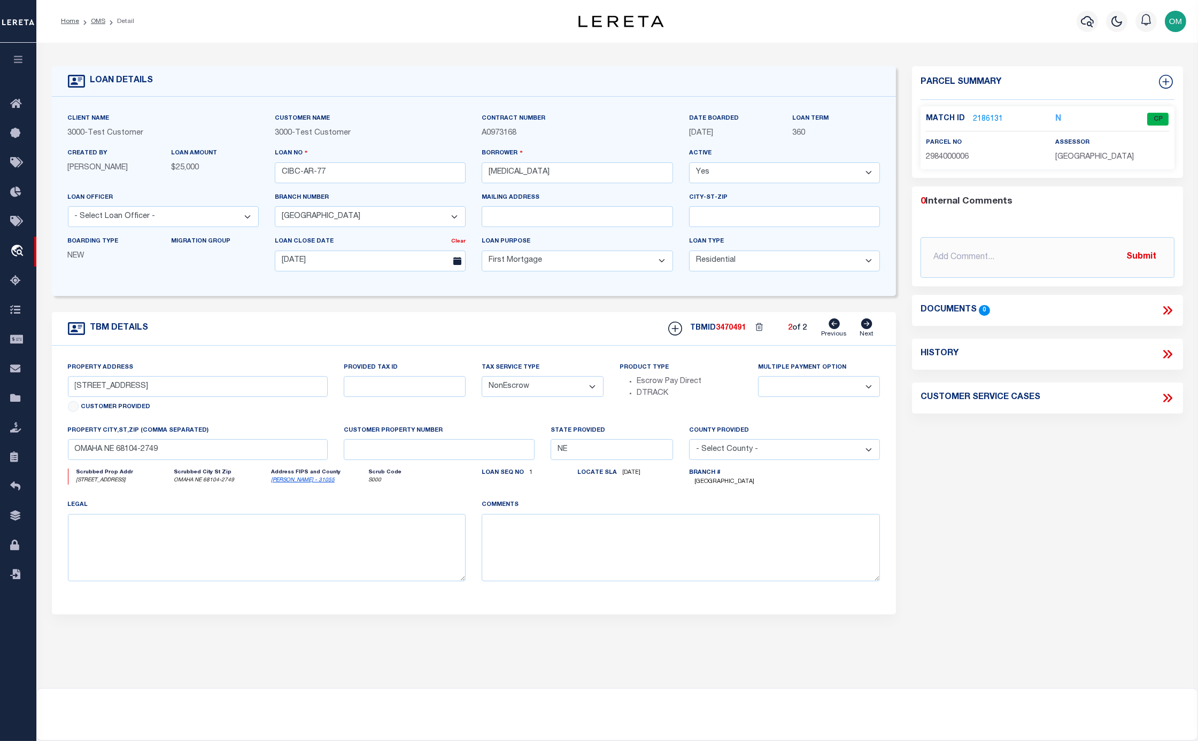
click at [832, 326] on icon at bounding box center [834, 324] width 11 height 11
type input "265 [PERSON_NAME] ST"
select select "Escrow"
select select
type input "RENO NV 89512-1502"
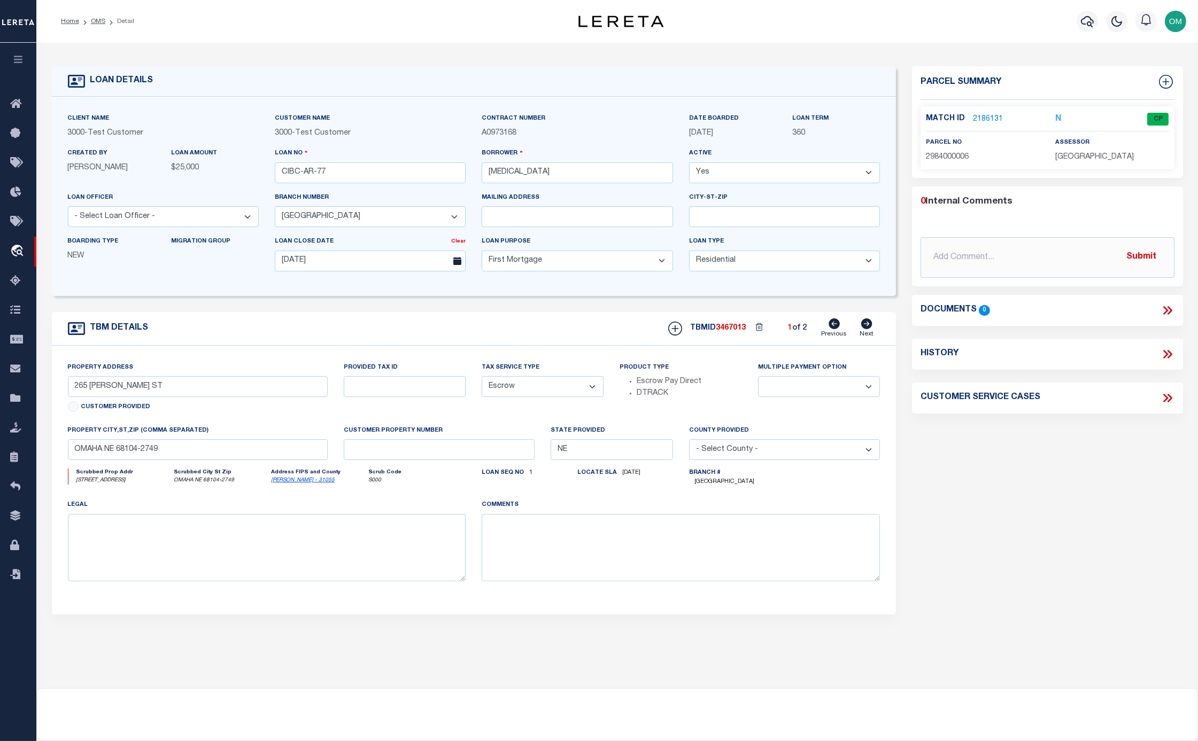
type input "NV"
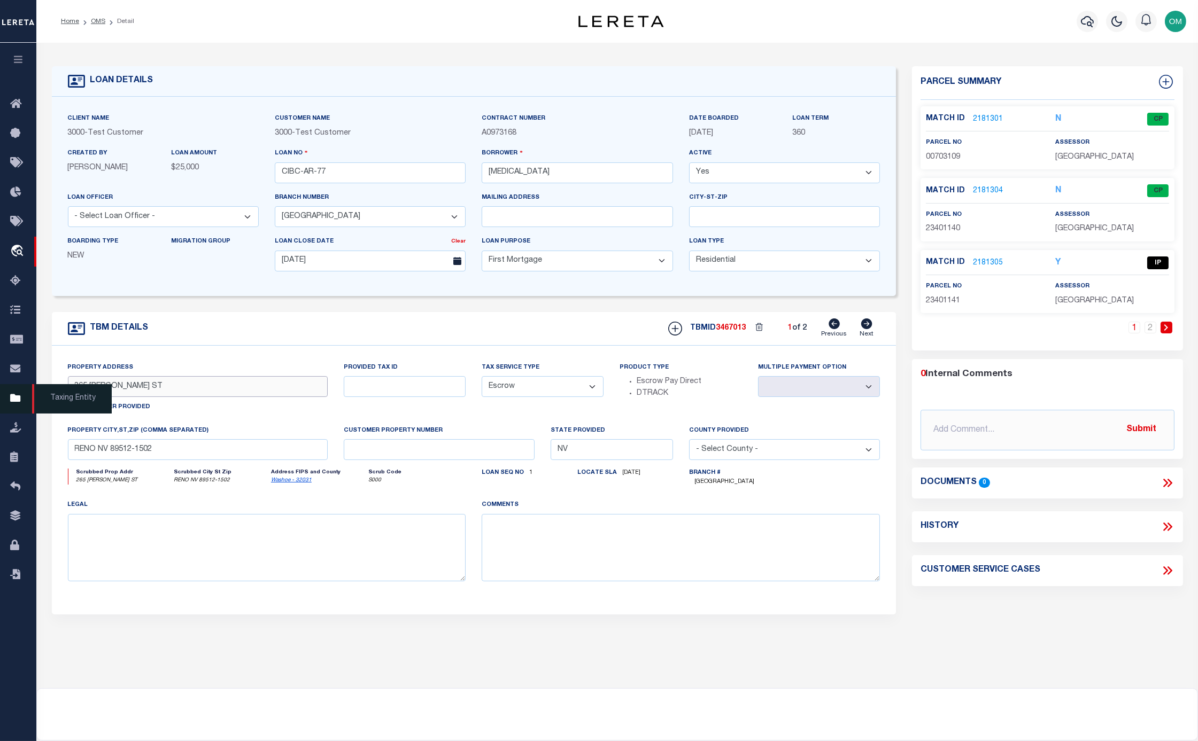
drag, startPoint x: 49, startPoint y: 388, endPoint x: 35, endPoint y: 385, distance: 14.1
click at [35, 385] on div "Home OMS Detail" at bounding box center [599, 409] width 1198 height 819
drag, startPoint x: 949, startPoint y: 225, endPoint x: 958, endPoint y: 225, distance: 9.1
click at [958, 225] on span "23401140" at bounding box center [943, 228] width 34 height 7
drag, startPoint x: 950, startPoint y: 295, endPoint x: 964, endPoint y: 296, distance: 14.0
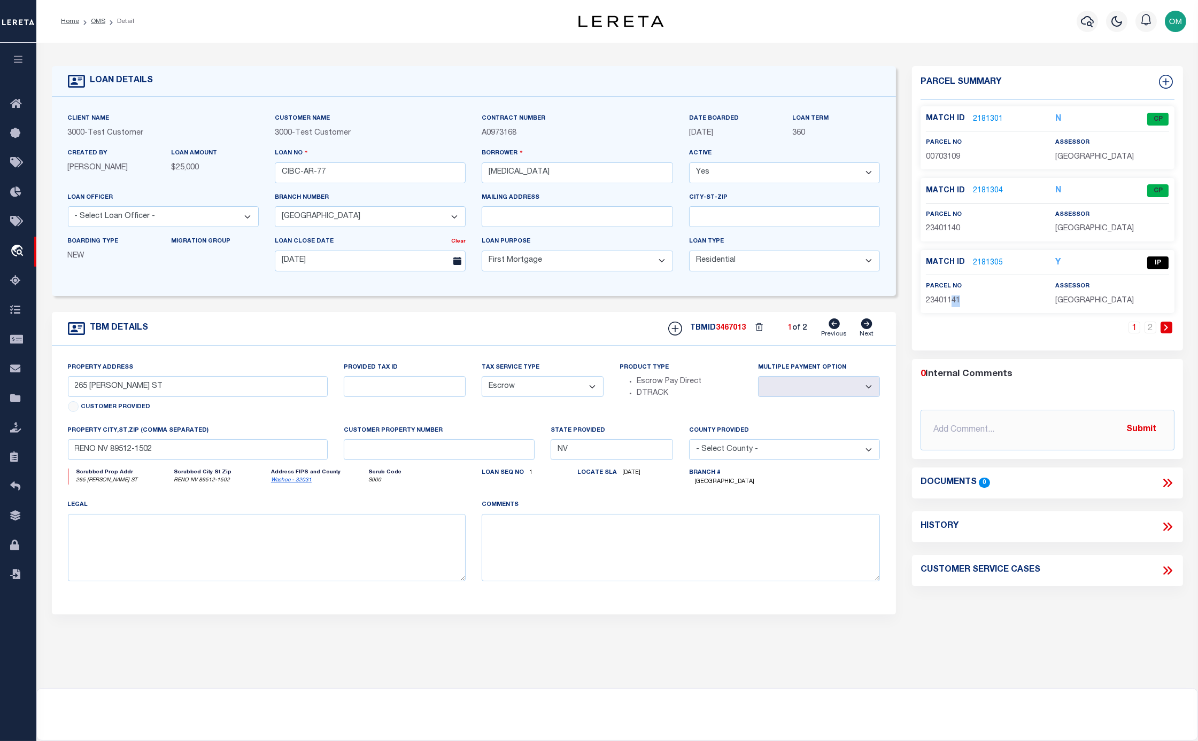
click at [964, 296] on p "23401141" at bounding box center [982, 302] width 113 height 12
click at [958, 228] on span "23401140" at bounding box center [943, 228] width 34 height 7
drag, startPoint x: 952, startPoint y: 300, endPoint x: 963, endPoint y: 300, distance: 11.2
click at [963, 300] on p "23401141" at bounding box center [982, 302] width 113 height 12
